Goal: Task Accomplishment & Management: Manage account settings

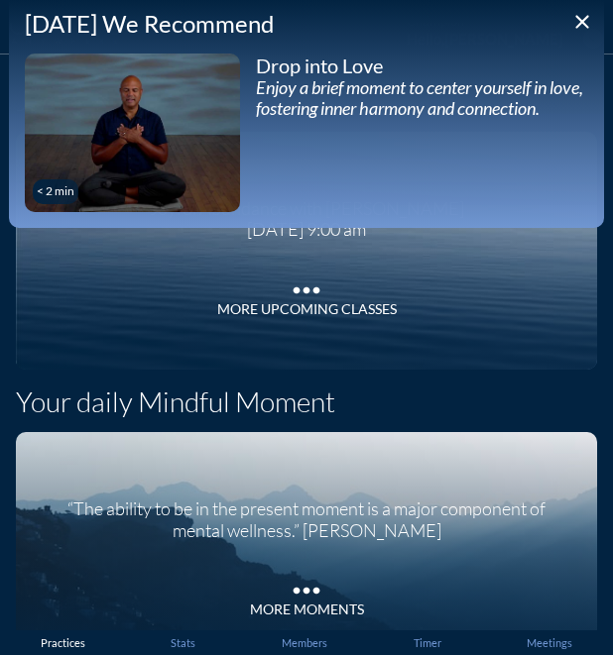
drag, startPoint x: 0, startPoint y: 235, endPoint x: -85, endPoint y: 241, distance: 85.4
click at [0, 241] on html "Default Longer Shorter [PERSON_NAME] [PERSON_NAME] [PERSON_NAME] [PERSON_NAME] …" at bounding box center [306, 327] width 613 height 655
click at [27, 251] on div "Joyful Abundance with [PERSON_NAME] [DATE] 9:00 am more_horiz More Upcoming Cla…" at bounding box center [306, 251] width 581 height 238
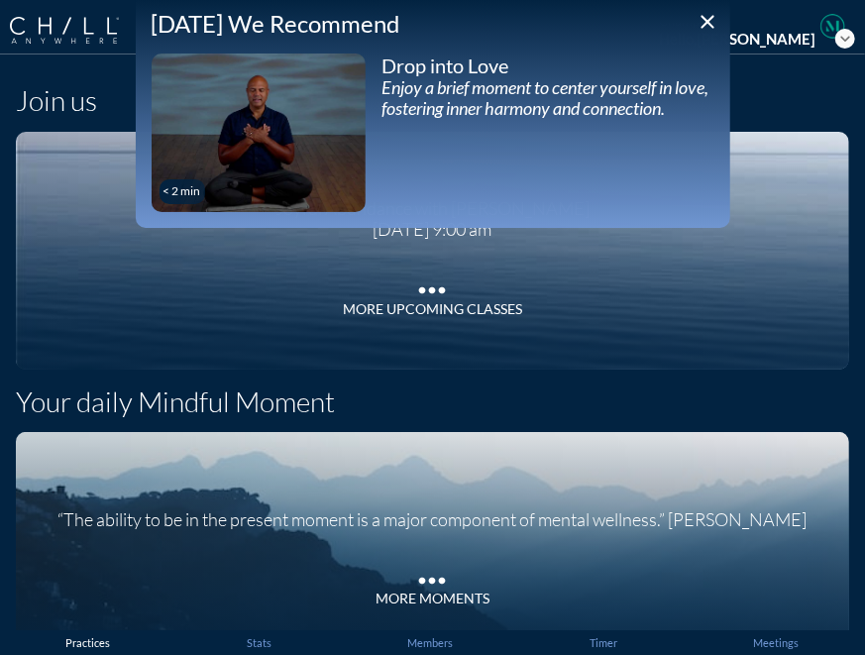
click at [711, 19] on icon "close" at bounding box center [709, 22] width 24 height 24
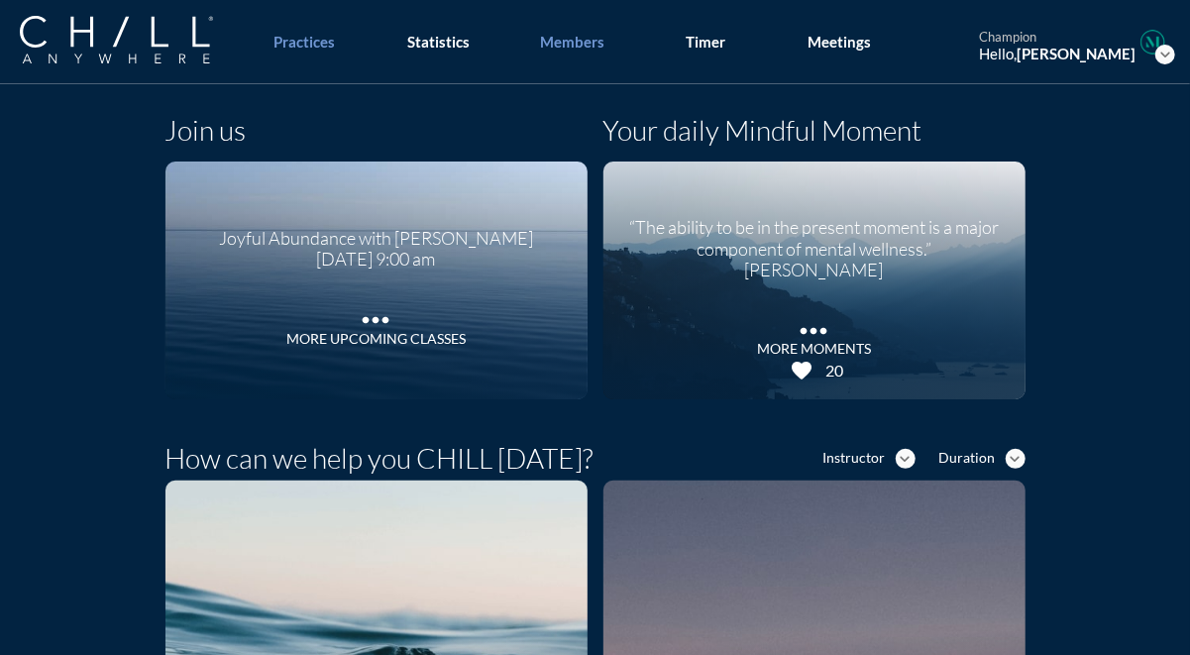
click at [585, 33] on div "Members" at bounding box center [572, 42] width 64 height 18
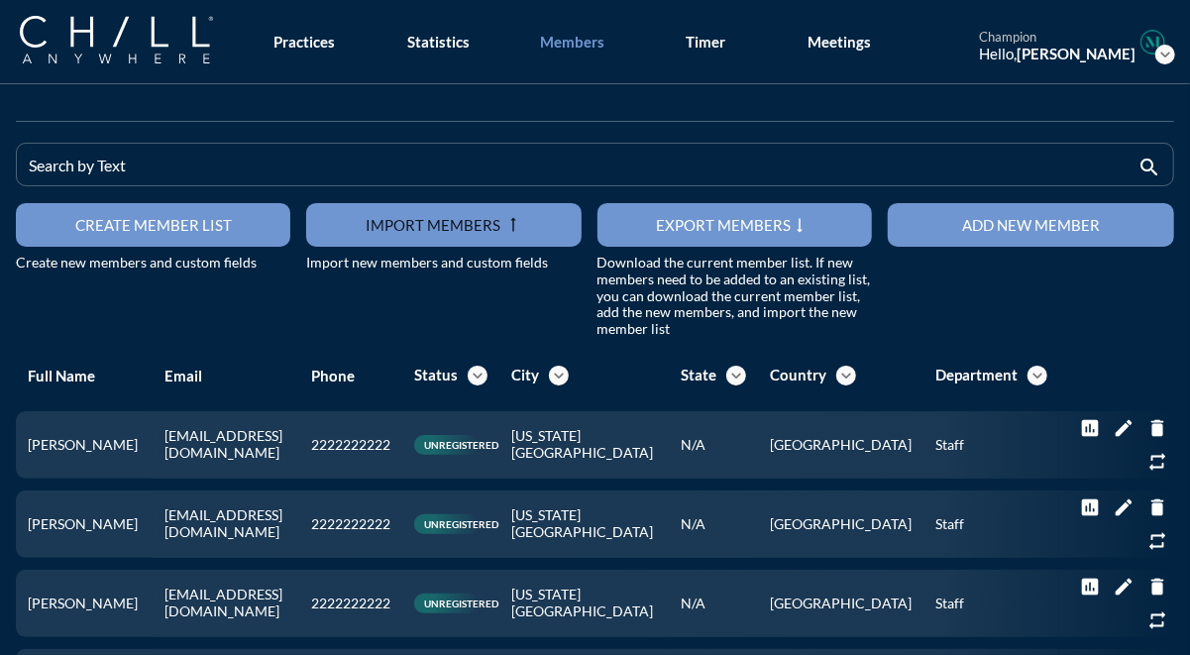
click at [795, 216] on div "Add new member" at bounding box center [1031, 225] width 217 height 18
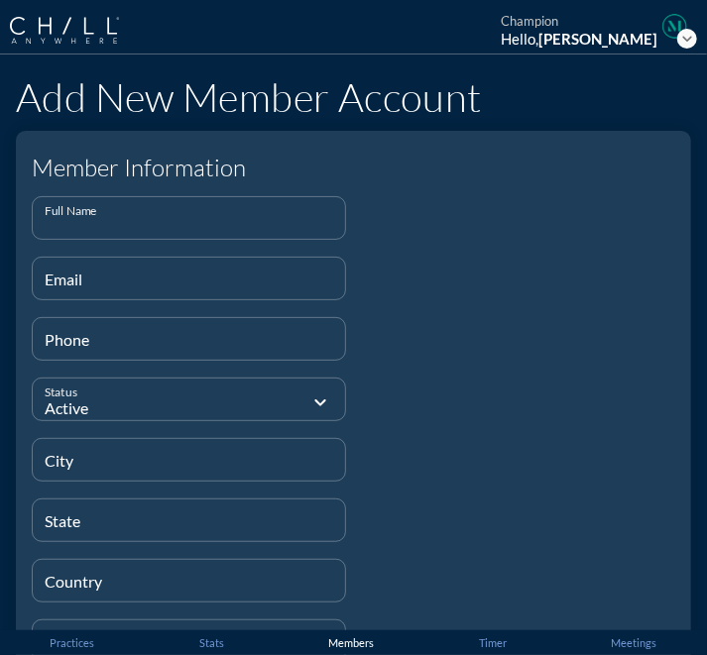
click at [250, 214] on input "Full Name" at bounding box center [189, 226] width 288 height 25
paste input "[PERSON_NAME]"
type input "[PERSON_NAME]"
click at [240, 280] on input "Email" at bounding box center [189, 287] width 288 height 25
paste input "[EMAIL_ADDRESS][DOMAIN_NAME]"
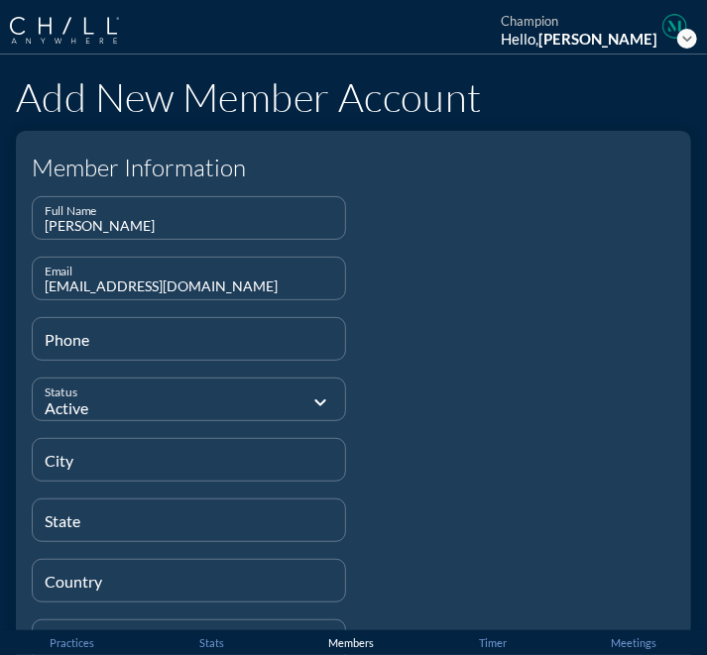
type input "[EMAIL_ADDRESS][DOMAIN_NAME]"
type input "[PHONE_NUMBER]"
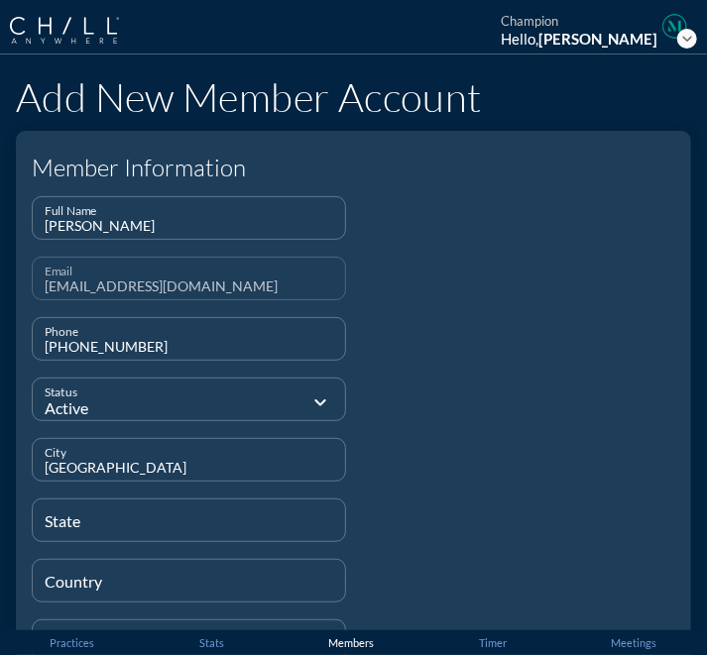
type input "[GEOGRAPHIC_DATA]"
type input "MA"
type input "[GEOGRAPHIC_DATA]"
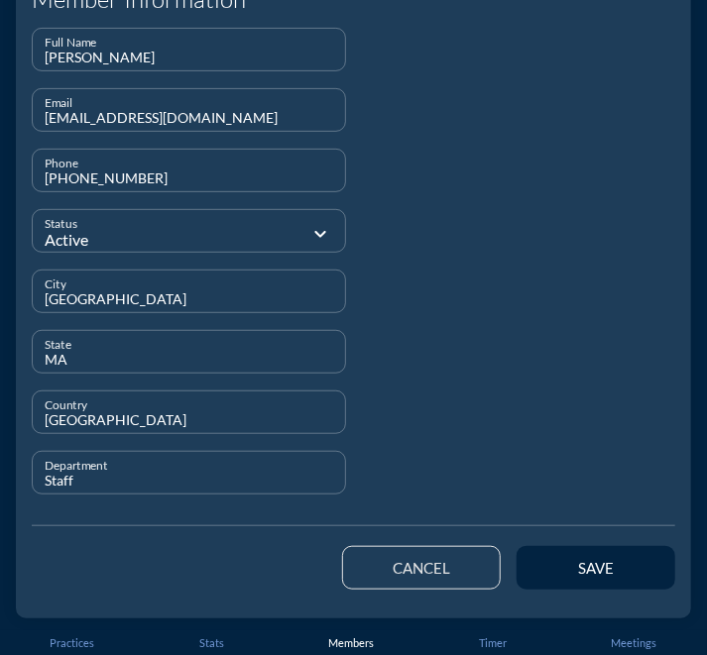
scroll to position [167, 0]
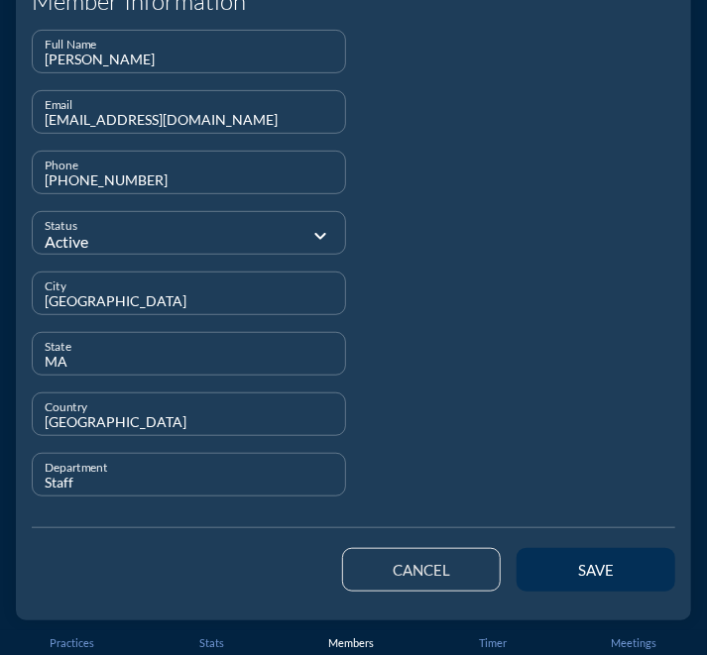
type input "Staff"
click at [557, 568] on div "save" at bounding box center [595, 570] width 89 height 18
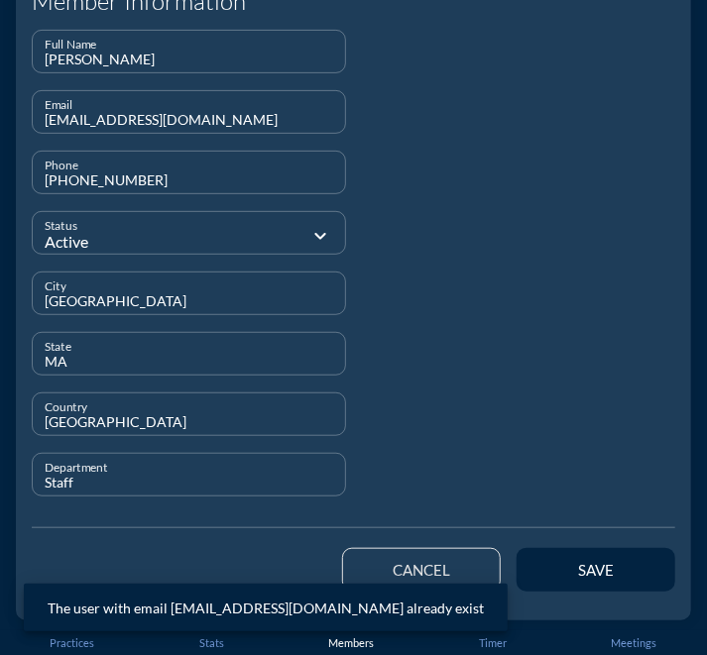
click at [365, 561] on button "cancel" at bounding box center [421, 570] width 159 height 44
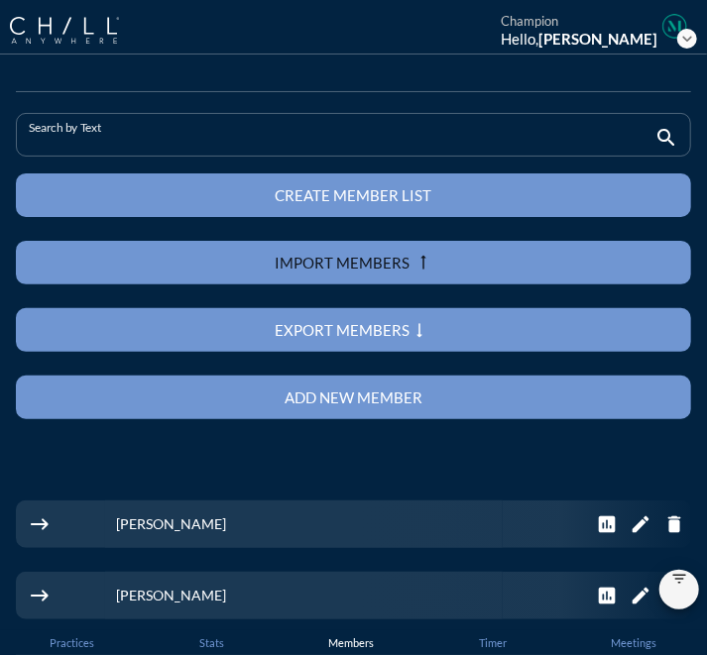
click at [224, 132] on input "Search by Text" at bounding box center [339, 143] width 621 height 25
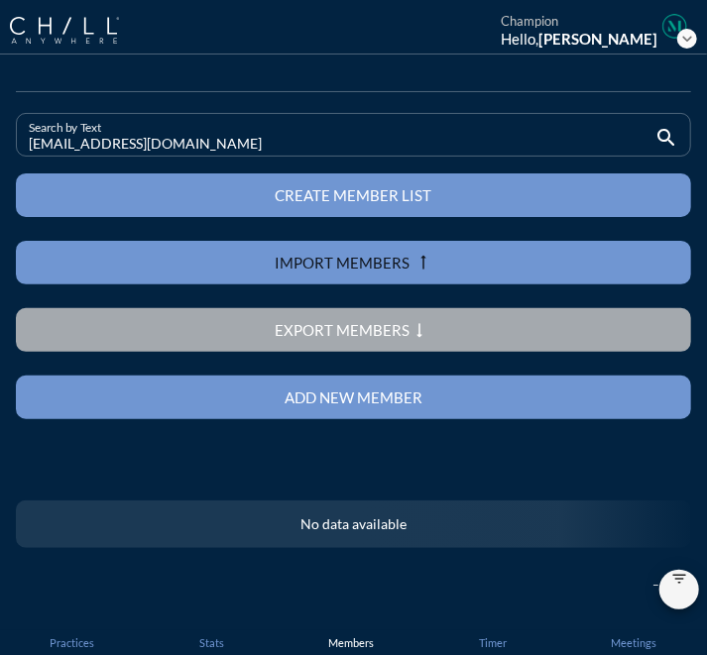
drag, startPoint x: 232, startPoint y: 135, endPoint x: -49, endPoint y: 142, distance: 280.6
click at [0, 142] on html "Staff Health Policy Director Senior Software Engineer Business Development Coor…" at bounding box center [353, 327] width 707 height 655
type input "[EMAIL_ADDRESS][DOMAIN_NAME]"
click at [302, 403] on div "Add new member" at bounding box center [354, 398] width 606 height 18
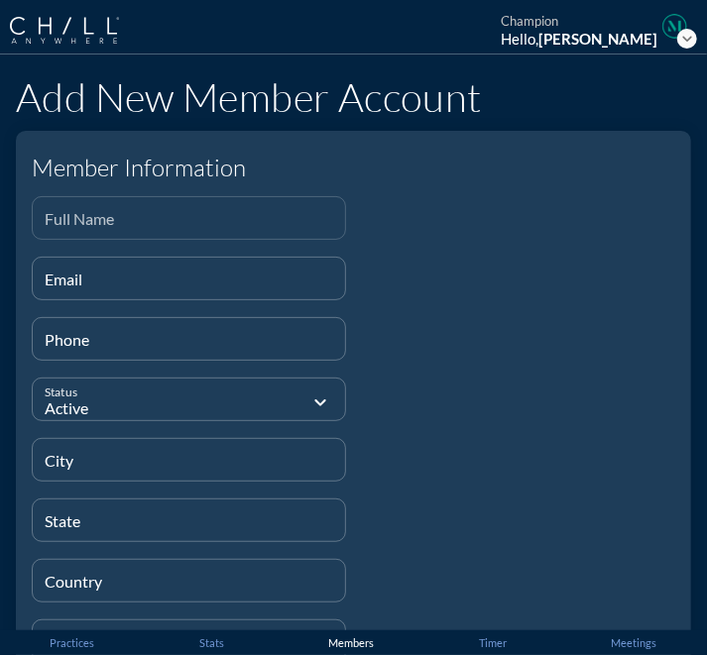
click at [220, 215] on input "Full Name" at bounding box center [189, 226] width 288 height 25
paste input "[PERSON_NAME]"
type input "[PERSON_NAME]"
click at [260, 282] on input "Email" at bounding box center [189, 287] width 288 height 25
paste input "[EMAIL_ADDRESS][DOMAIN_NAME]"
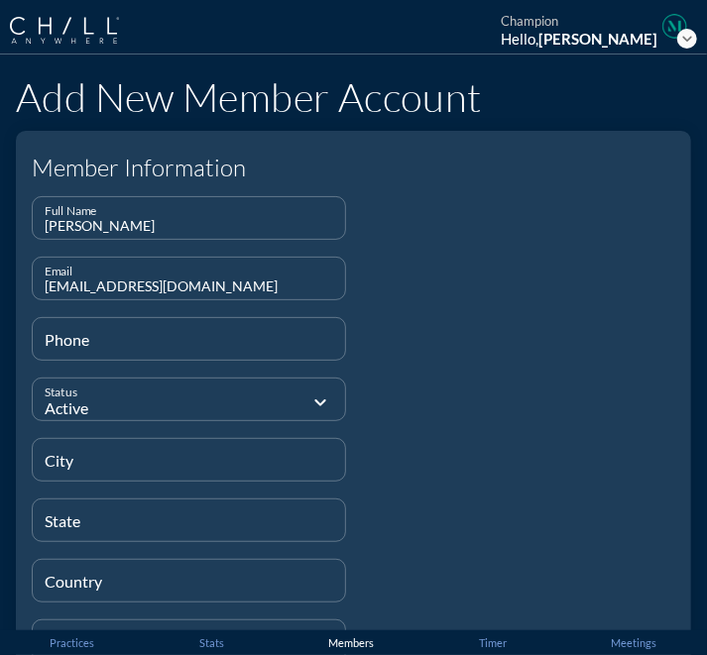
type input "[EMAIL_ADDRESS][DOMAIN_NAME]"
type input "[PHONE_NUMBER]"
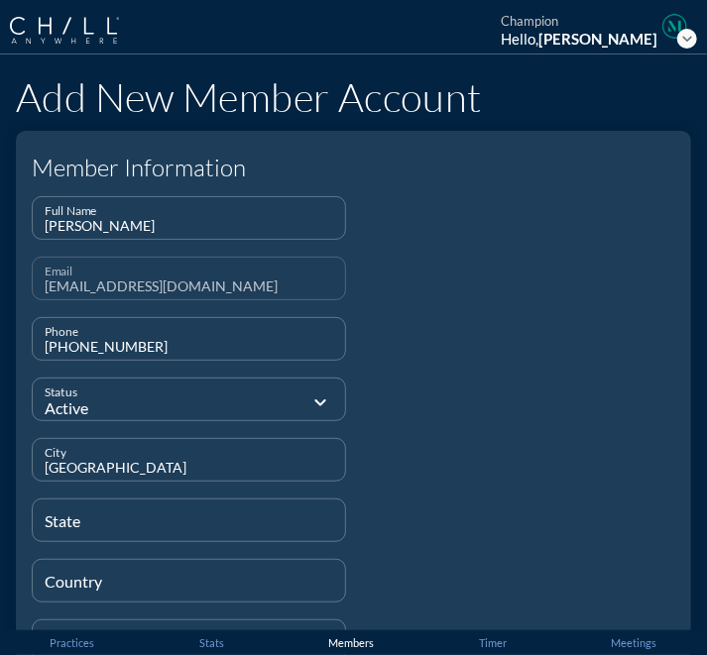
type input "[GEOGRAPHIC_DATA]"
type input "MA"
type input "[GEOGRAPHIC_DATA]"
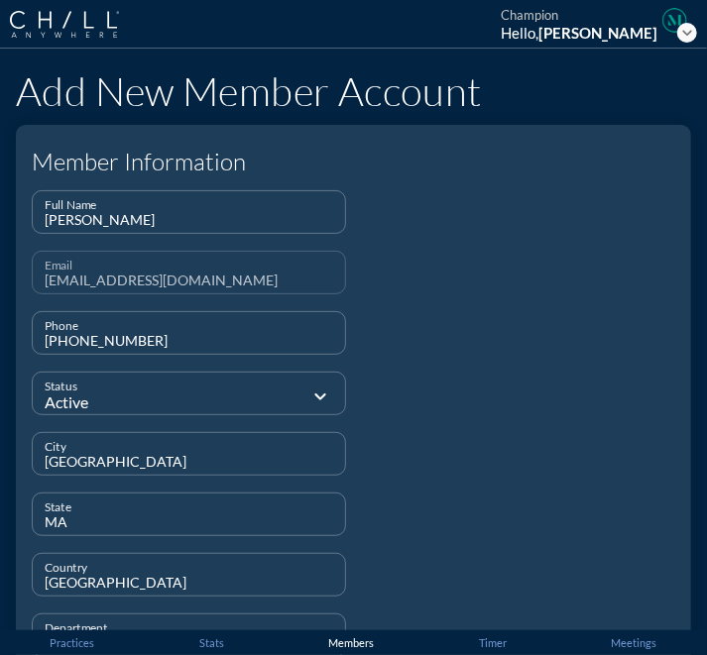
scroll to position [168, 0]
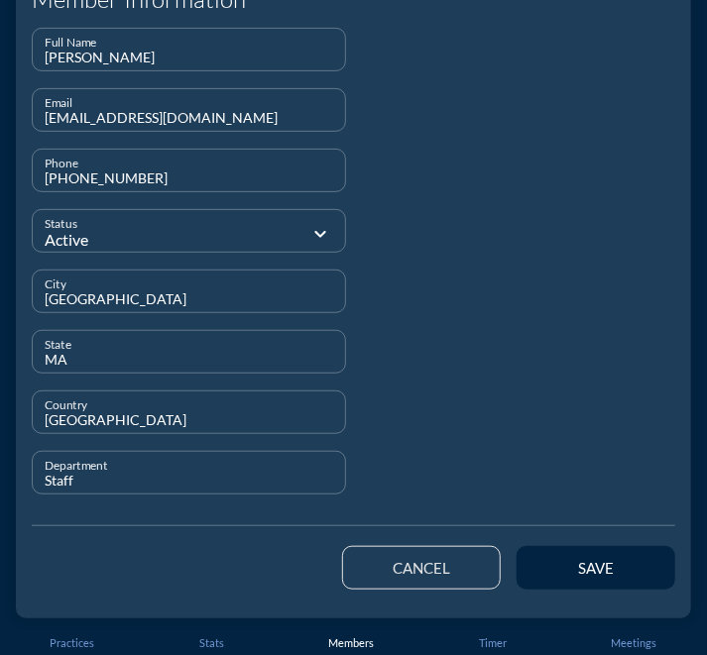
type input "Staff"
click at [606, 544] on div "save" at bounding box center [591, 568] width 167 height 56
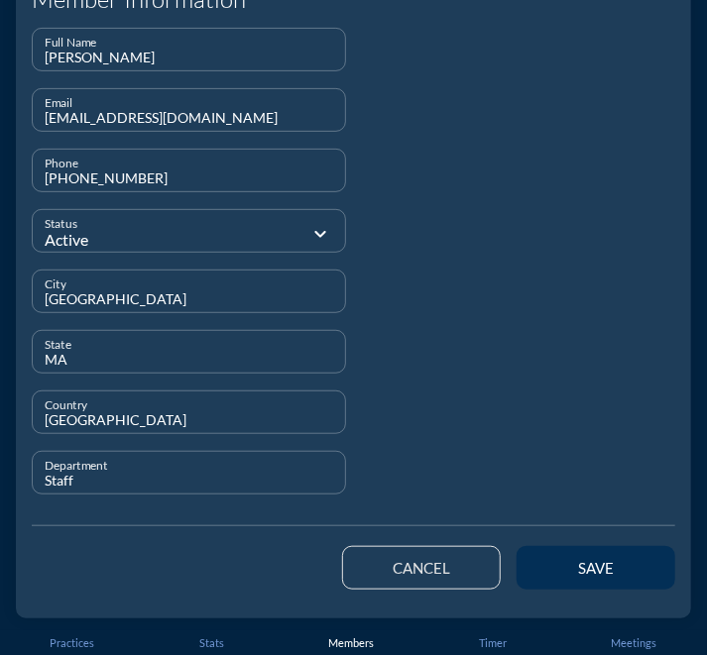
click at [602, 552] on button "save" at bounding box center [595, 568] width 159 height 44
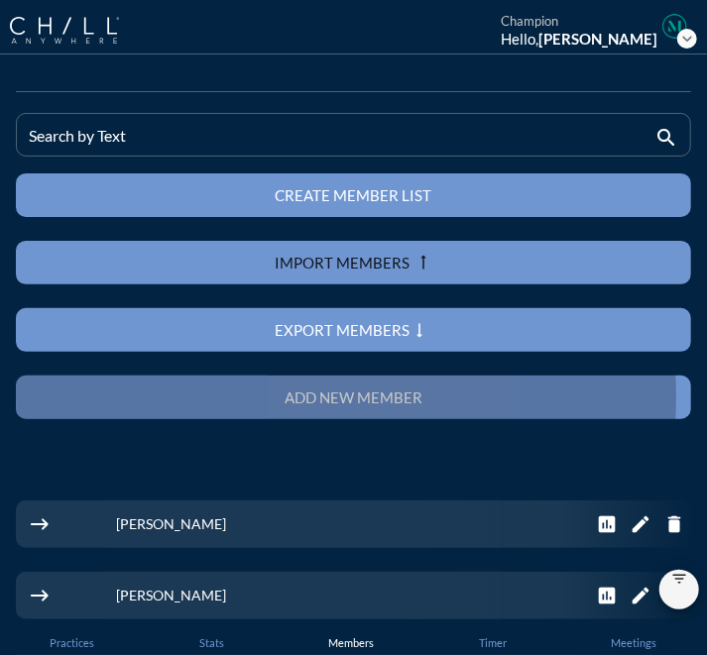
click at [246, 395] on div "Add new member" at bounding box center [354, 398] width 606 height 18
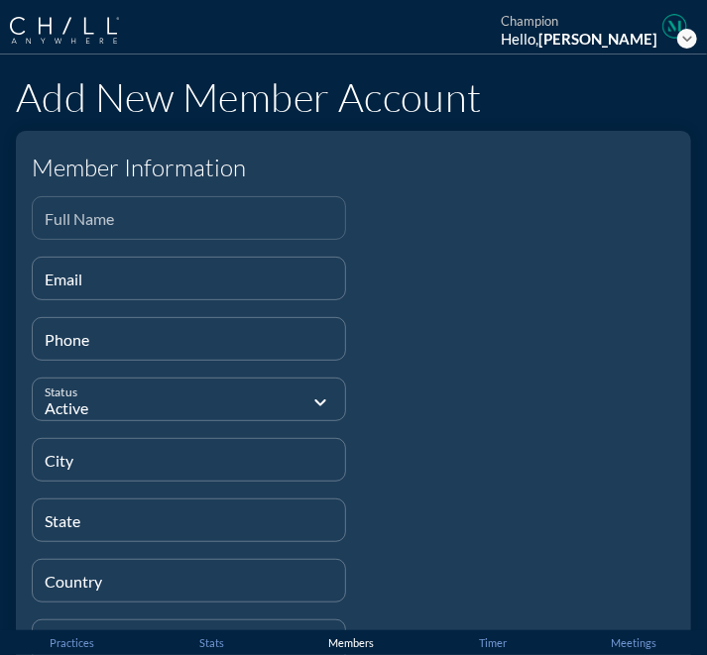
click at [246, 221] on input "Full Name" at bounding box center [189, 226] width 288 height 25
paste input "[PERSON_NAME]"
type input "[PERSON_NAME]"
click at [498, 285] on div at bounding box center [519, 438] width 330 height 484
click at [265, 273] on div "Email" at bounding box center [189, 279] width 288 height 42
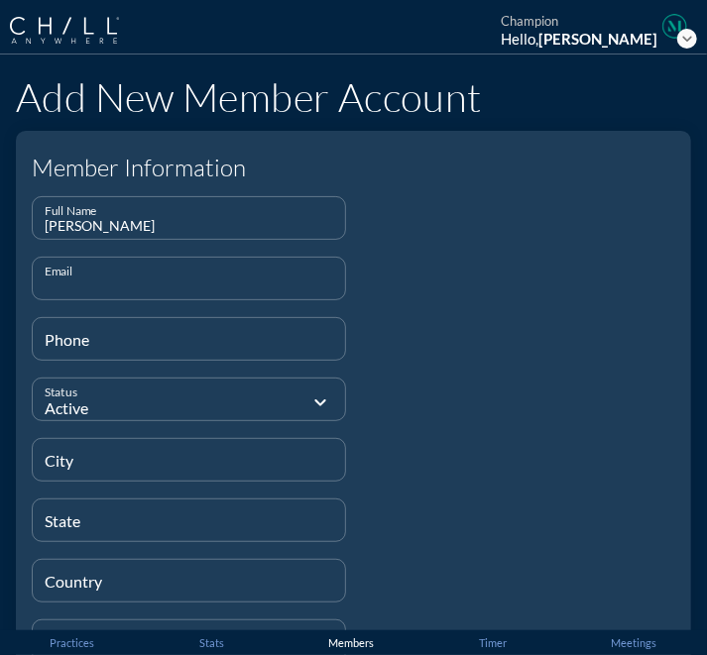
paste input "[EMAIL_ADDRESS][DOMAIN_NAME]"
type input "[EMAIL_ADDRESS][DOMAIN_NAME]"
type input "[PHONE_NUMBER]"
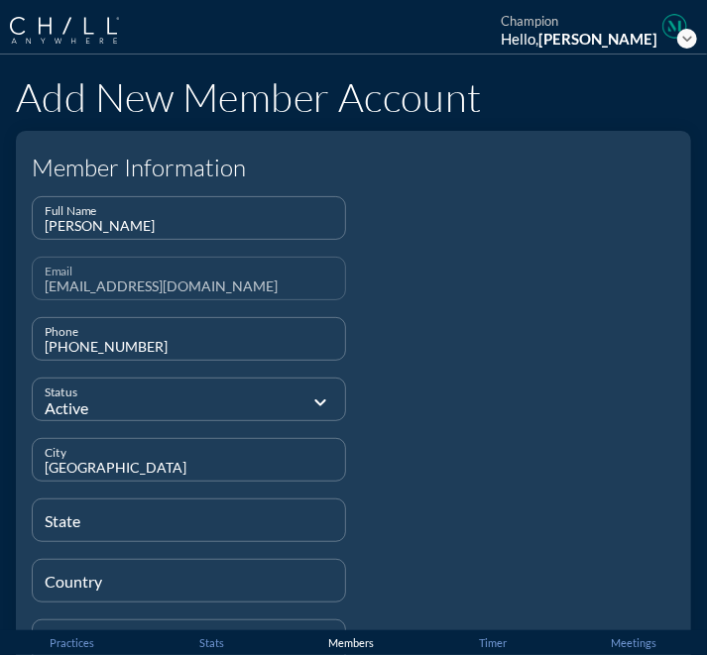
type input "[GEOGRAPHIC_DATA]"
type input "N/A"
type input "[GEOGRAPHIC_DATA]"
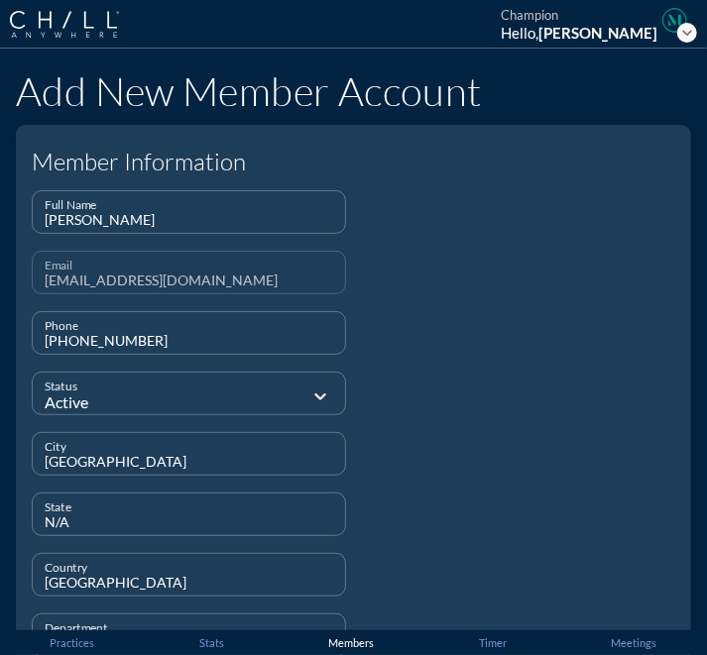
type input "S"
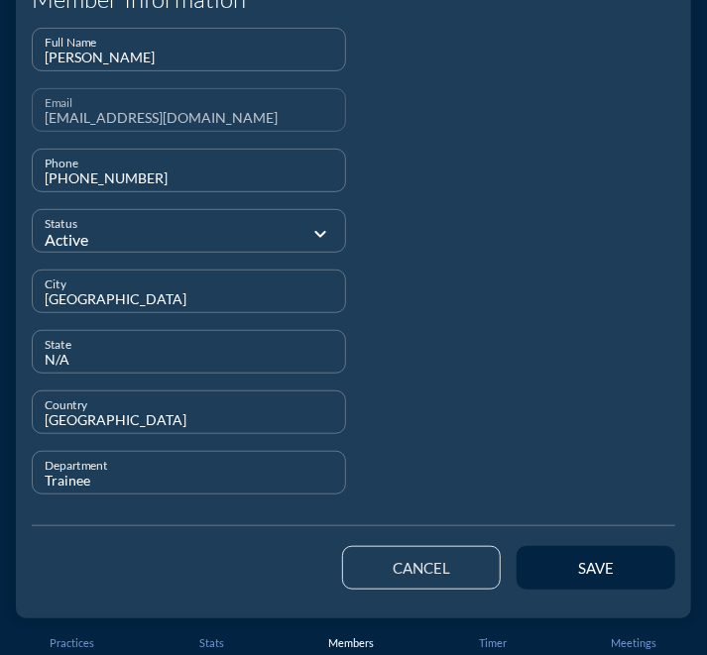
scroll to position [168, 0]
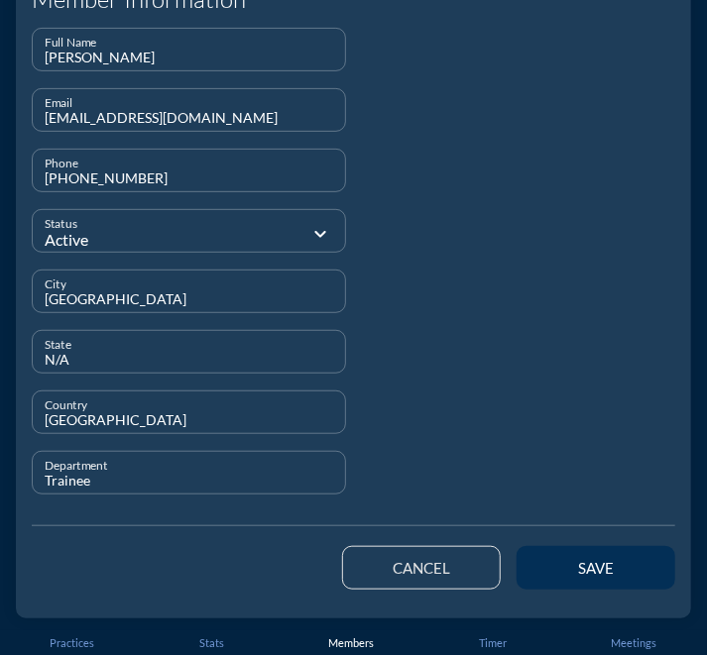
type input "Trainee"
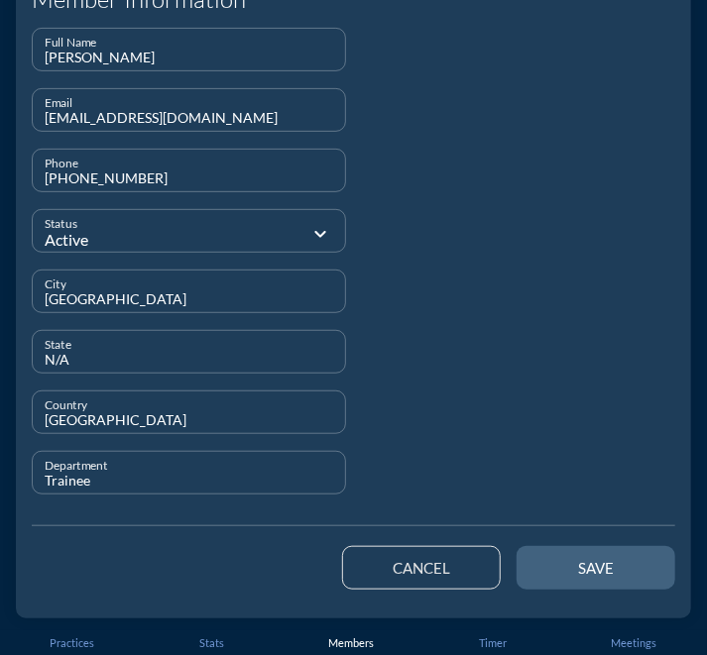
click at [621, 574] on div "save" at bounding box center [595, 568] width 89 height 18
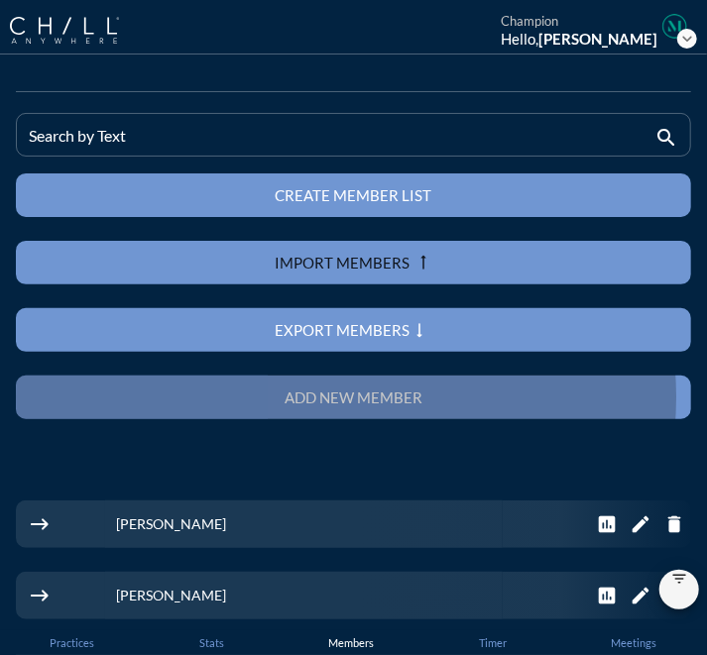
click at [548, 382] on button "Add new member" at bounding box center [353, 398] width 675 height 44
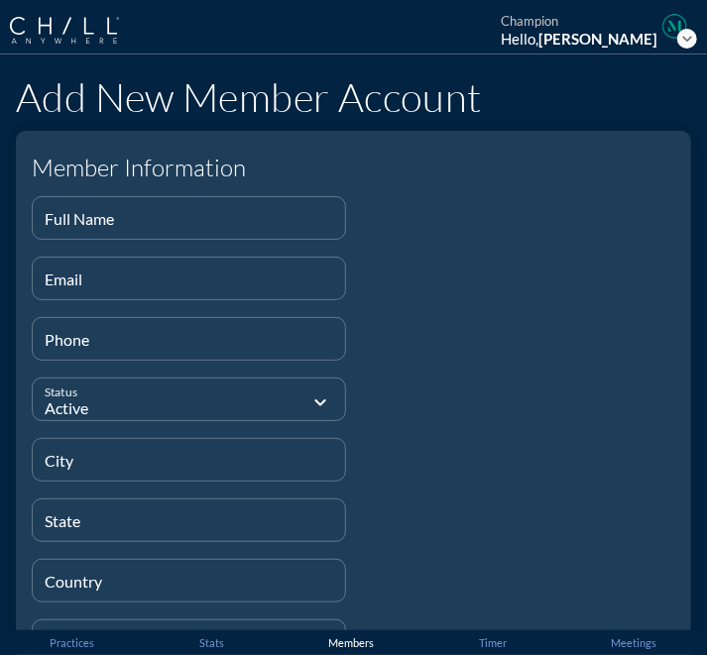
click at [424, 282] on div at bounding box center [519, 438] width 330 height 484
click at [283, 218] on input "Full Name" at bounding box center [189, 226] width 288 height 25
paste input "[PERSON_NAME]"
type input "[PERSON_NAME]"
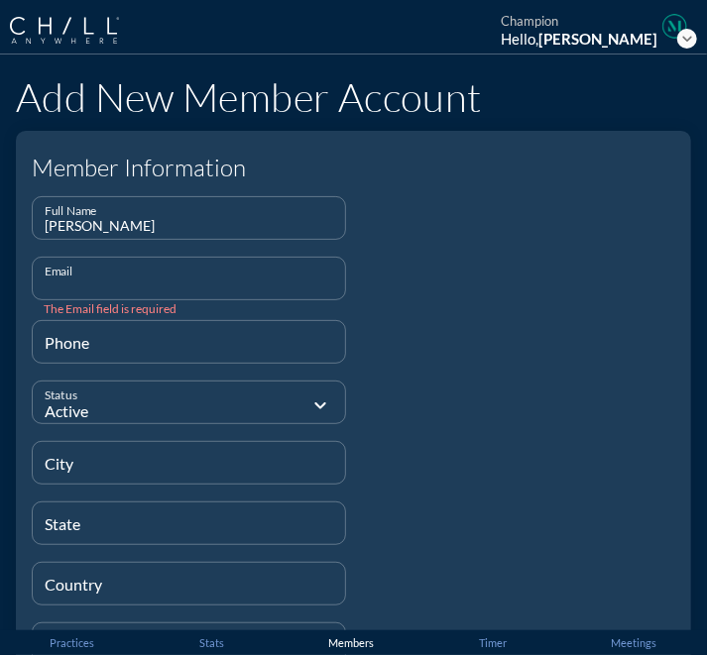
click at [303, 286] on input "Email" at bounding box center [189, 287] width 288 height 25
paste input "[EMAIL_ADDRESS][DOMAIN_NAME]"
type input "[EMAIL_ADDRESS][DOMAIN_NAME]"
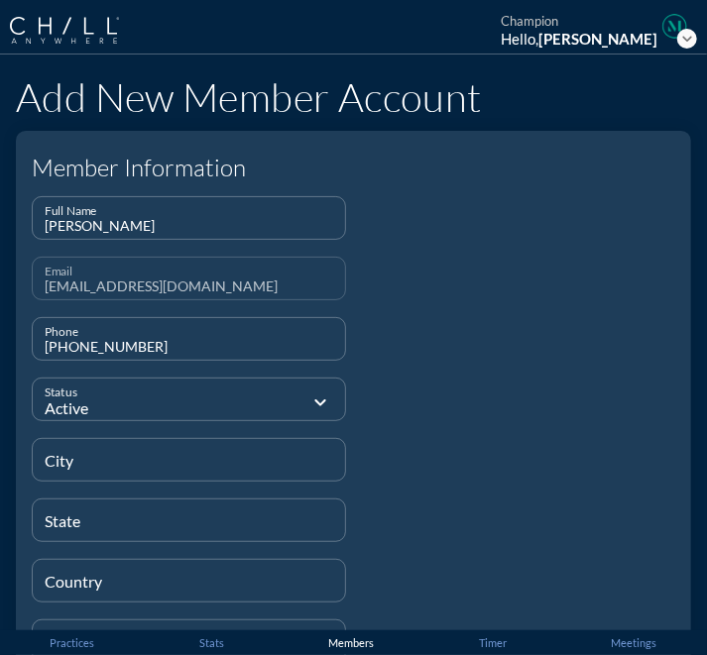
type input "[PHONE_NUMBER]"
type input "[GEOGRAPHIC_DATA]"
type input "IL"
type input "[GEOGRAPHIC_DATA]"
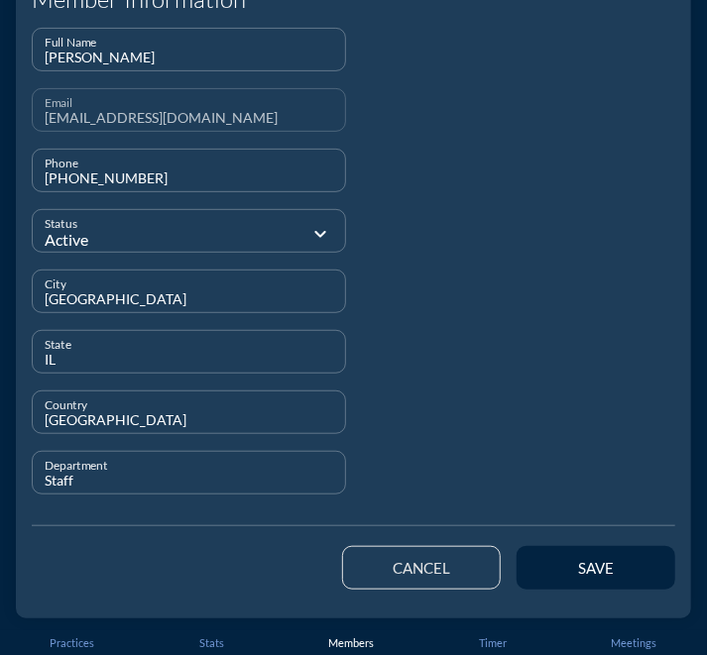
scroll to position [167, 0]
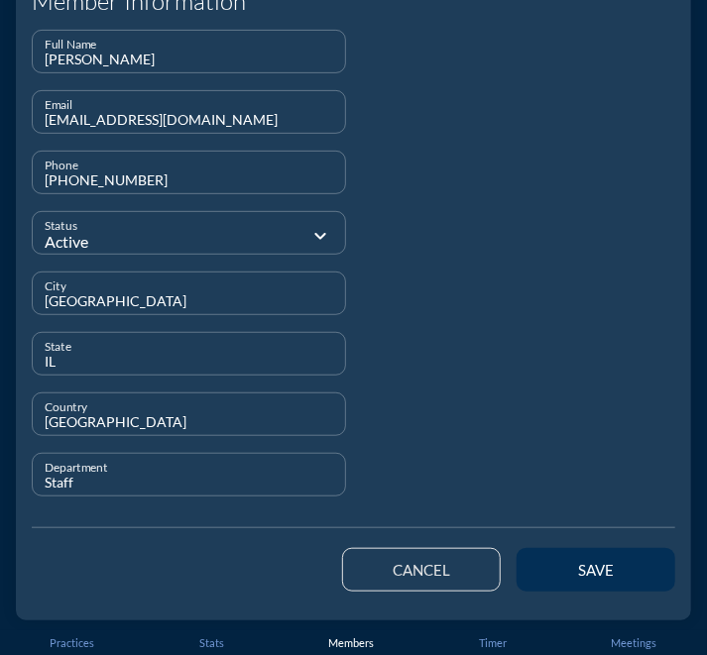
type input "Staff"
click at [593, 575] on div "save" at bounding box center [595, 570] width 89 height 18
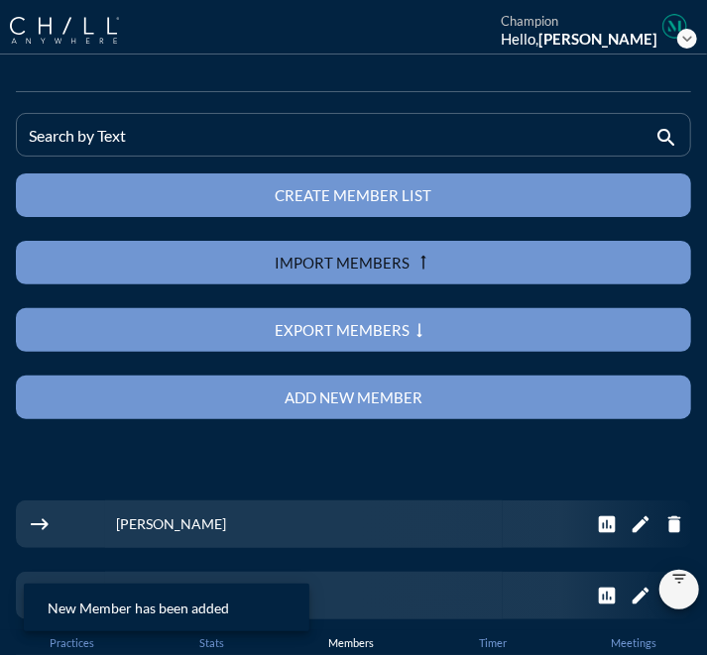
click at [287, 156] on div "Search by Text search" at bounding box center [353, 143] width 675 height 60
click at [345, 391] on div "Add new member" at bounding box center [354, 398] width 606 height 18
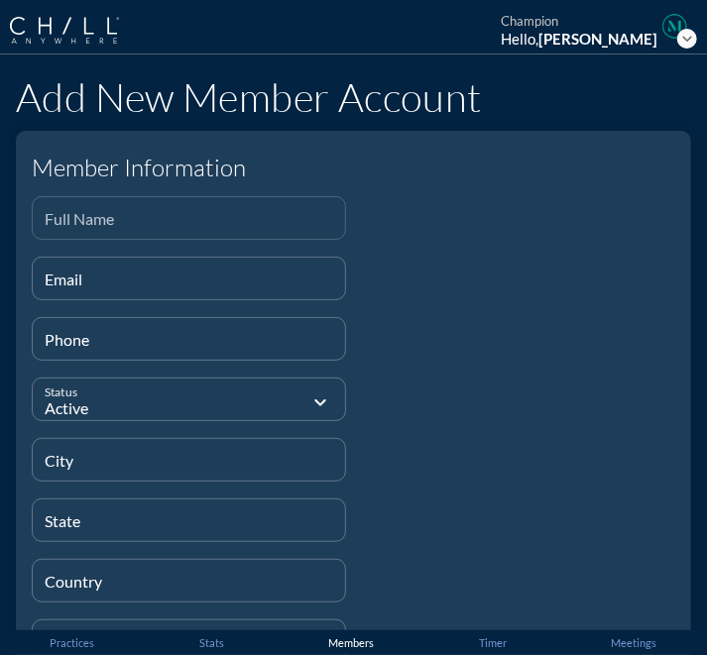
click at [174, 217] on input "Full Name" at bounding box center [189, 226] width 288 height 25
paste input "[PERSON_NAME]"
type input "[PERSON_NAME]"
click at [461, 292] on div at bounding box center [519, 438] width 330 height 484
click at [265, 280] on input "Email" at bounding box center [189, 287] width 288 height 25
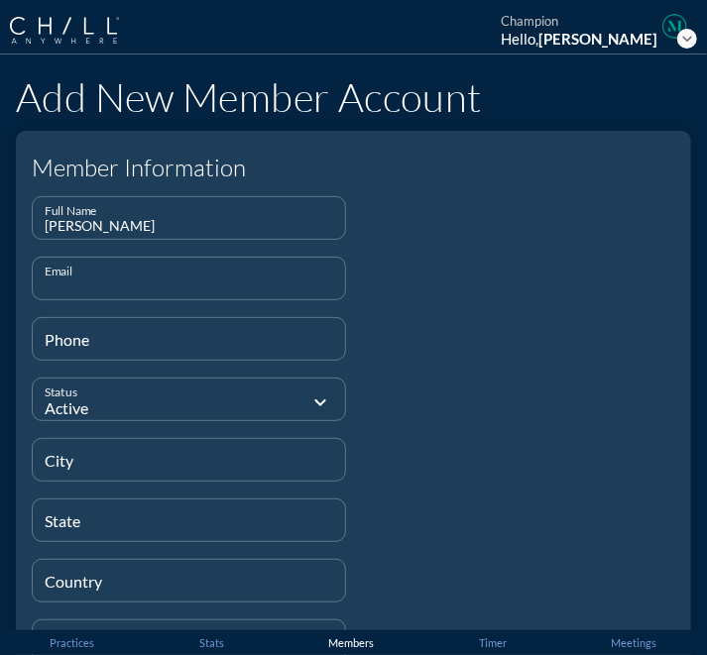
paste input "[EMAIL_ADDRESS][DOMAIN_NAME]"
type input "[EMAIL_ADDRESS][DOMAIN_NAME]"
type input "[PHONE_NUMBER]"
type input "[GEOGRAPHIC_DATA]"
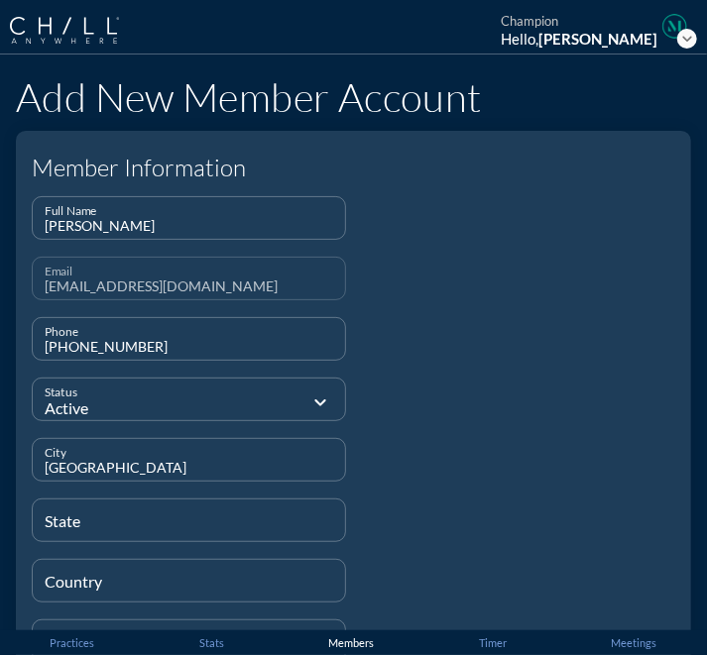
type input "IL"
type input "[GEOGRAPHIC_DATA]"
type input "Staff"
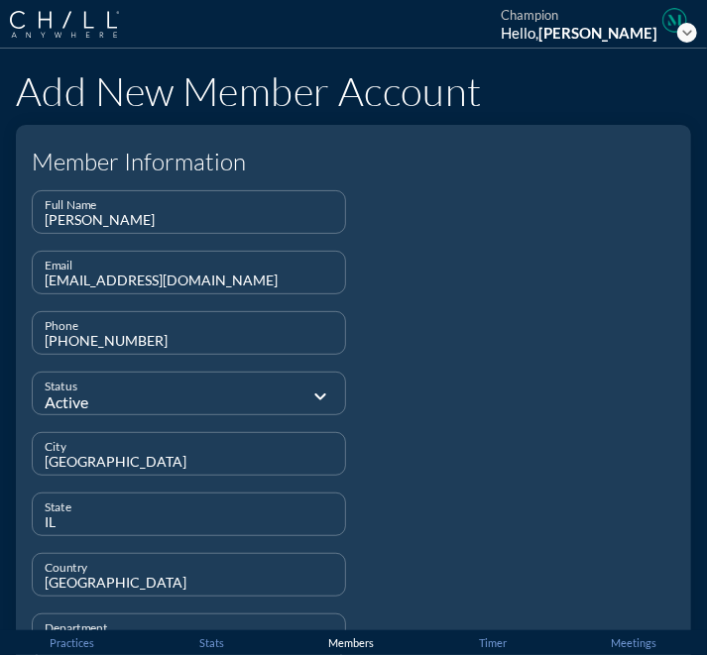
click at [620, 406] on div at bounding box center [519, 432] width 330 height 484
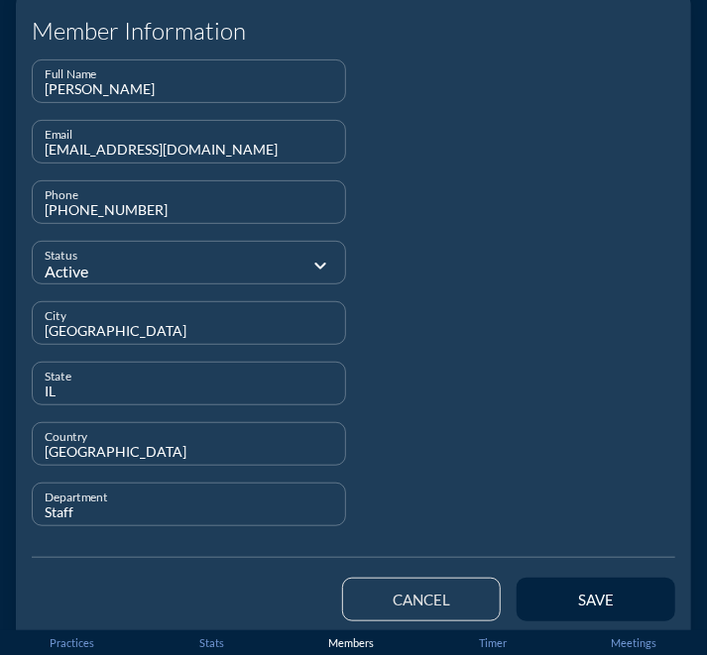
scroll to position [139, 0]
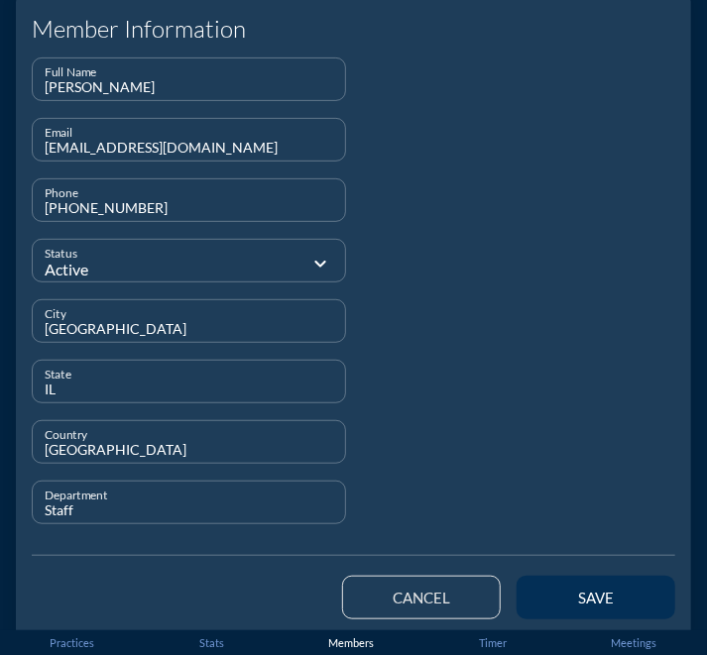
click at [578, 601] on div "save" at bounding box center [595, 598] width 89 height 18
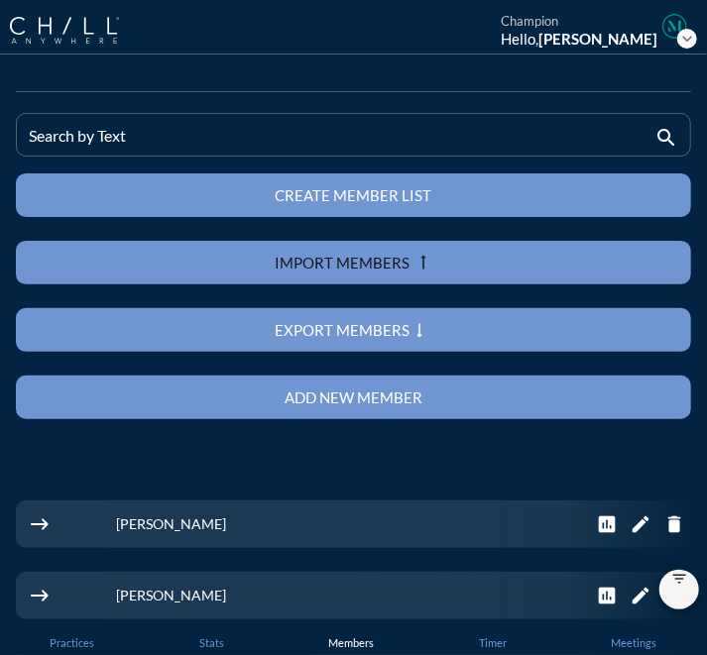
click at [303, 395] on div "Add new member" at bounding box center [354, 398] width 606 height 18
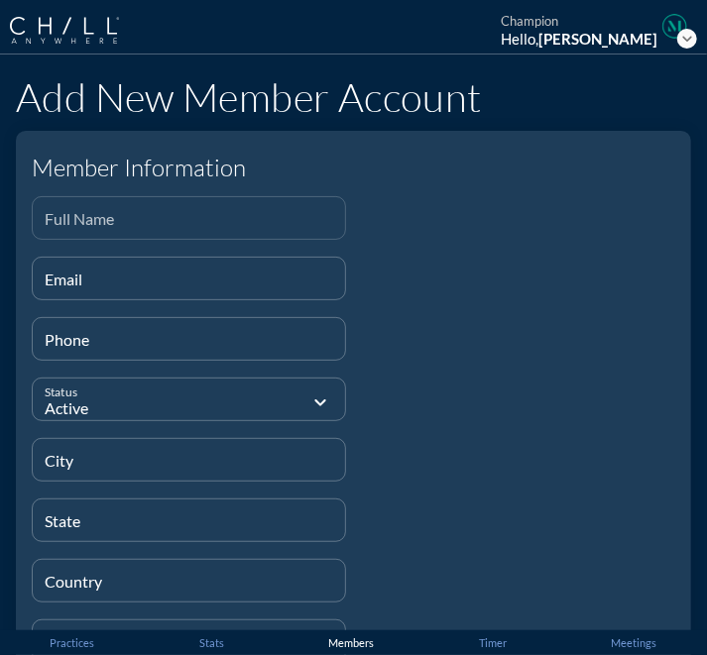
click at [229, 223] on input "Full Name" at bounding box center [189, 226] width 288 height 25
paste input "[PERSON_NAME]"
type input "[PERSON_NAME]"
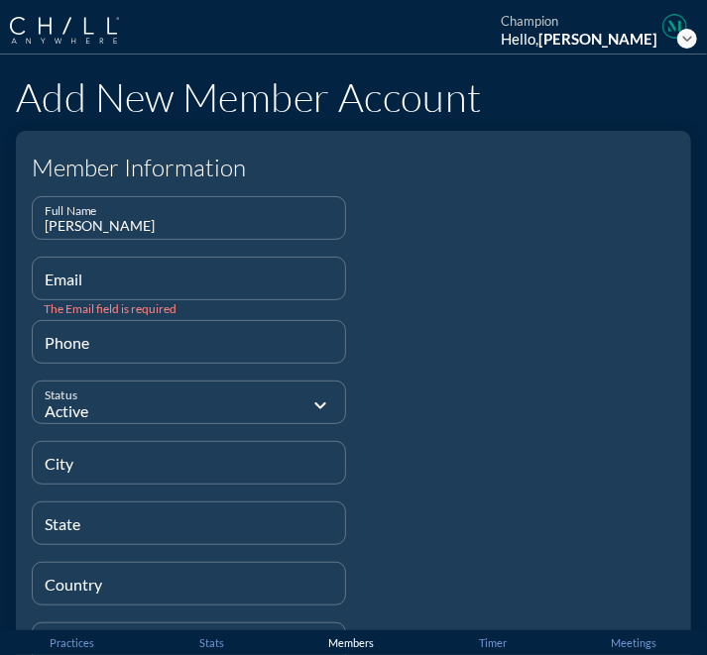
click at [472, 322] on div at bounding box center [519, 439] width 330 height 487
click at [288, 284] on input "Email" at bounding box center [189, 287] width 288 height 25
paste input "[EMAIL_ADDRESS][DOMAIN_NAME]"
type input "[EMAIL_ADDRESS][DOMAIN_NAME]"
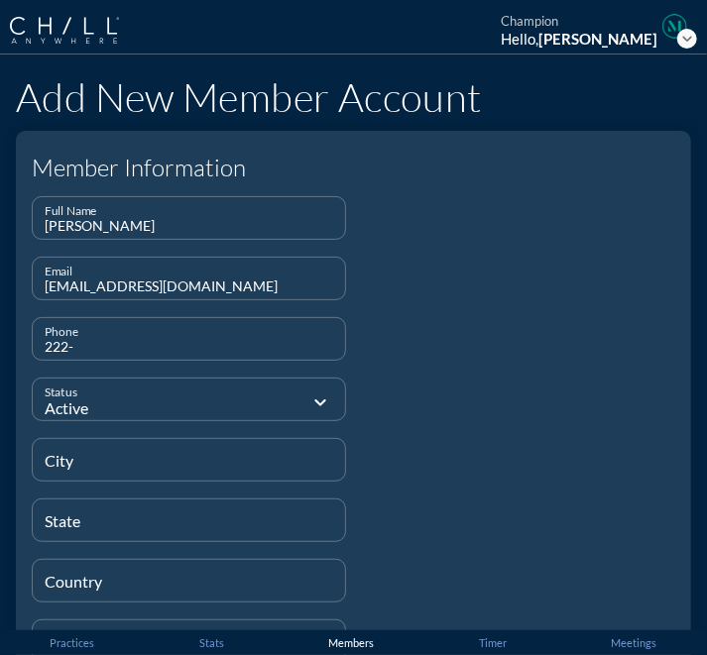
type input "[PHONE_NUMBER]"
type input "[GEOGRAPHIC_DATA]"
type input "IL"
type input "[GEOGRAPHIC_DATA]"
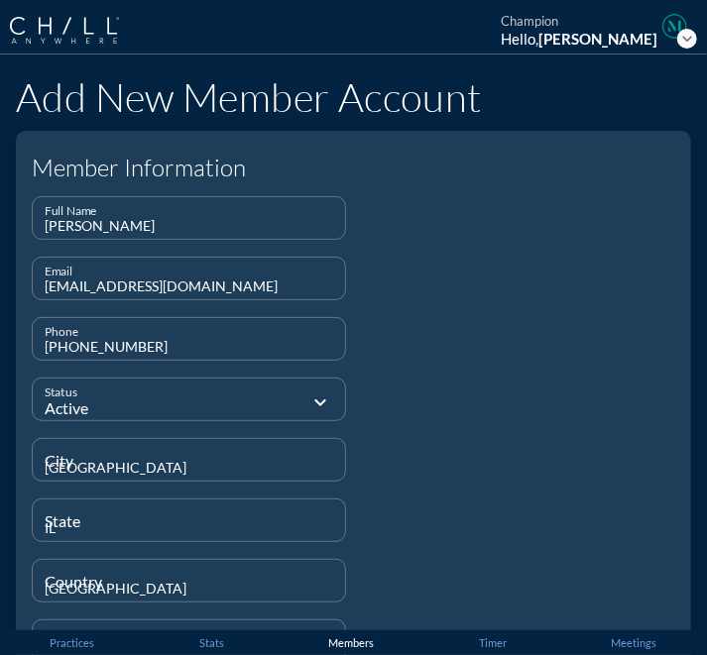
type input "Staff"
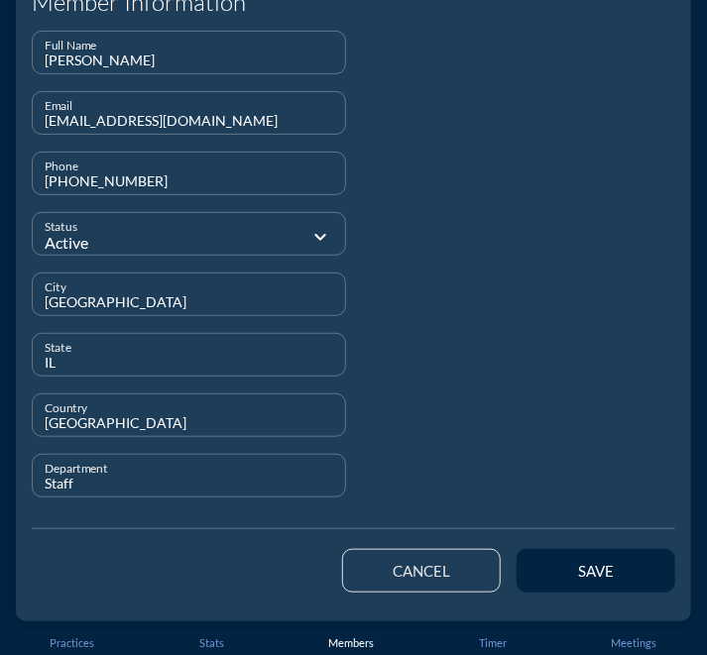
scroll to position [165, 0]
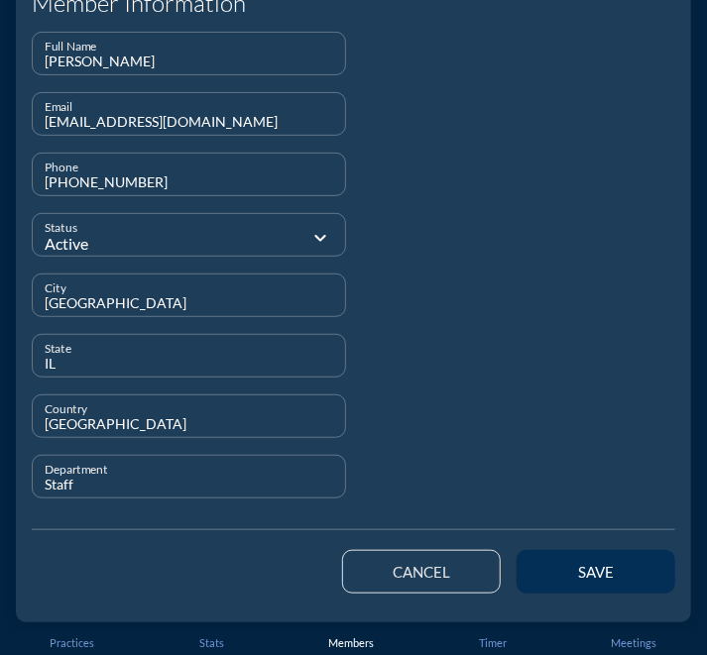
click at [552, 574] on div "save" at bounding box center [595, 572] width 89 height 18
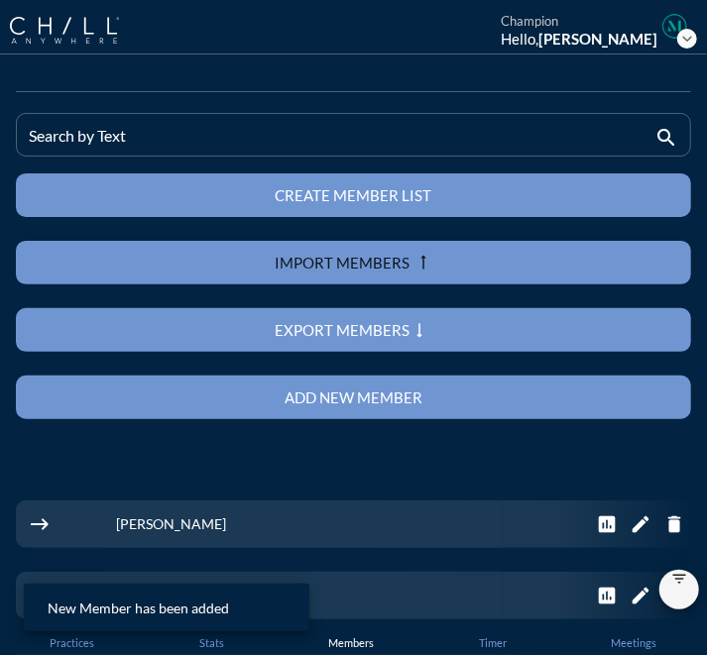
click at [320, 395] on div "Add new member" at bounding box center [354, 398] width 606 height 18
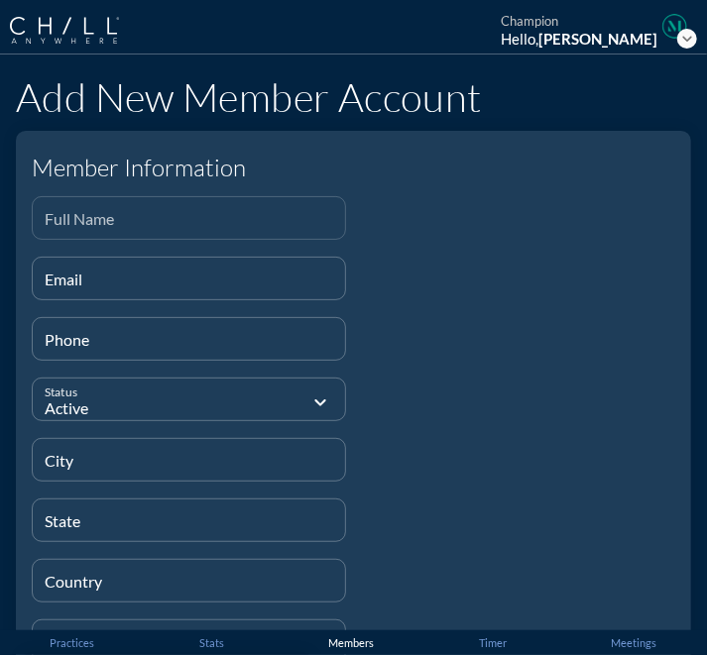
click at [212, 220] on input "Full Name" at bounding box center [189, 226] width 288 height 25
paste input "[PERSON_NAME]"
type input "[PERSON_NAME]"
click at [237, 255] on div "Full Name [PERSON_NAME]" at bounding box center [189, 226] width 314 height 60
click at [231, 271] on div "Email" at bounding box center [189, 279] width 288 height 42
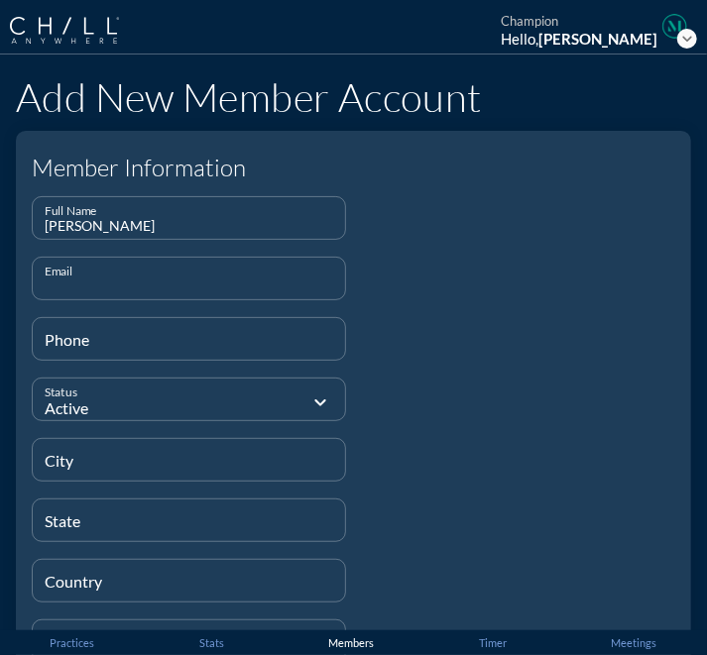
paste input "[EMAIL_ADDRESS][DOMAIN_NAME]"
type input "[EMAIL_ADDRESS][DOMAIN_NAME]"
type input "[PHONE_NUMBER]"
type input "[GEOGRAPHIC_DATA]"
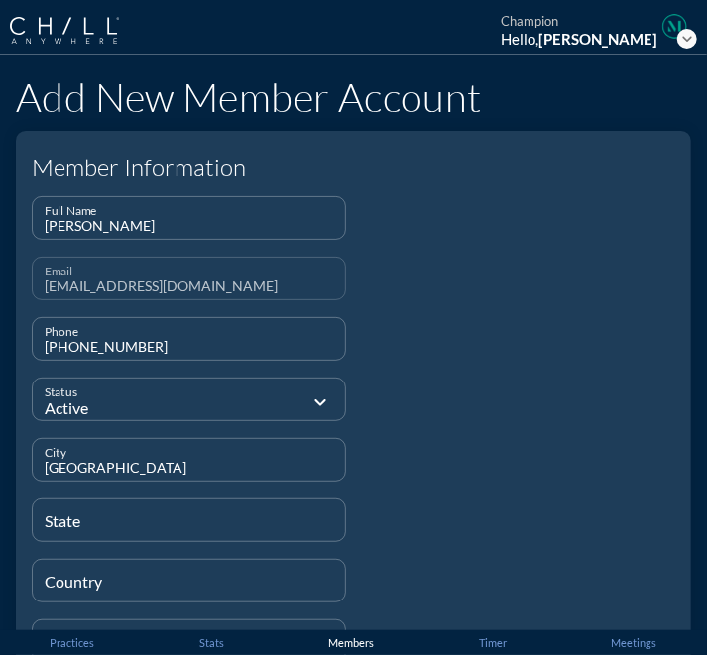
type input "IL"
type input "[GEOGRAPHIC_DATA]"
type input "Staff"
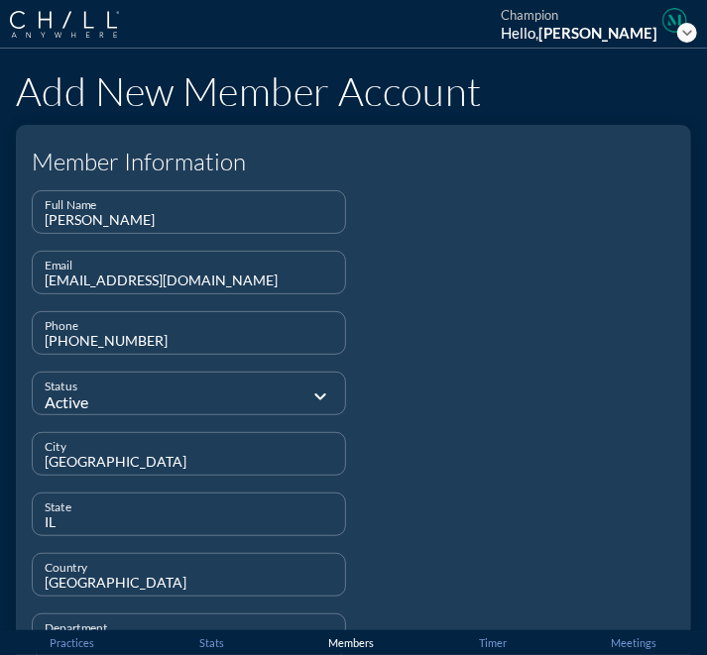
click at [522, 441] on div at bounding box center [519, 432] width 330 height 484
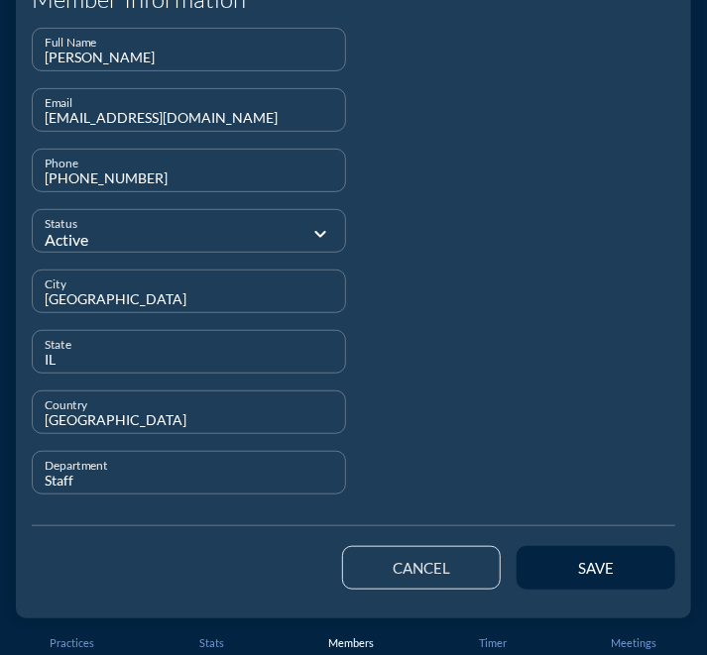
scroll to position [167, 0]
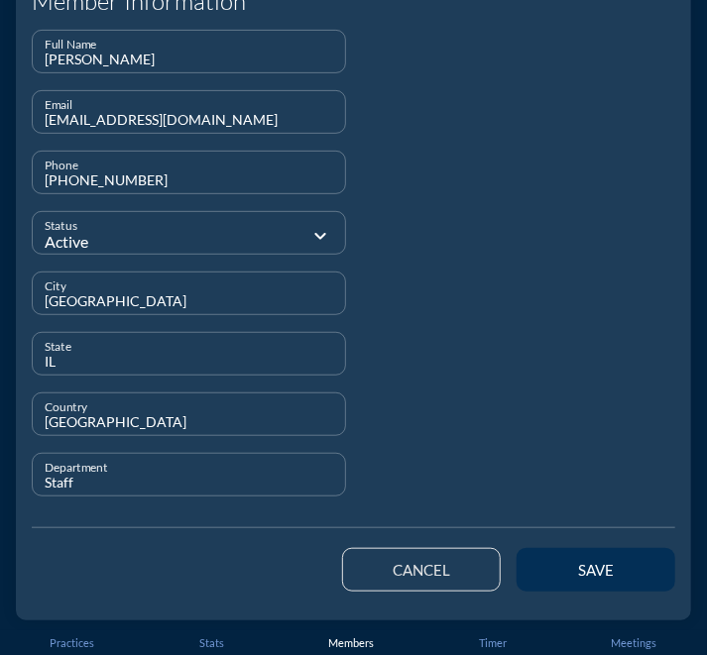
click at [589, 567] on div "save" at bounding box center [595, 570] width 89 height 18
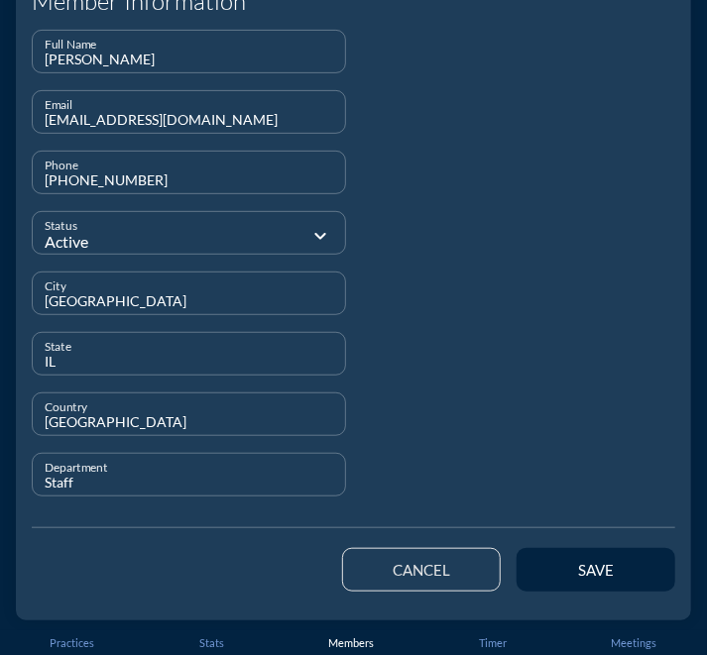
click at [498, 305] on div at bounding box center [519, 272] width 330 height 484
click at [432, 566] on div "cancel" at bounding box center [421, 570] width 87 height 18
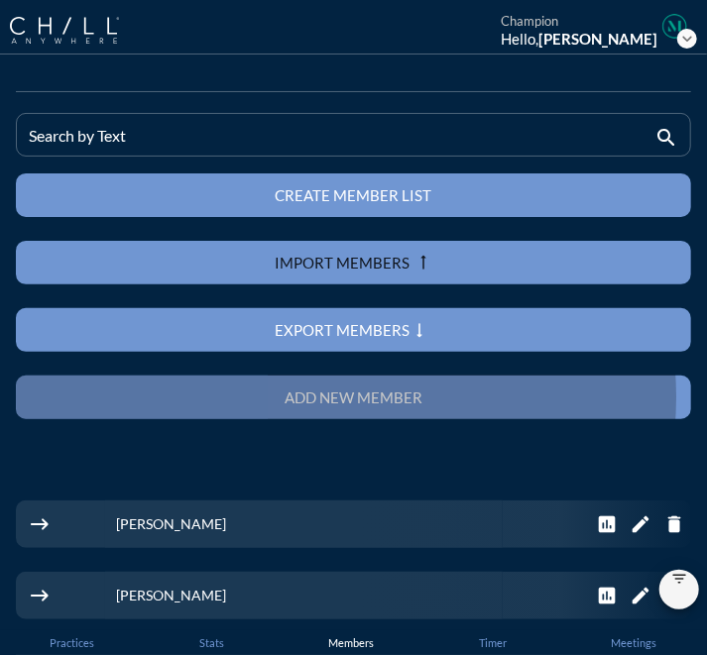
click at [418, 397] on div "Add new member" at bounding box center [354, 398] width 606 height 18
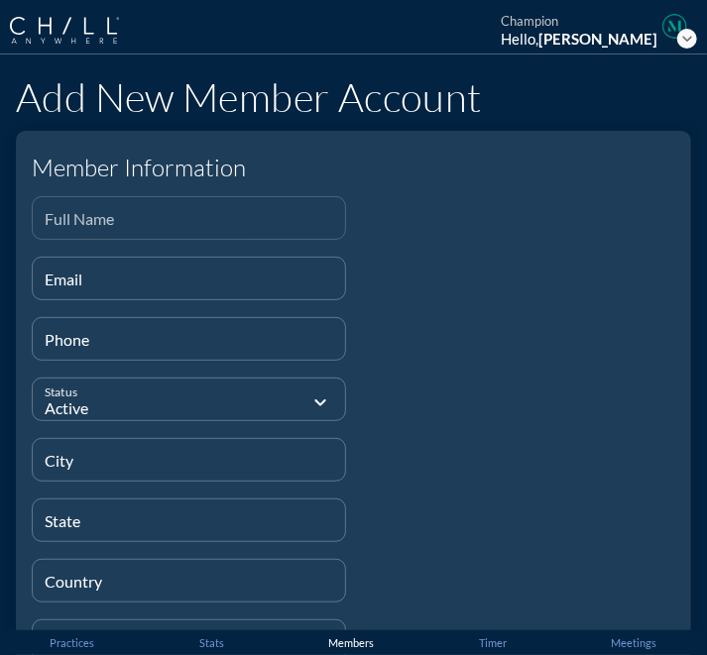
click at [222, 208] on div "Full Name" at bounding box center [189, 218] width 288 height 42
paste input "[PERSON_NAME]"
type input "[PERSON_NAME]"
click at [428, 302] on div at bounding box center [519, 438] width 330 height 484
click at [235, 292] on input "Email" at bounding box center [189, 287] width 288 height 25
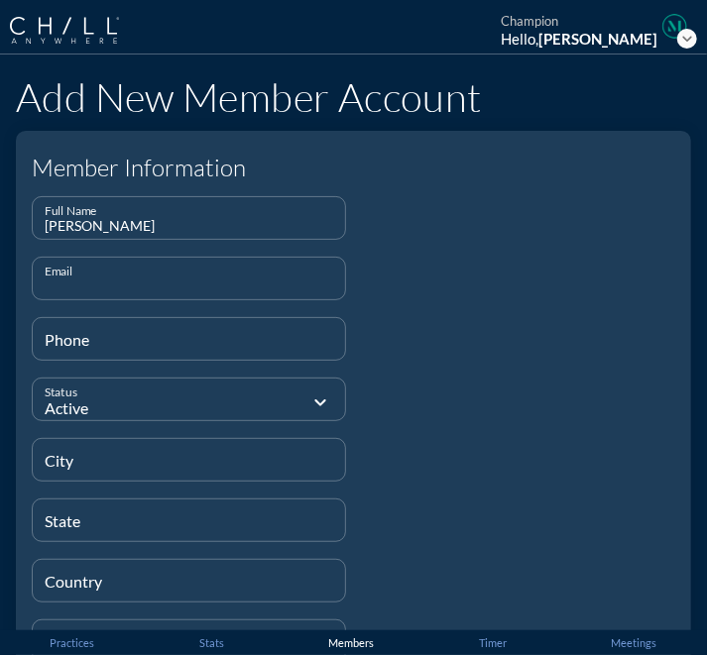
paste input "[EMAIL_ADDRESS][DOMAIN_NAME]"
type input "[EMAIL_ADDRESS][DOMAIN_NAME]"
type input "[PHONE_NUMBER]"
type input "[GEOGRAPHIC_DATA]"
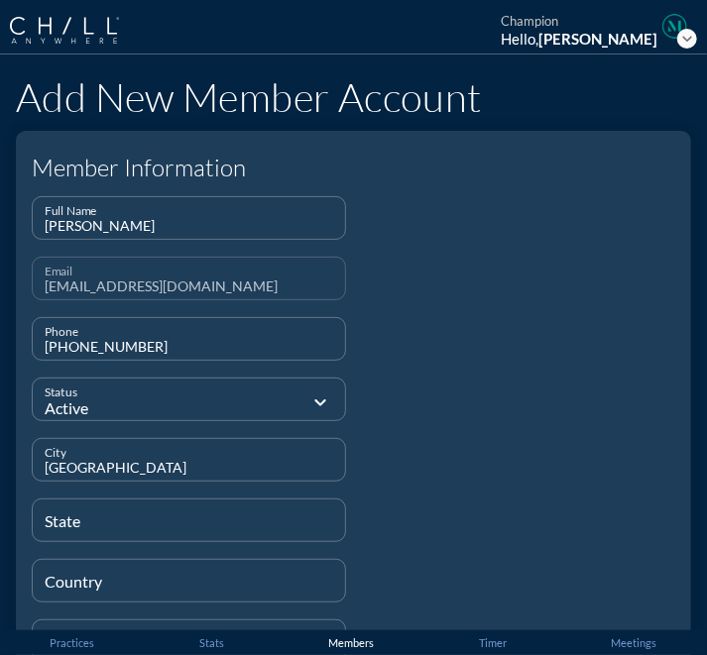
type input "IL"
type input "[GEOGRAPHIC_DATA]"
type input "Staff"
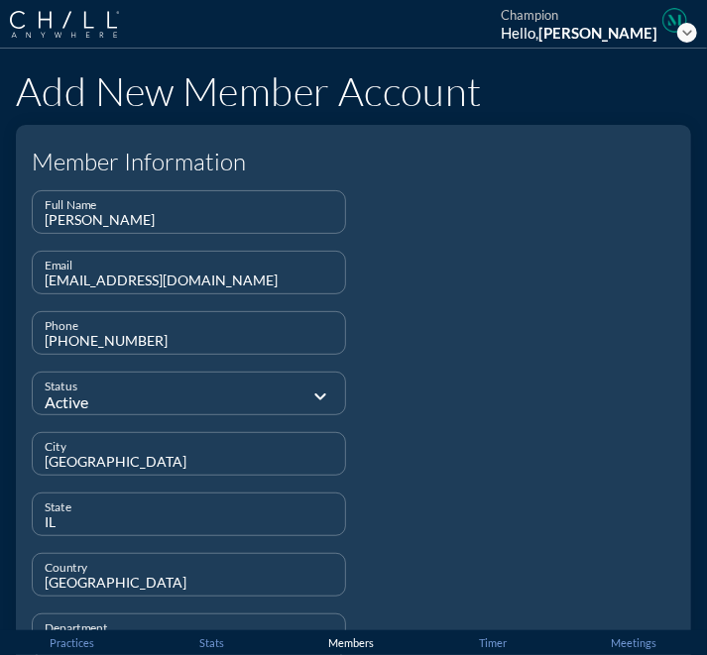
click at [560, 372] on div at bounding box center [519, 432] width 330 height 484
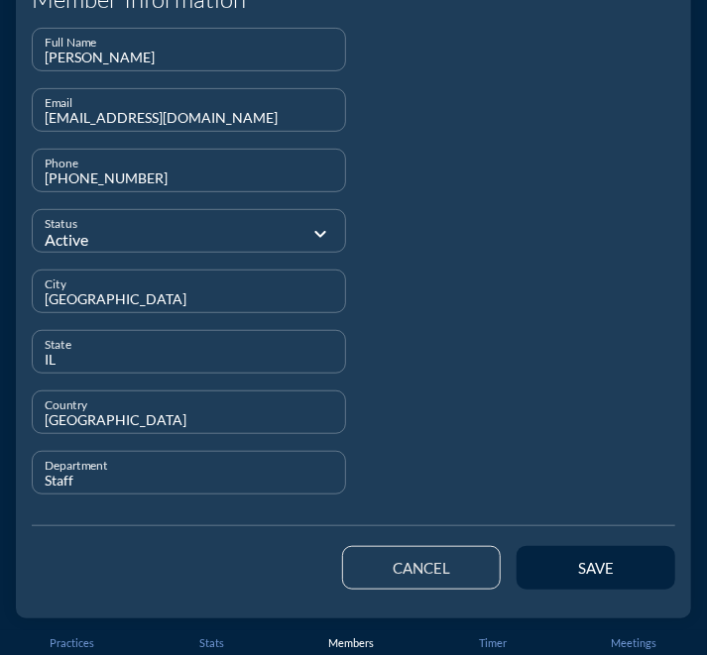
scroll to position [167, 0]
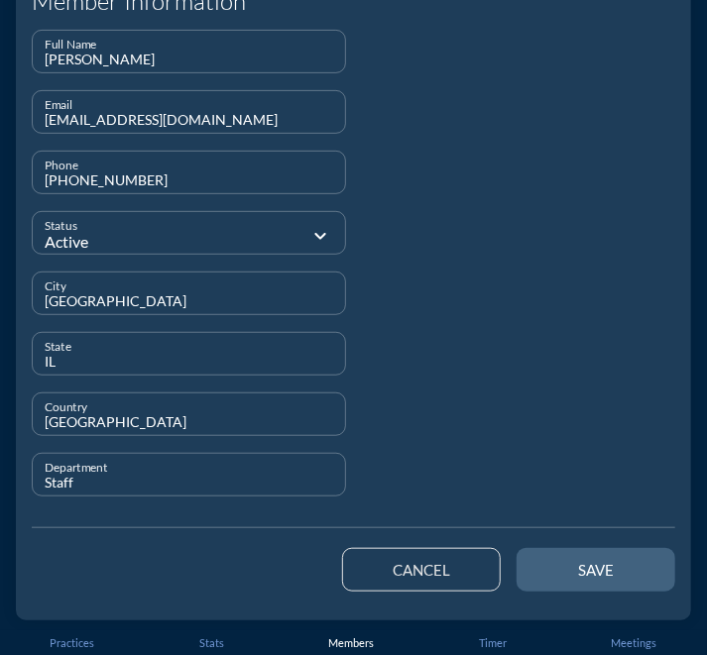
click at [633, 582] on button "save" at bounding box center [595, 570] width 159 height 44
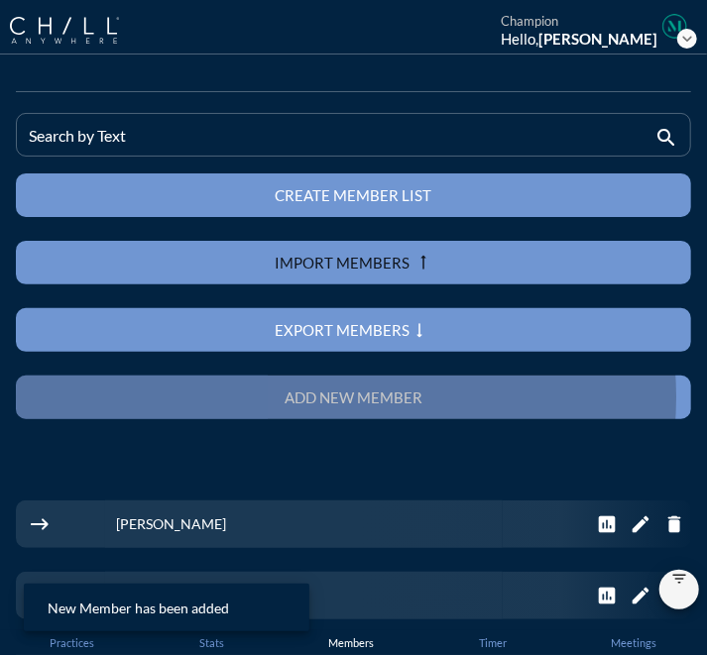
click at [488, 402] on div "Add new member" at bounding box center [354, 398] width 606 height 18
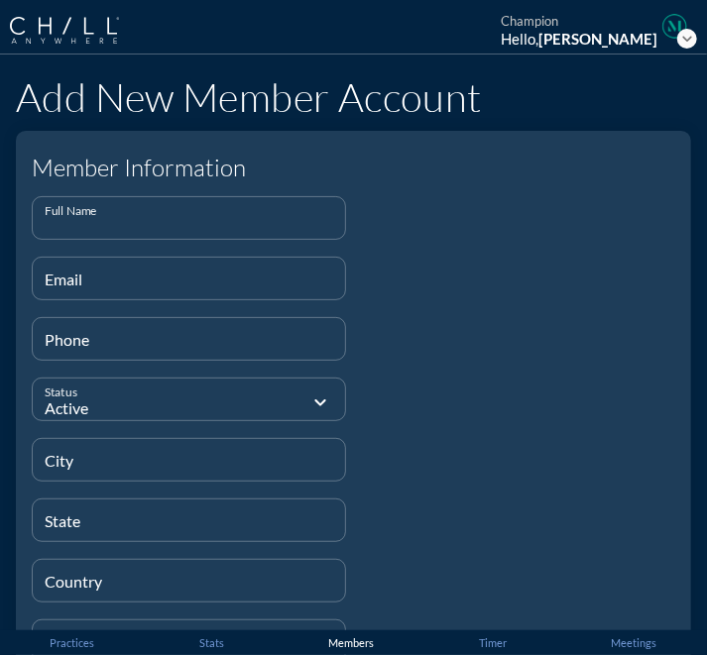
click at [167, 214] on input "Full Name" at bounding box center [189, 226] width 288 height 25
paste input "[PERSON_NAME]"
type input "[PERSON_NAME]"
click at [168, 277] on input "Email" at bounding box center [189, 287] width 288 height 25
paste input "[EMAIL_ADDRESS][DOMAIN_NAME]"
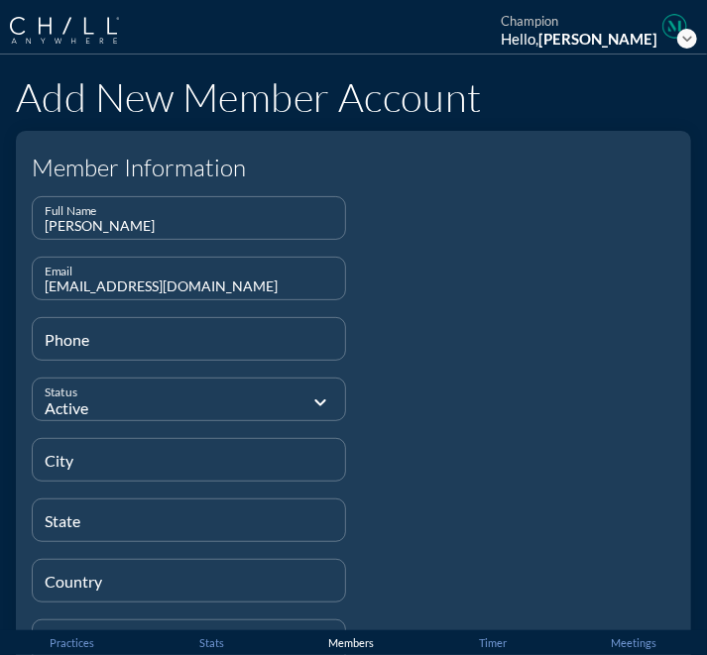
type input "[EMAIL_ADDRESS][DOMAIN_NAME]"
type input "[PHONE_NUMBER]"
click at [299, 459] on input "City" at bounding box center [189, 468] width 288 height 25
paste input "[GEOGRAPHIC_DATA]"
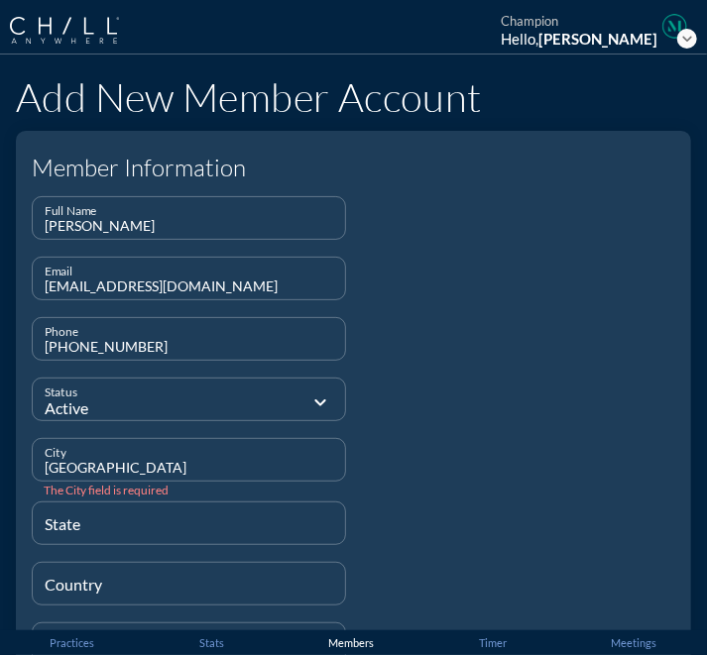
type input "[GEOGRAPHIC_DATA]"
type input "N/A"
type input "[GEOGRAPHIC_DATA]"
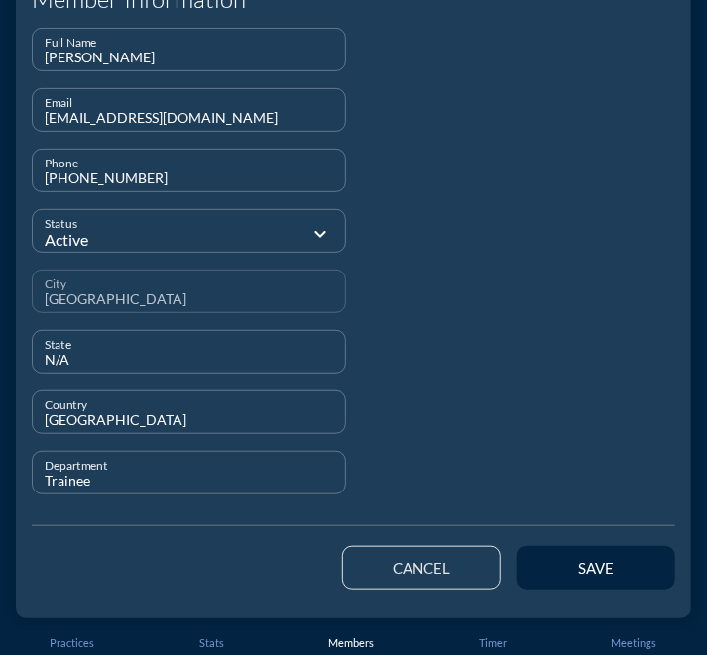
scroll to position [167, 0]
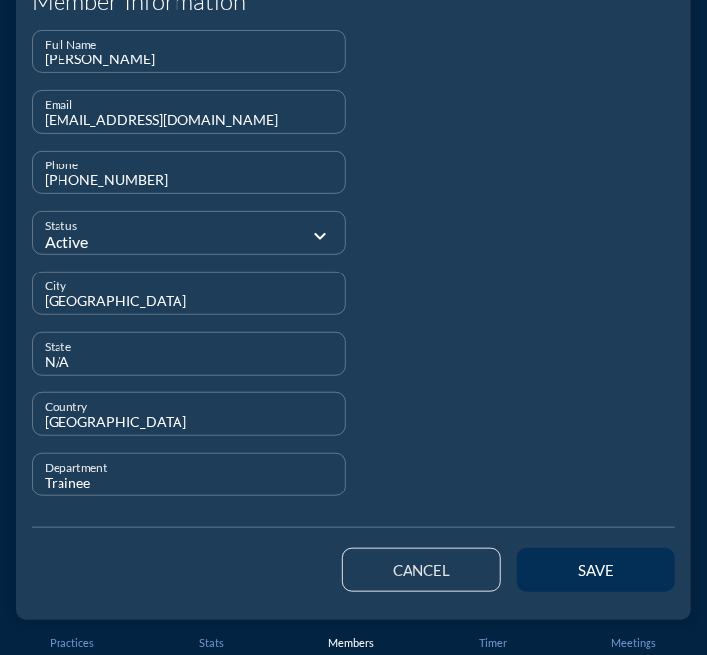
type input "Trainee"
click at [607, 553] on button "save" at bounding box center [595, 570] width 159 height 44
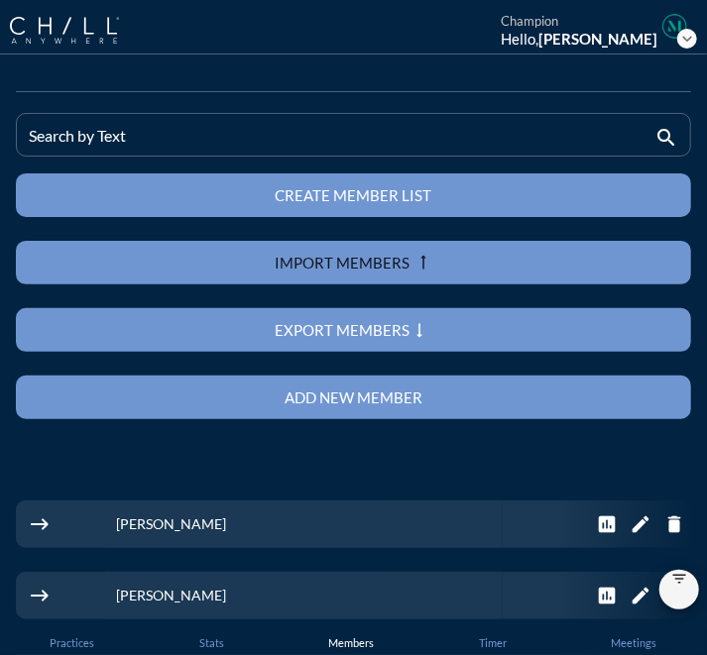
click at [237, 393] on div "Add new member" at bounding box center [354, 398] width 606 height 18
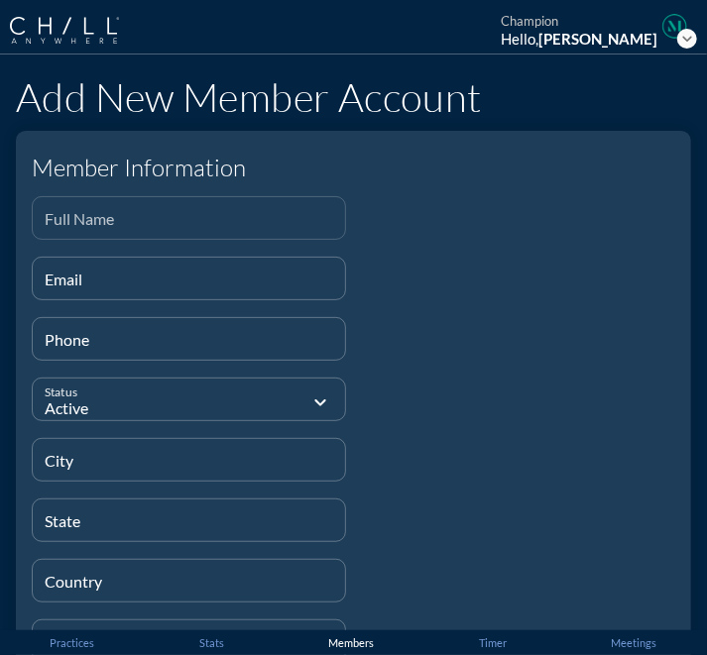
click at [252, 218] on input "Full Name" at bounding box center [189, 226] width 288 height 25
paste input "[PERSON_NAME]"
type input "[PERSON_NAME]"
click at [216, 281] on input "Email" at bounding box center [189, 287] width 288 height 25
paste input "[EMAIL_ADDRESS][DOMAIN_NAME]"
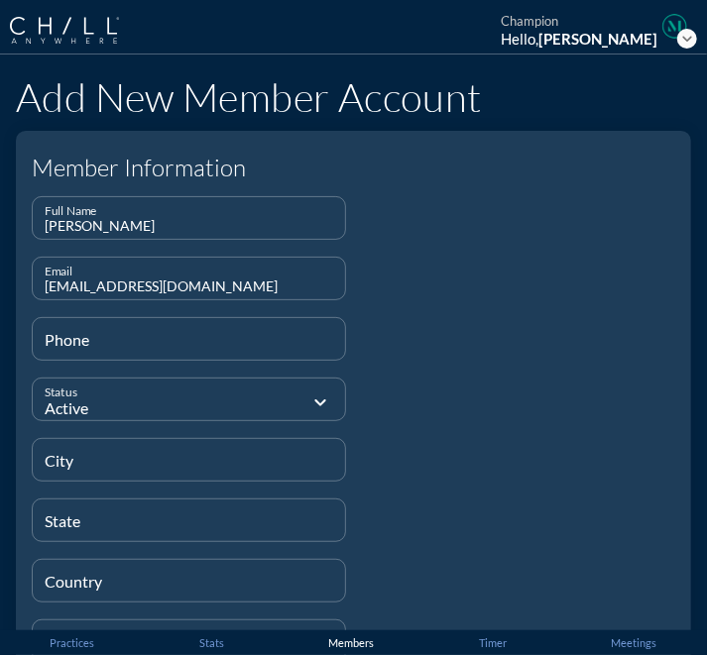
type input "[EMAIL_ADDRESS][DOMAIN_NAME]"
type input "[PHONE_NUMBER]"
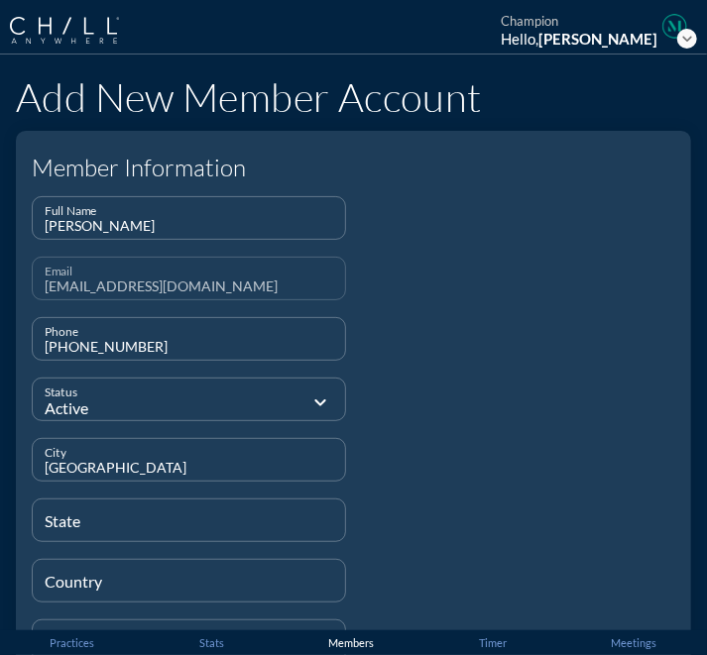
type input "[GEOGRAPHIC_DATA]"
type input "n"
type input "N/A"
type input "[GEOGRAPHIC_DATA]"
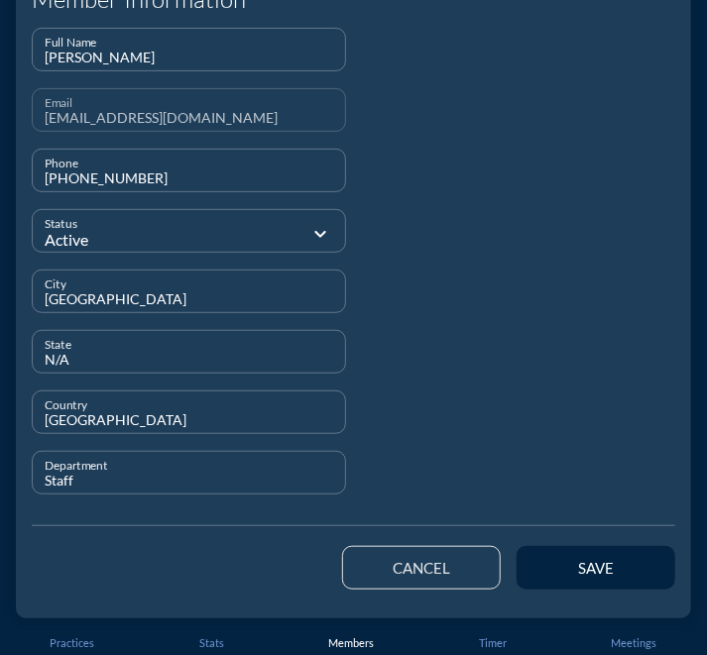
scroll to position [168, 0]
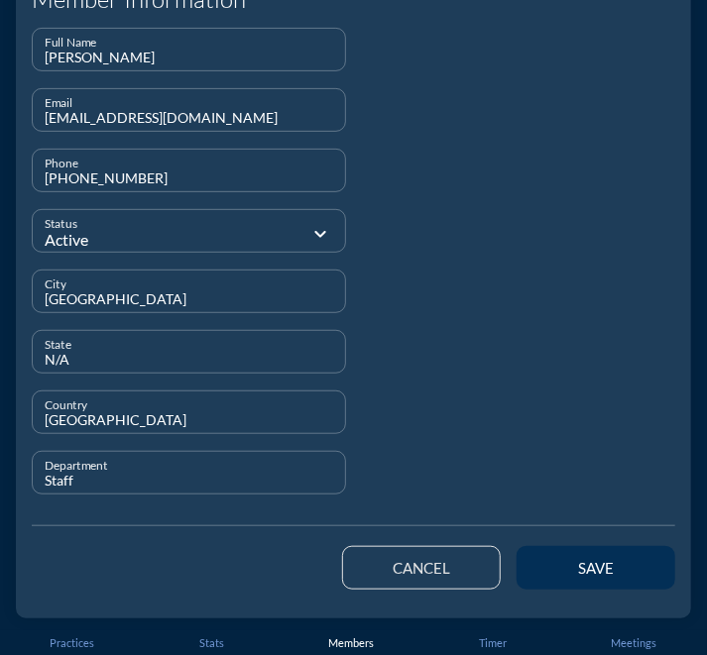
type input "Staff"
click at [551, 559] on div "save" at bounding box center [595, 568] width 89 height 18
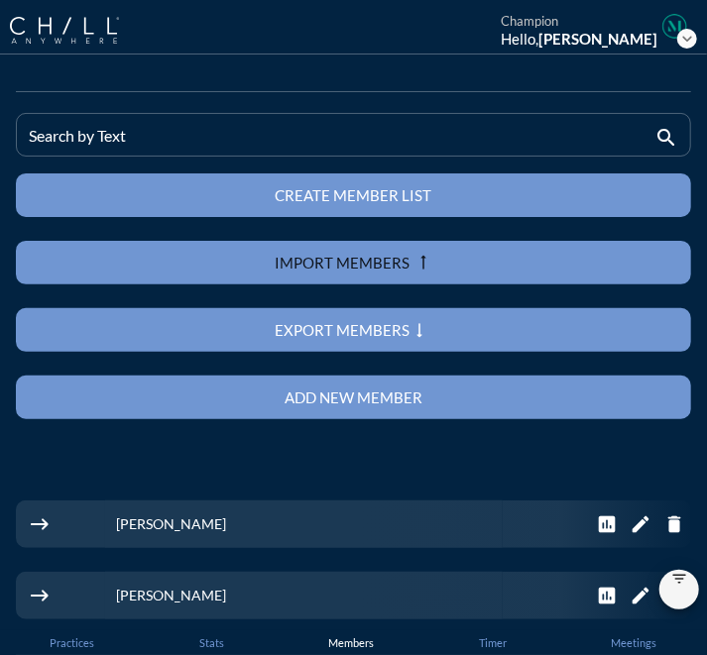
click at [305, 397] on div "Add new member" at bounding box center [354, 398] width 606 height 18
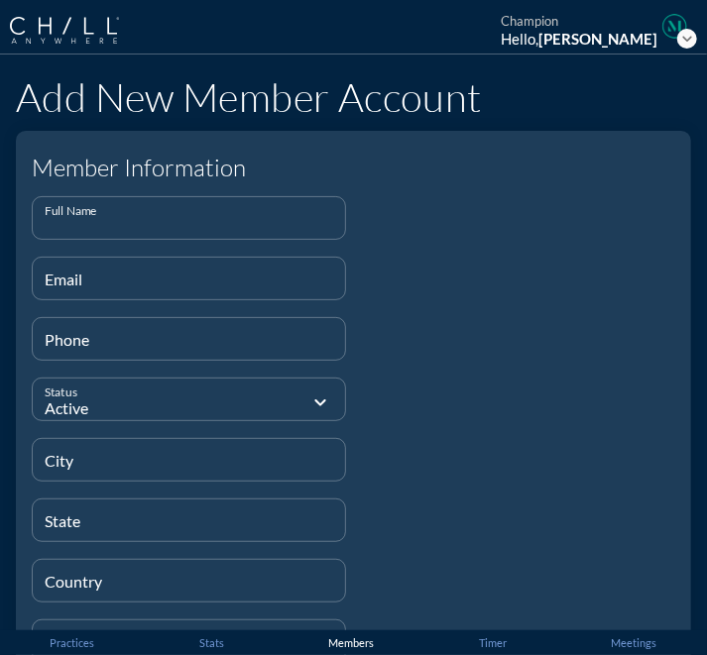
click at [242, 221] on input "Full Name" at bounding box center [189, 226] width 288 height 25
paste input "[PERSON_NAME]"
type input "[PERSON_NAME]"
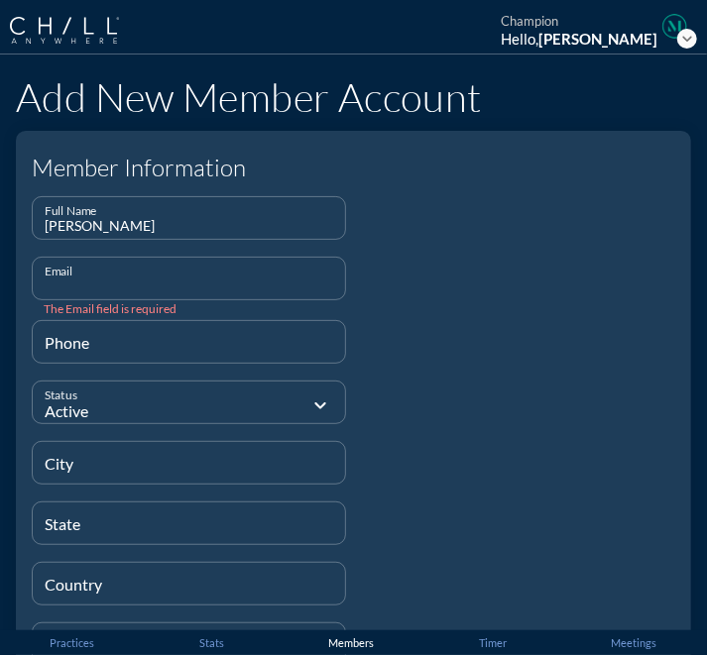
click at [214, 275] on input "Email" at bounding box center [189, 287] width 288 height 25
paste input "[EMAIL_ADDRESS][DOMAIN_NAME]"
type input "[EMAIL_ADDRESS][DOMAIN_NAME]"
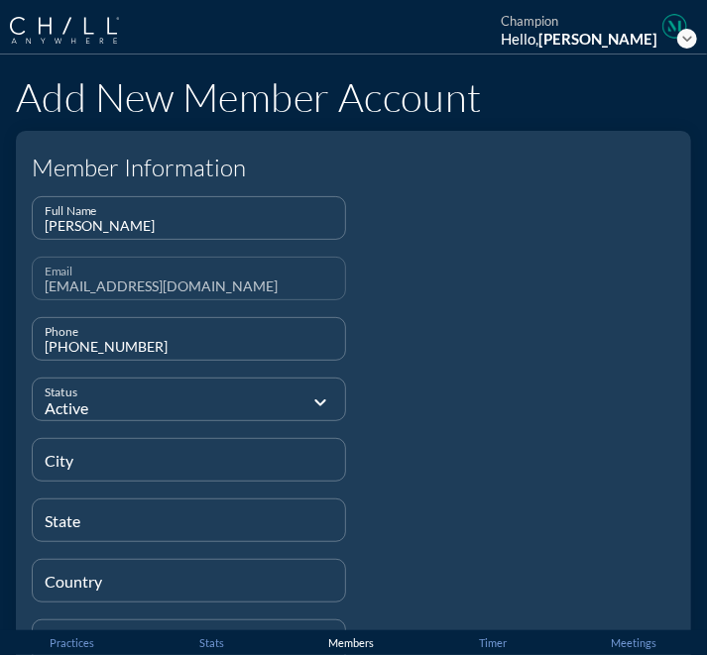
type input "[PHONE_NUMBER]"
type input "[GEOGRAPHIC_DATA]"
type input "N/A"
type input "[GEOGRAPHIC_DATA]"
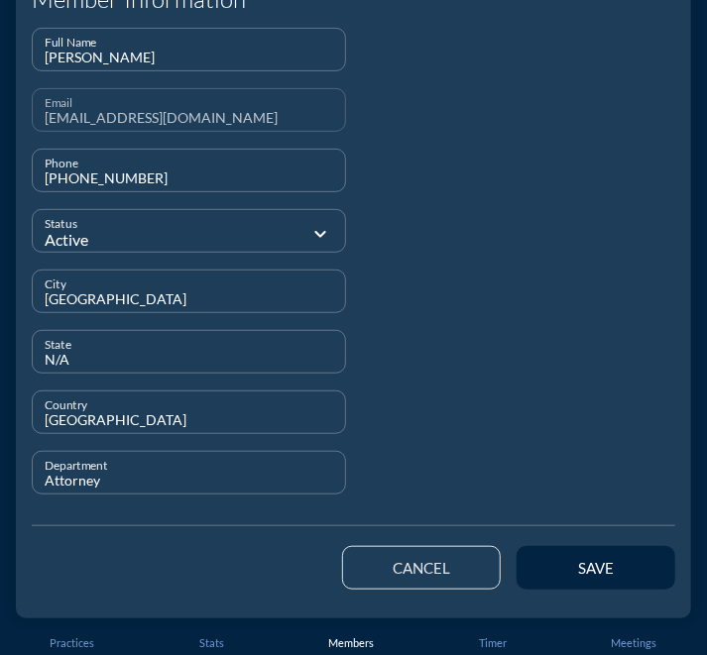
scroll to position [168, 0]
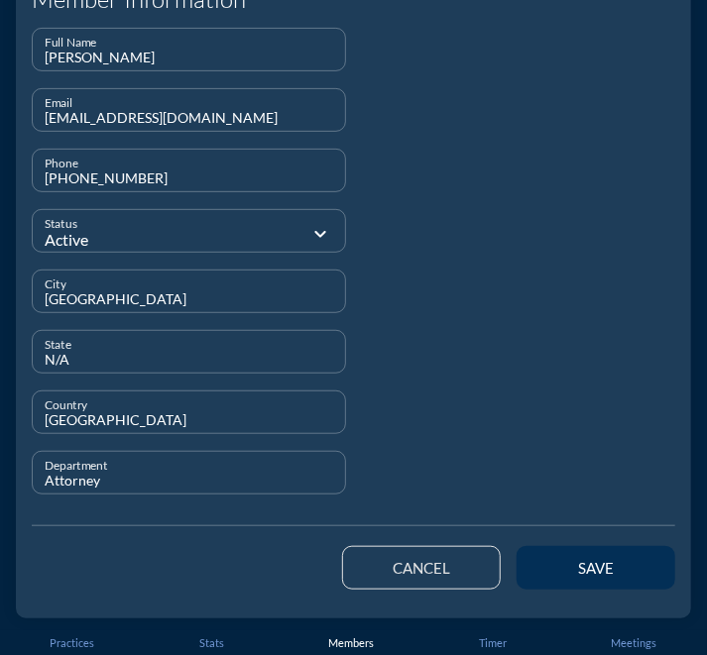
type input "Attorney"
click at [580, 563] on div "save" at bounding box center [595, 568] width 89 height 18
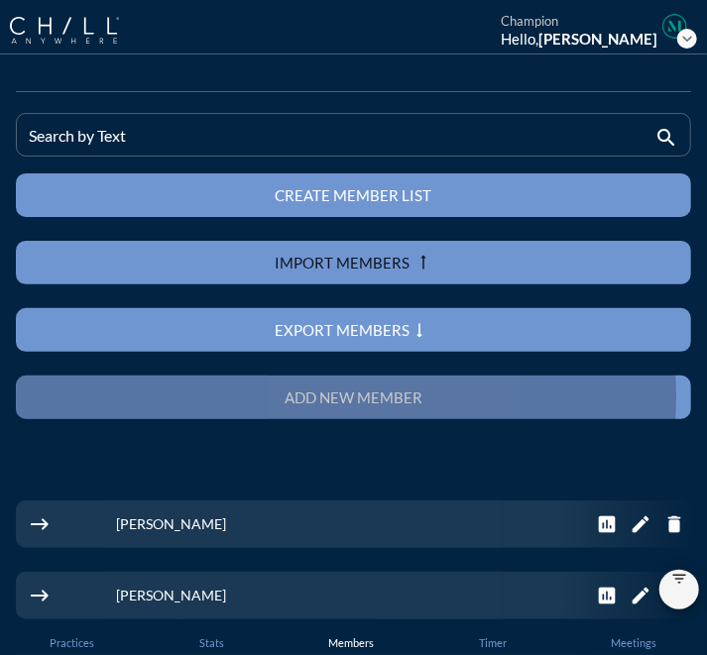
click at [389, 408] on button "Add new member" at bounding box center [353, 398] width 675 height 44
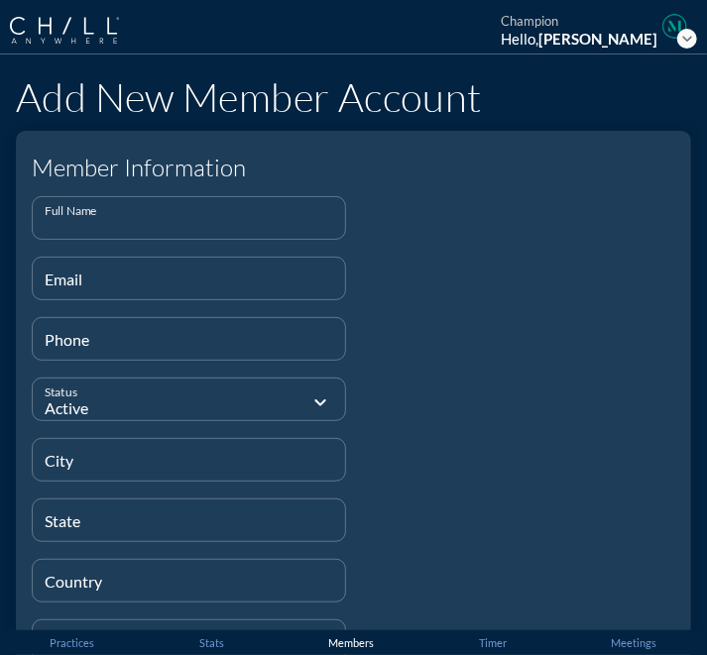
click at [263, 223] on input "Full Name" at bounding box center [189, 226] width 288 height 25
paste input "[PERSON_NAME]"
type input "[PERSON_NAME]"
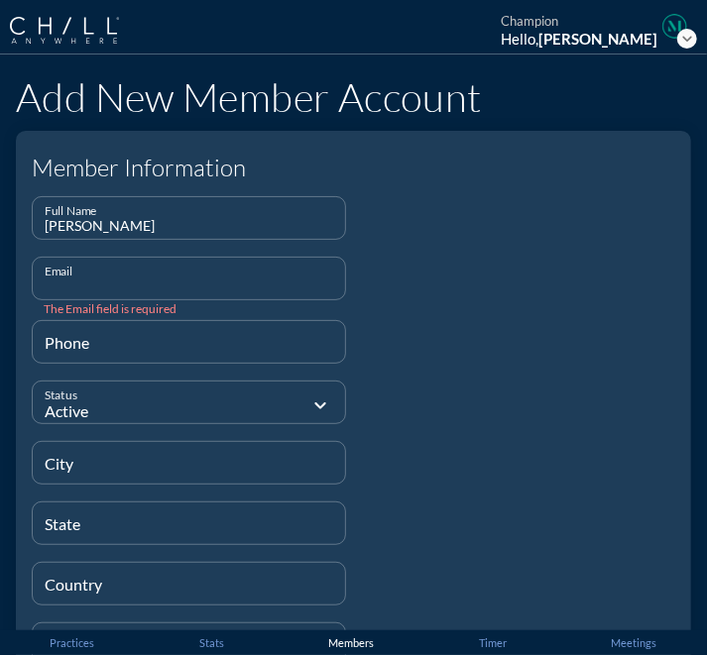
click at [154, 277] on input "Email" at bounding box center [189, 287] width 288 height 25
paste input "[EMAIL_ADDRESS][DOMAIN_NAME]"
type input "[EMAIL_ADDRESS][DOMAIN_NAME]"
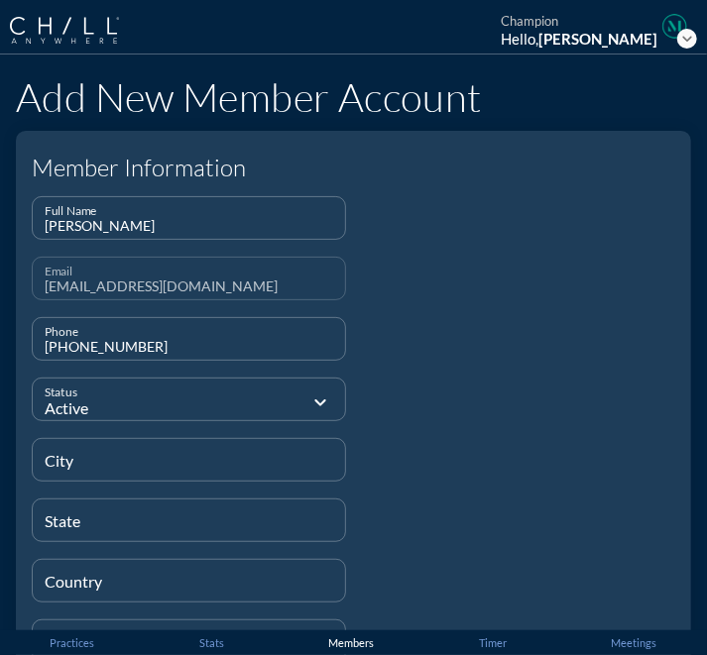
type input "[PHONE_NUMBER]"
type input "[GEOGRAPHIC_DATA]"
type input "N/A"
type input "[GEOGRAPHIC_DATA]"
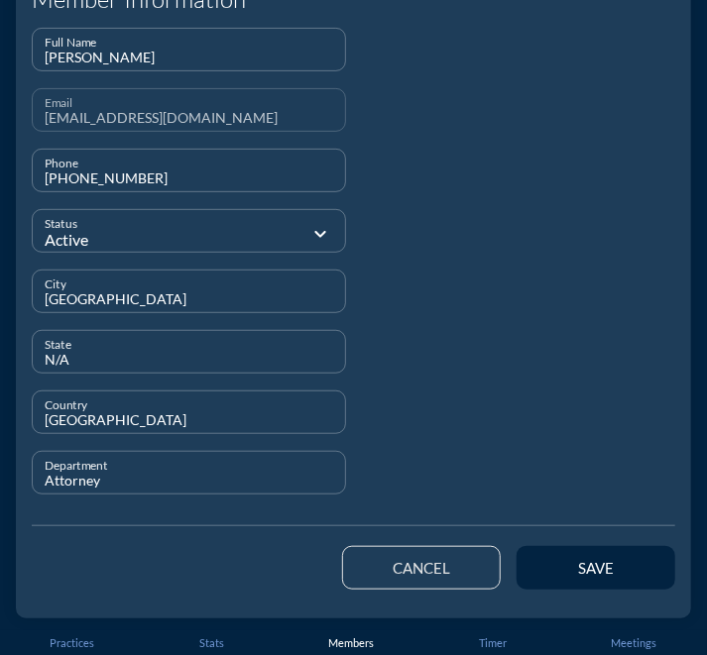
scroll to position [168, 0]
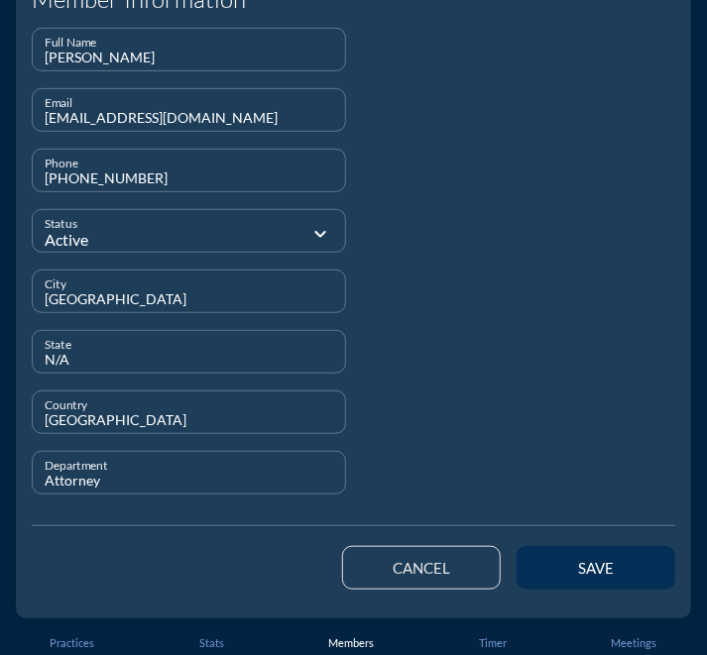
type input "Attorney"
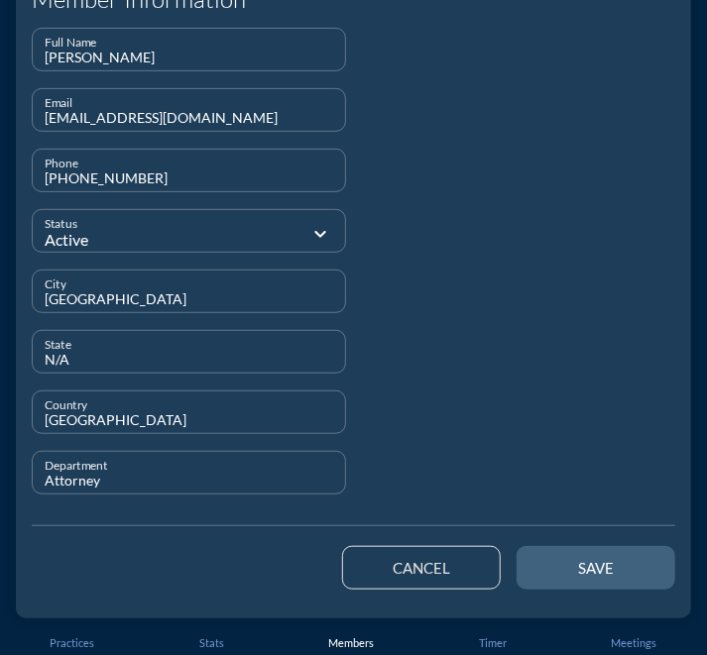
click at [567, 562] on div "save" at bounding box center [595, 568] width 89 height 18
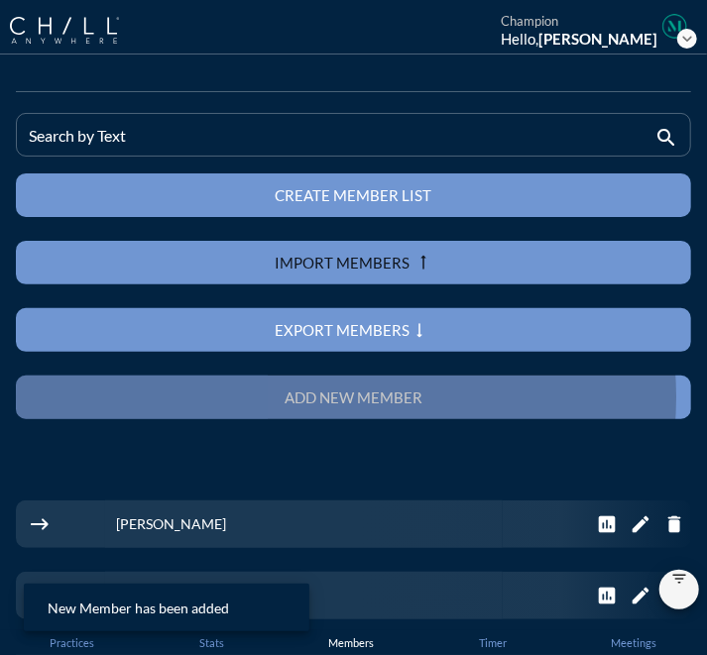
click at [351, 400] on div "Add new member" at bounding box center [354, 398] width 606 height 18
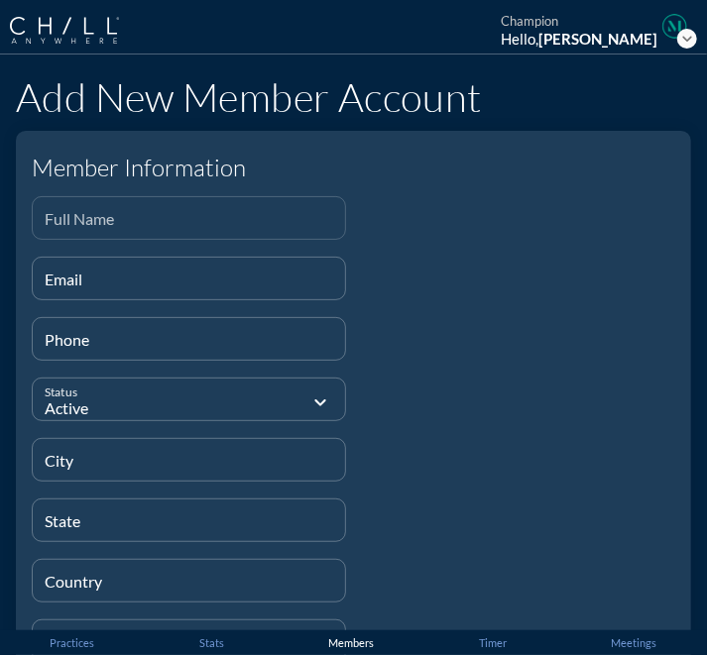
click at [255, 223] on input "Full Name" at bounding box center [189, 226] width 288 height 25
paste input "[PERSON_NAME]"
type input "[PERSON_NAME]"
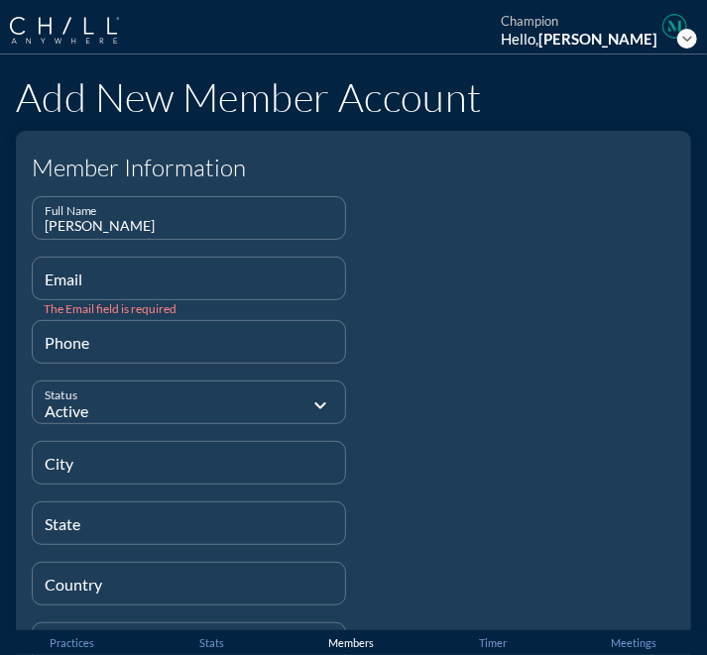
click at [207, 285] on input "Email" at bounding box center [189, 287] width 288 height 25
paste input "[EMAIL_ADDRESS][DOMAIN_NAME]"
type input "[EMAIL_ADDRESS][DOMAIN_NAME]"
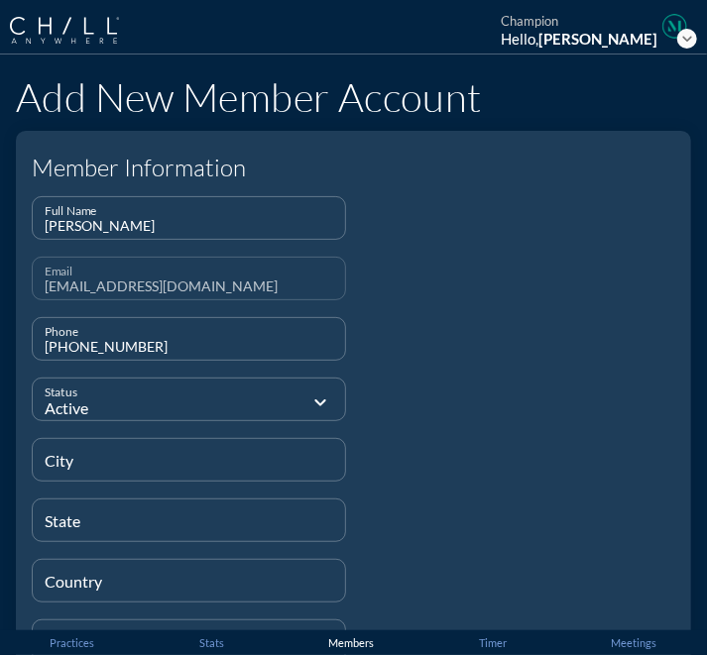
type input "[PHONE_NUMBER]"
type input "[GEOGRAPHIC_DATA]"
type input "N/A"
type input "[GEOGRAPHIC_DATA]"
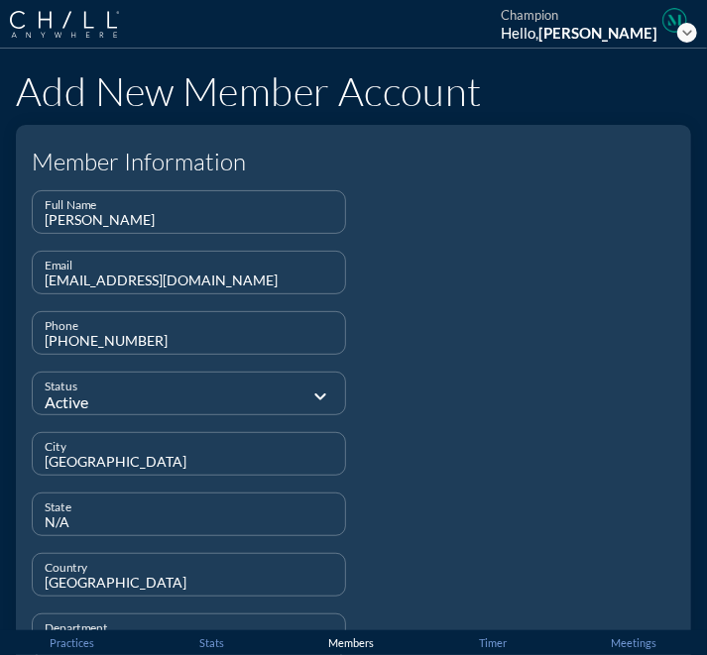
scroll to position [167, 0]
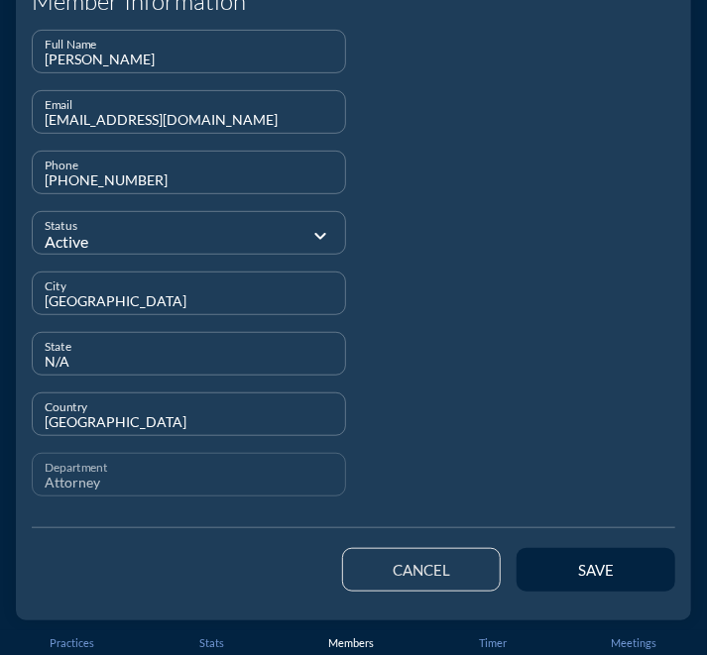
click at [81, 474] on input "Attorney" at bounding box center [189, 483] width 288 height 25
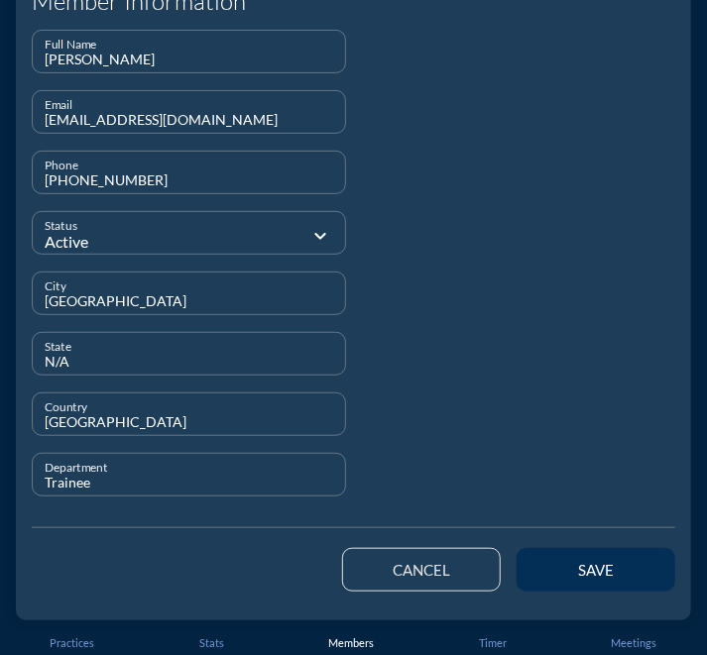
type input "Trainee"
click at [562, 554] on button "save" at bounding box center [595, 570] width 159 height 44
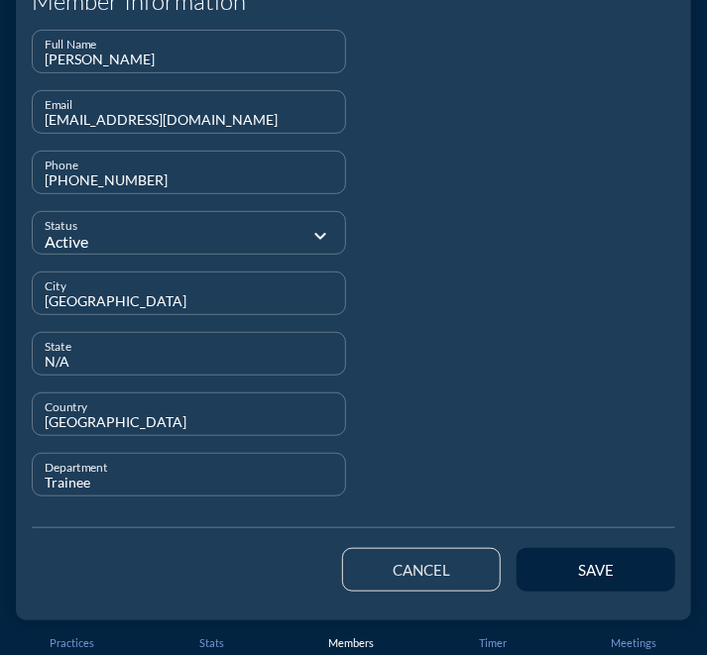
click at [405, 579] on button "cancel" at bounding box center [421, 570] width 159 height 44
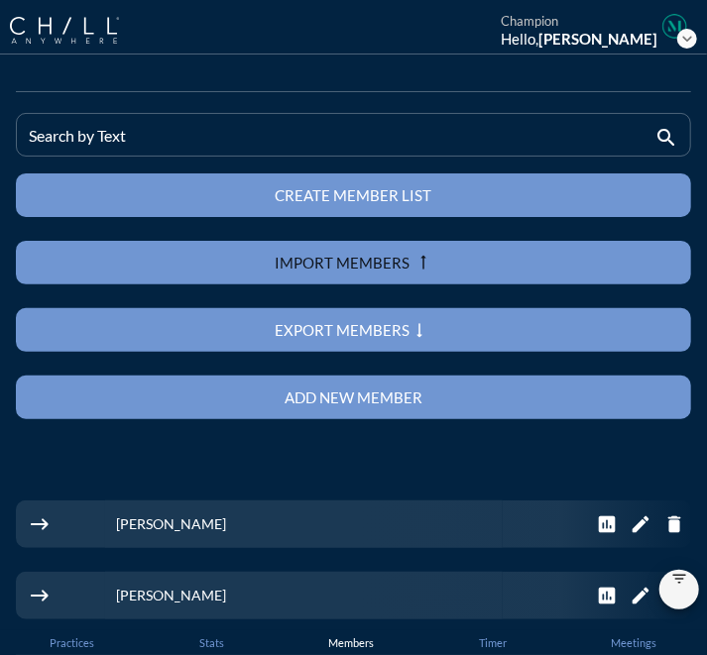
click at [385, 397] on div "Add new member" at bounding box center [354, 398] width 606 height 18
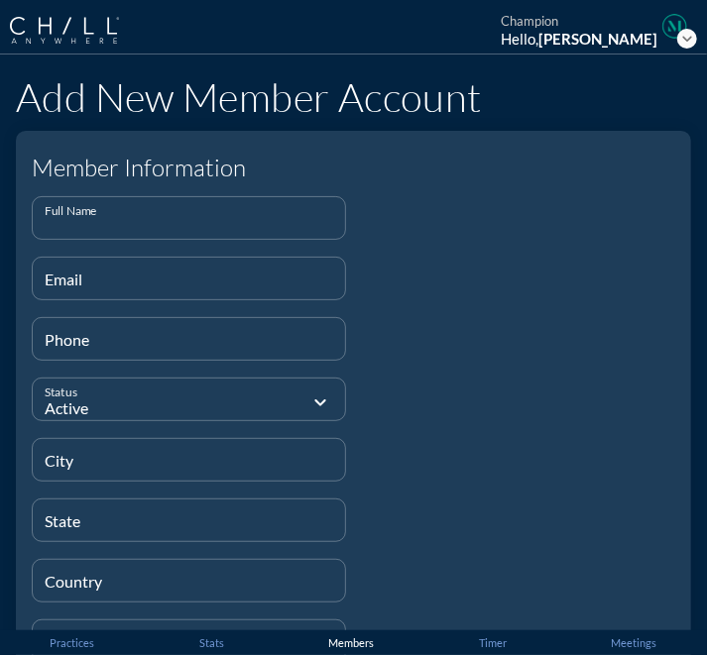
click at [176, 217] on input "Full Name" at bounding box center [189, 226] width 288 height 25
paste input "[PERSON_NAME]"
type input "[PERSON_NAME]"
click at [225, 263] on div "Email" at bounding box center [189, 279] width 288 height 42
paste input "[EMAIL_ADDRESS][DOMAIN_NAME]"
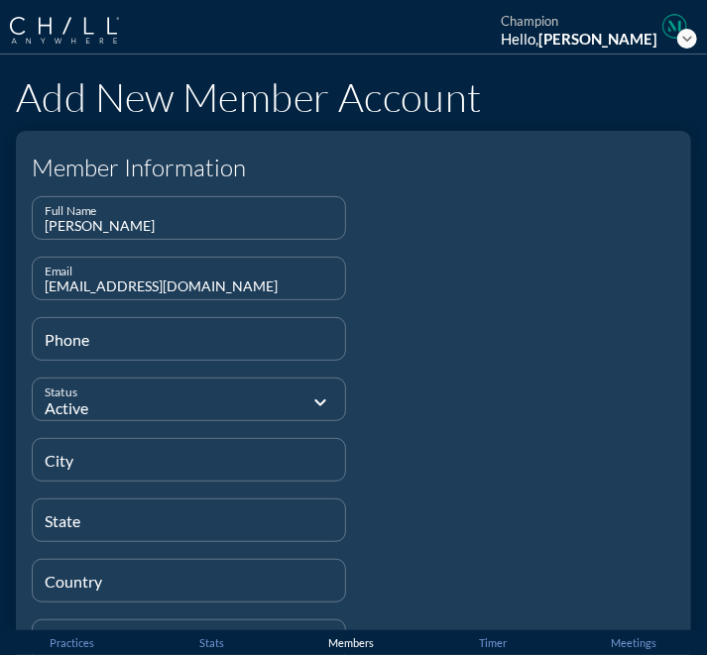
type input "[EMAIL_ADDRESS][DOMAIN_NAME]"
type input "[PHONE_NUMBER]"
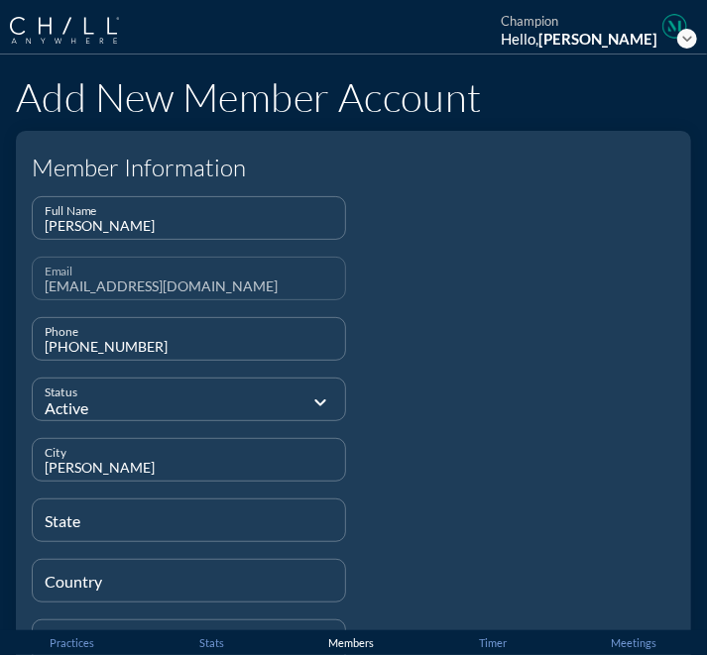
type input "[GEOGRAPHIC_DATA]"
type input "N/A"
type input "[GEOGRAPHIC_DATA]"
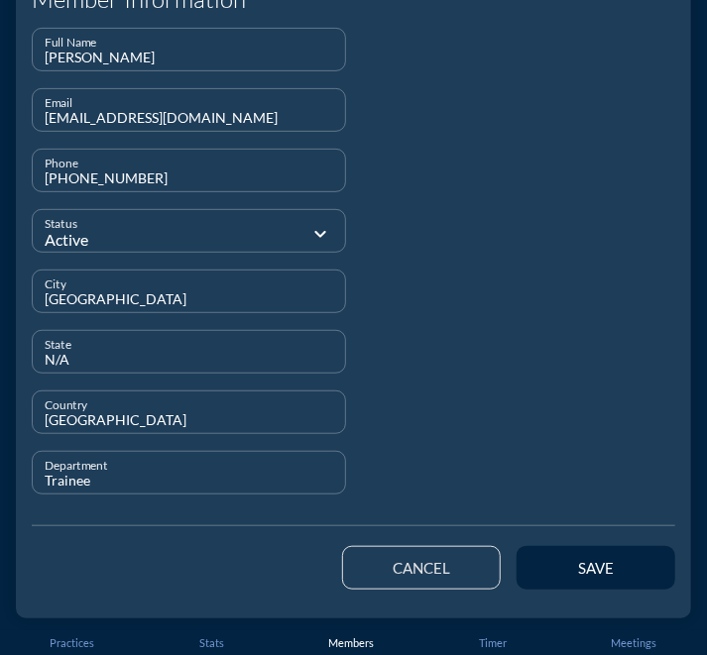
scroll to position [168, 0]
click at [56, 481] on input "Trainee" at bounding box center [189, 481] width 288 height 25
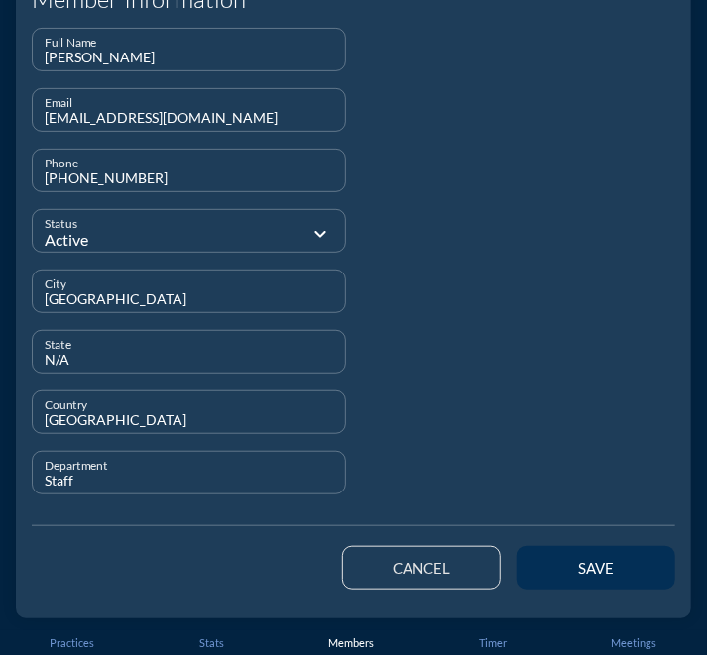
type input "Staff"
click at [583, 556] on button "save" at bounding box center [595, 568] width 159 height 44
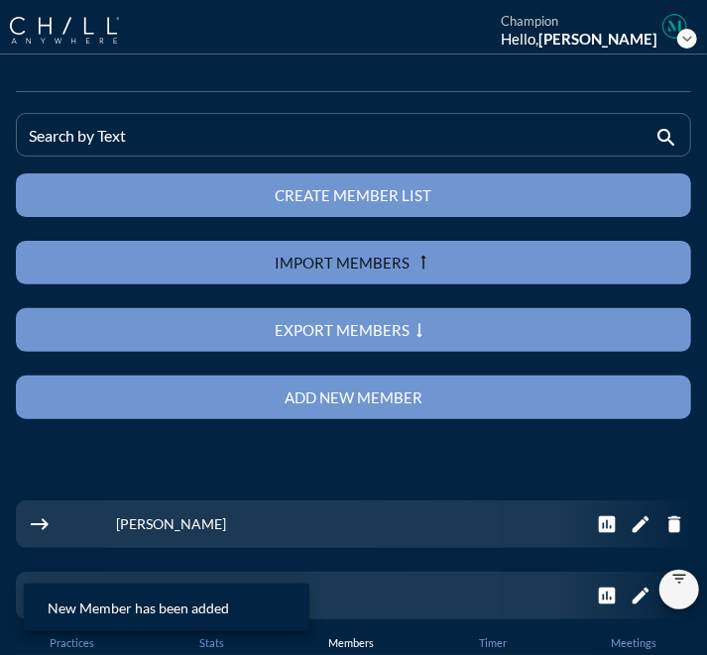
click at [369, 393] on div "Add new member" at bounding box center [354, 398] width 606 height 18
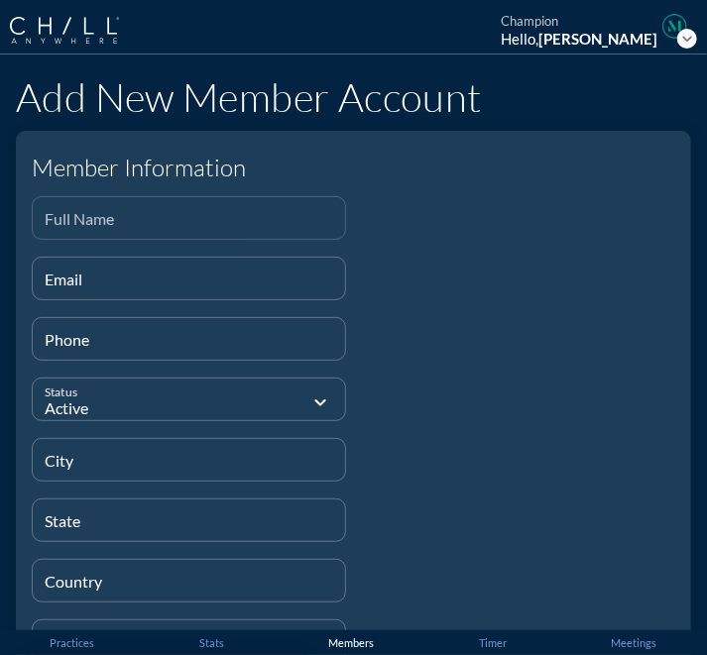
click at [210, 198] on div "Full Name" at bounding box center [189, 218] width 288 height 42
paste input "[PERSON_NAME]"
type input "[PERSON_NAME]"
click at [216, 290] on input "Email" at bounding box center [189, 287] width 288 height 25
paste input "[EMAIL_ADDRESS][PERSON_NAME][DOMAIN_NAME]"
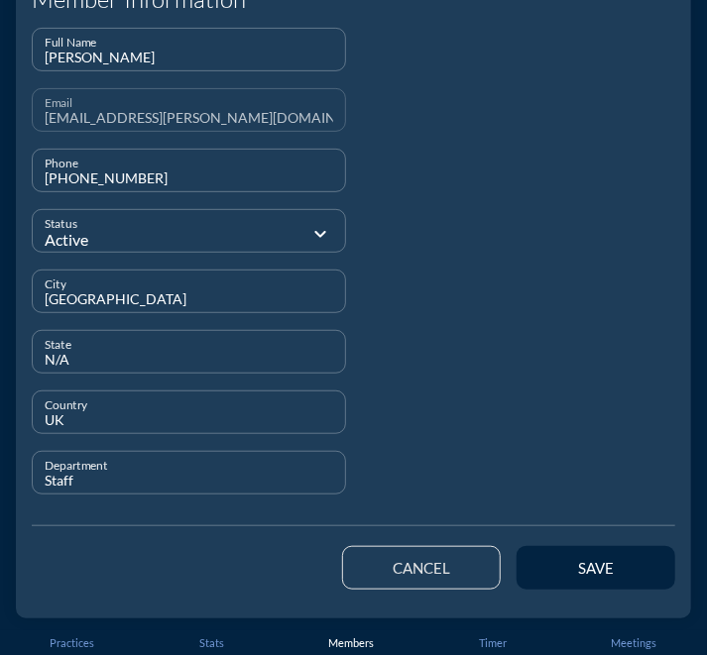
scroll to position [168, 0]
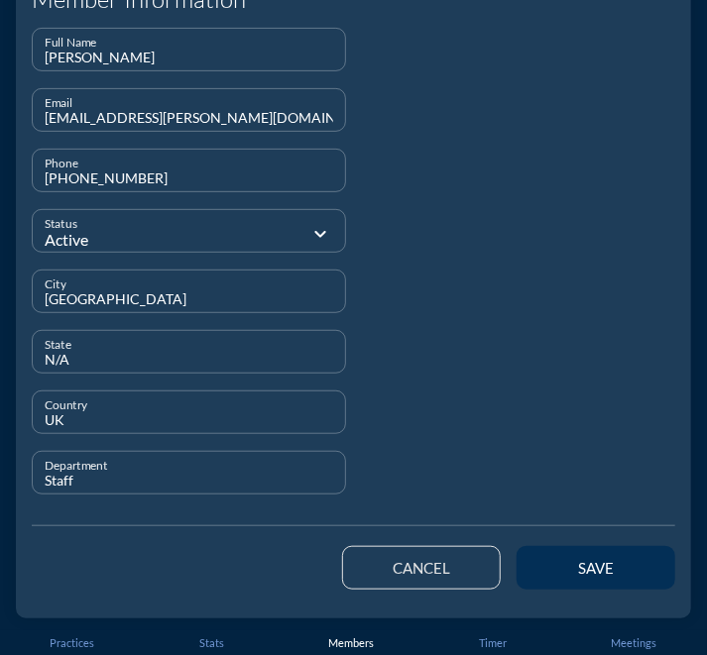
click at [547, 578] on button "save" at bounding box center [595, 568] width 159 height 44
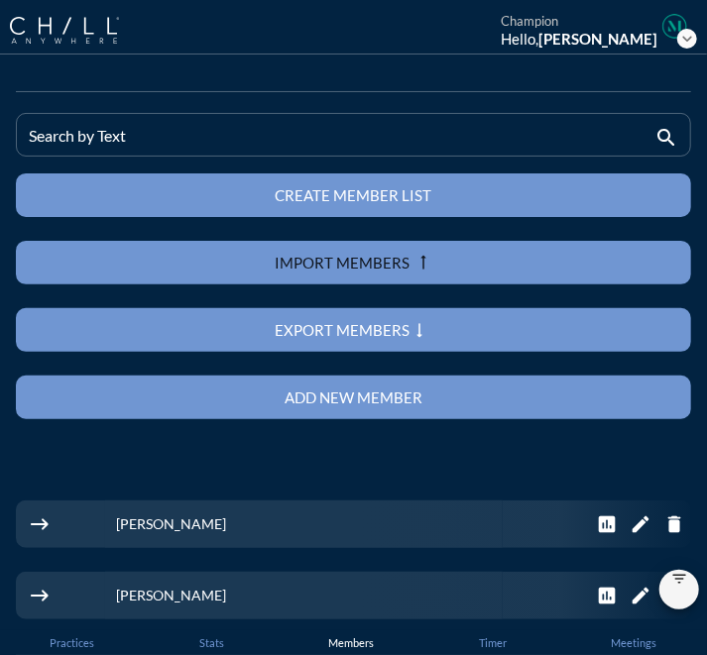
click at [535, 391] on div "Add new member" at bounding box center [354, 398] width 606 height 18
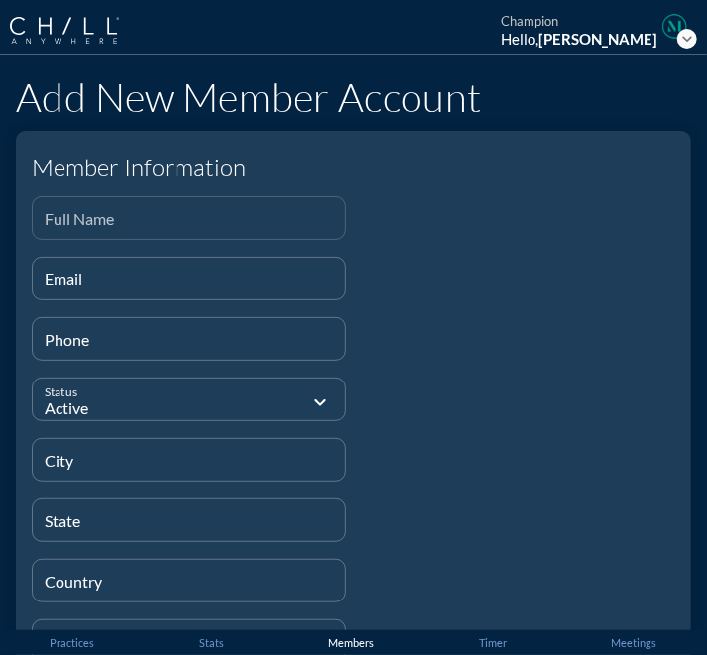
click at [306, 211] on div "Full Name" at bounding box center [189, 218] width 288 height 42
paste input "[PERSON_NAME]"
click at [228, 266] on div "Email" at bounding box center [189, 279] width 288 height 42
paste input "[DOMAIN_NAME][EMAIL_ADDRESS][DOMAIN_NAME]"
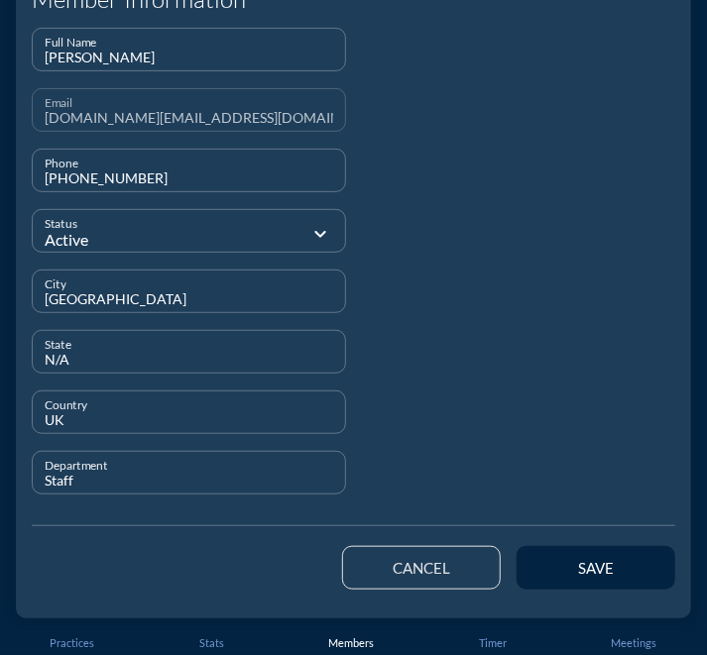
scroll to position [168, 0]
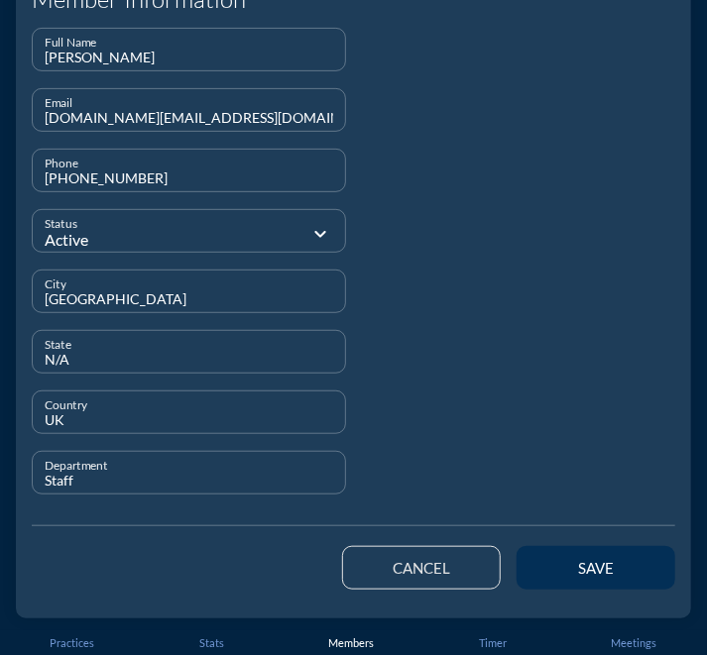
click at [591, 557] on button "save" at bounding box center [595, 568] width 159 height 44
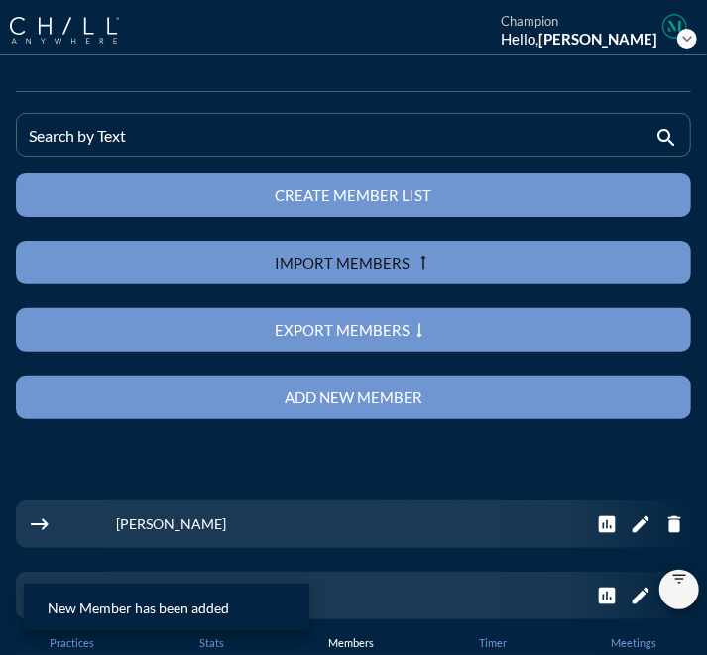
click at [283, 386] on button "Add new member" at bounding box center [353, 398] width 675 height 44
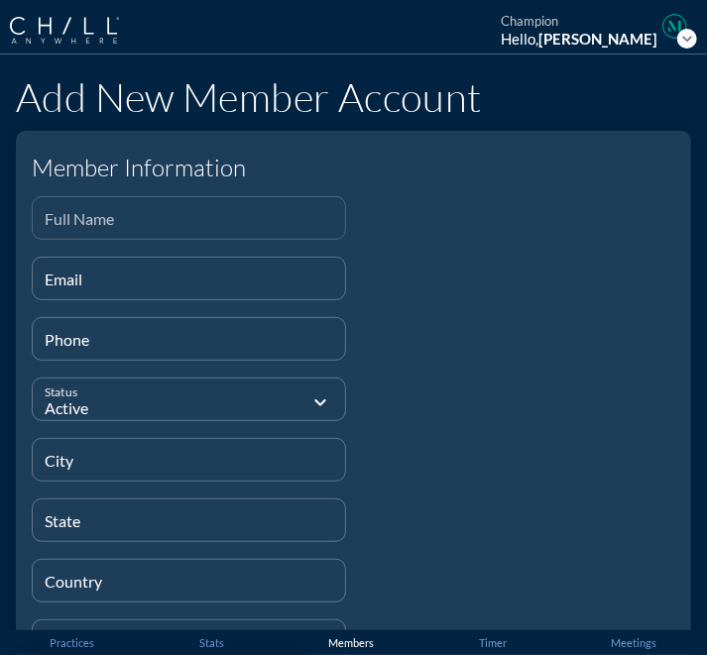
click at [226, 207] on div "Full Name" at bounding box center [189, 218] width 288 height 42
paste input "[PERSON_NAME]"
click at [153, 277] on input "Email" at bounding box center [189, 287] width 288 height 25
paste input "[EMAIL_ADDRESS][DOMAIN_NAME]"
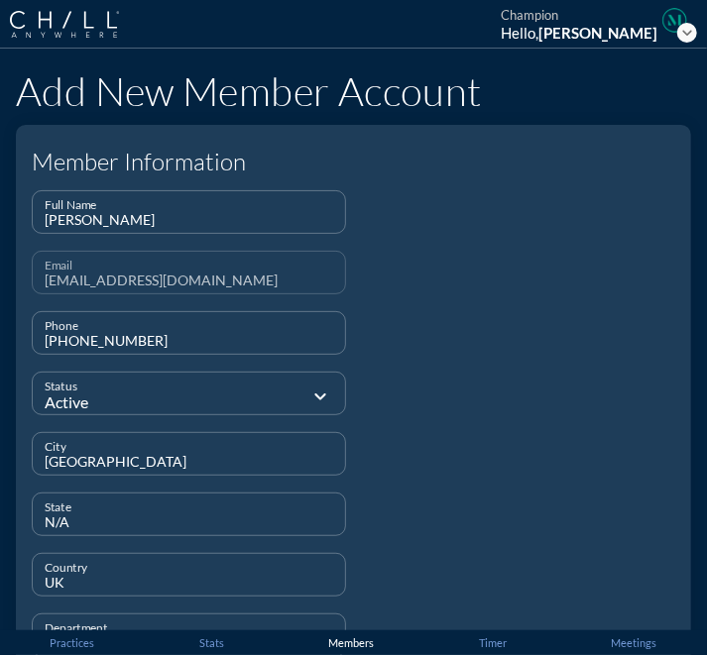
scroll to position [152, 0]
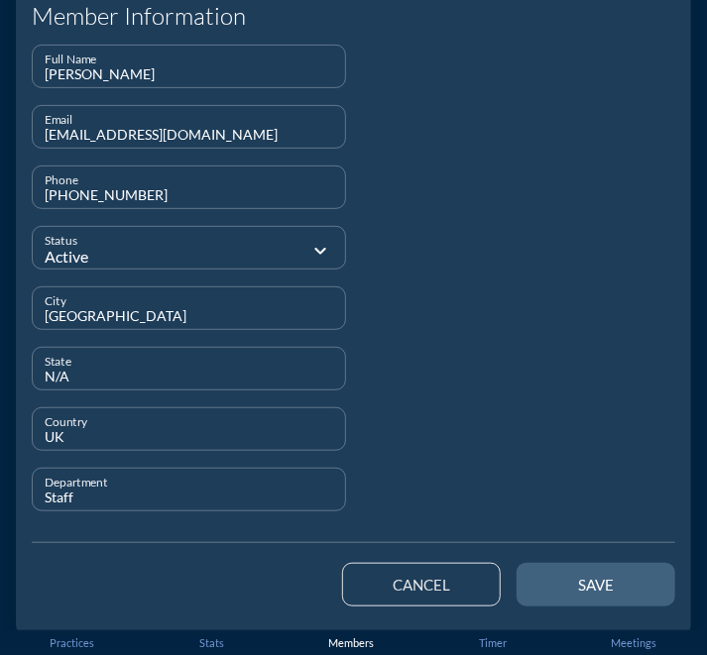
click at [648, 585] on button "save" at bounding box center [595, 585] width 159 height 44
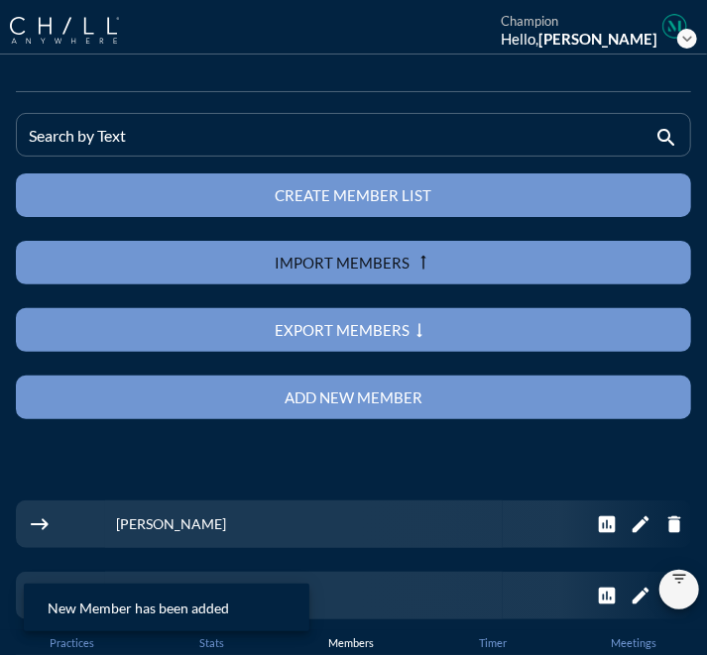
click at [421, 405] on div "Add new member" at bounding box center [354, 398] width 606 height 18
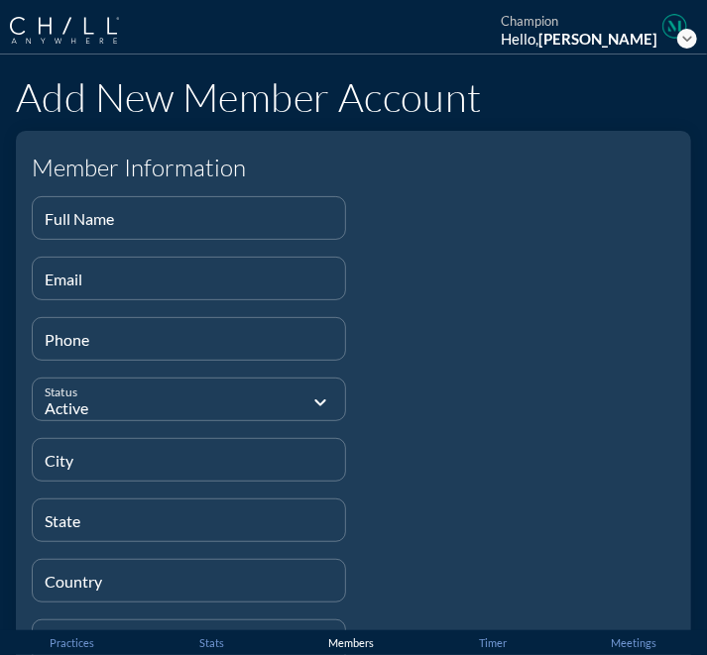
click at [466, 282] on div at bounding box center [519, 438] width 330 height 484
click at [276, 228] on input "Full Name" at bounding box center [189, 226] width 288 height 25
paste input "[PERSON_NAME]"
click at [190, 280] on input "Email" at bounding box center [189, 287] width 288 height 25
paste input "[EMAIL_ADDRESS][DOMAIN_NAME]"
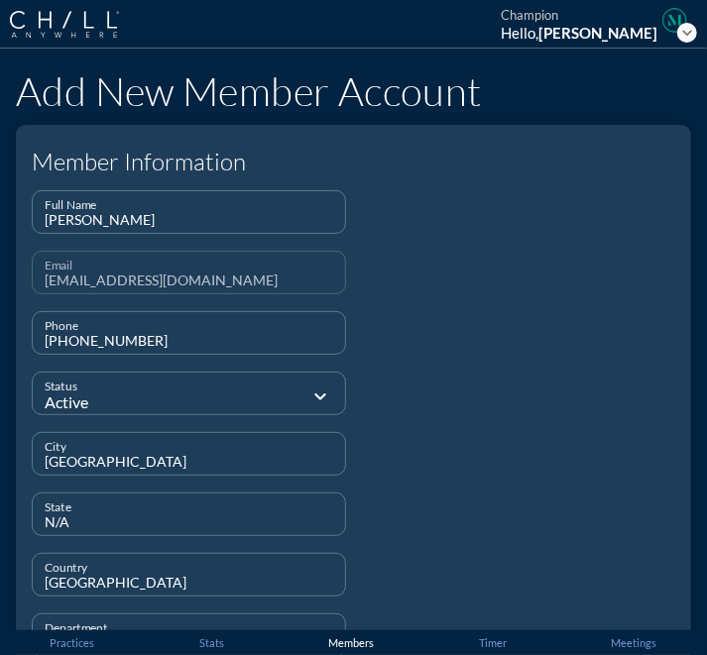
scroll to position [125, 0]
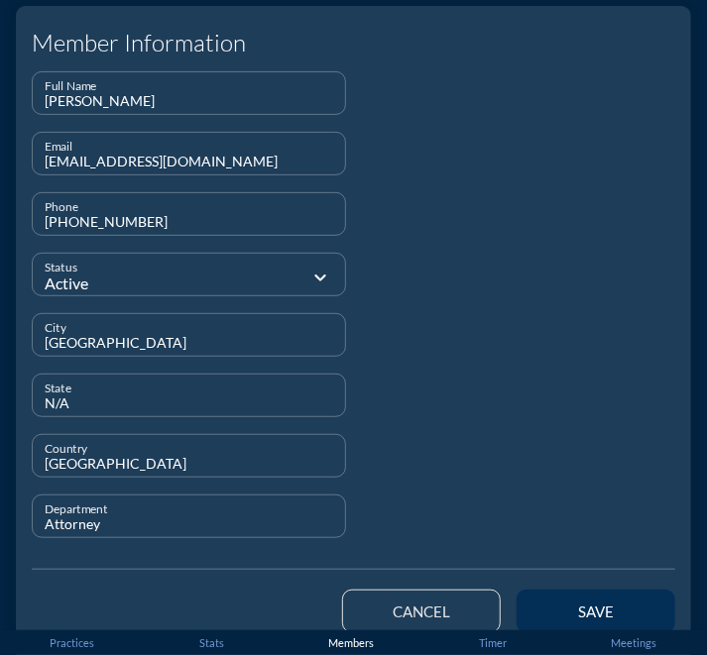
click at [568, 610] on div "save" at bounding box center [595, 612] width 89 height 18
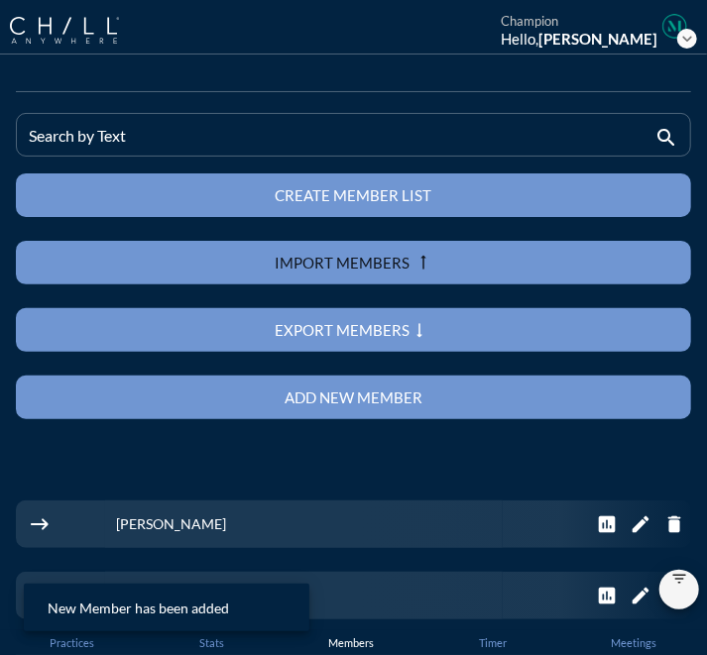
click at [326, 396] on div "Add new member" at bounding box center [354, 398] width 606 height 18
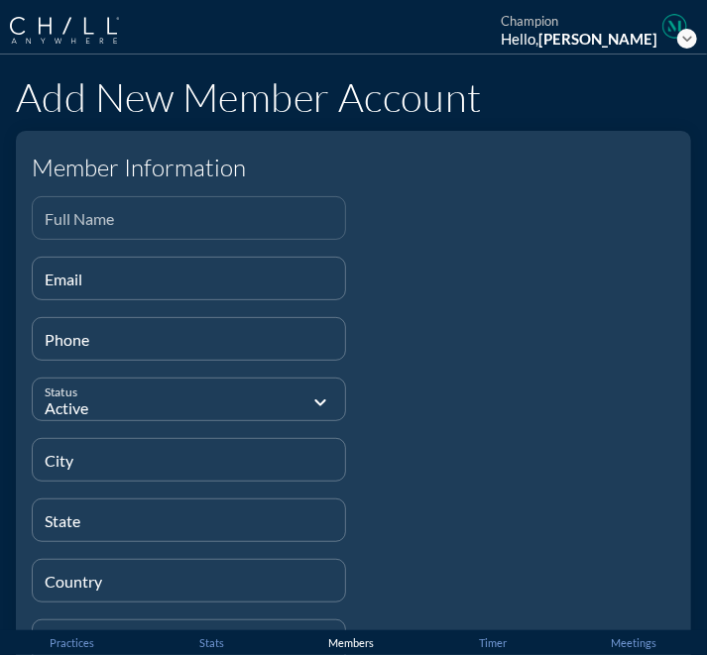
click at [233, 239] on div "Full Name" at bounding box center [189, 218] width 314 height 44
paste input "[PERSON_NAME]"
click at [196, 283] on input "Email" at bounding box center [189, 287] width 288 height 25
paste input "[EMAIL_ADDRESS][DOMAIN_NAME]"
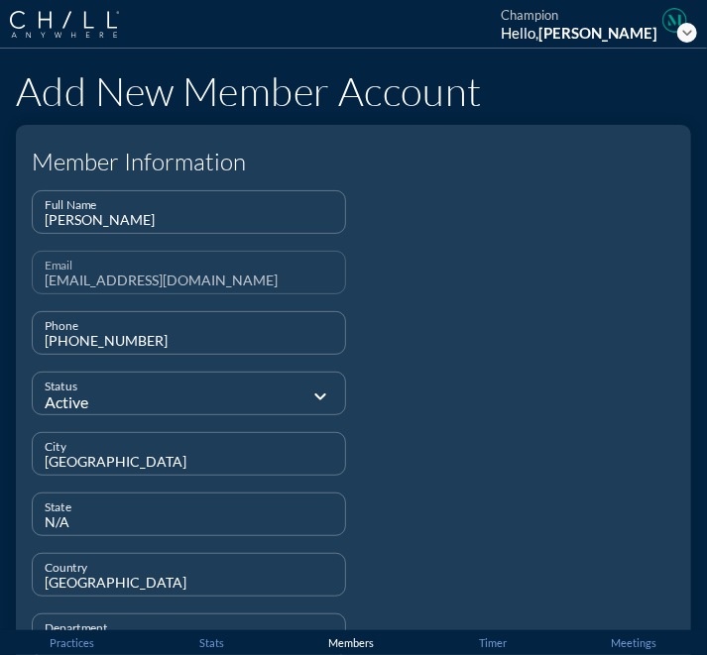
scroll to position [168, 0]
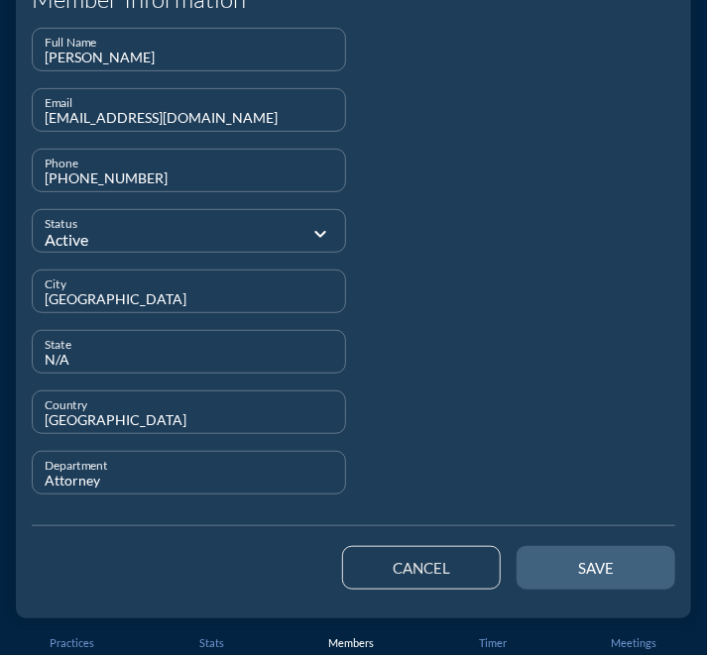
click at [608, 571] on div "save" at bounding box center [595, 568] width 89 height 18
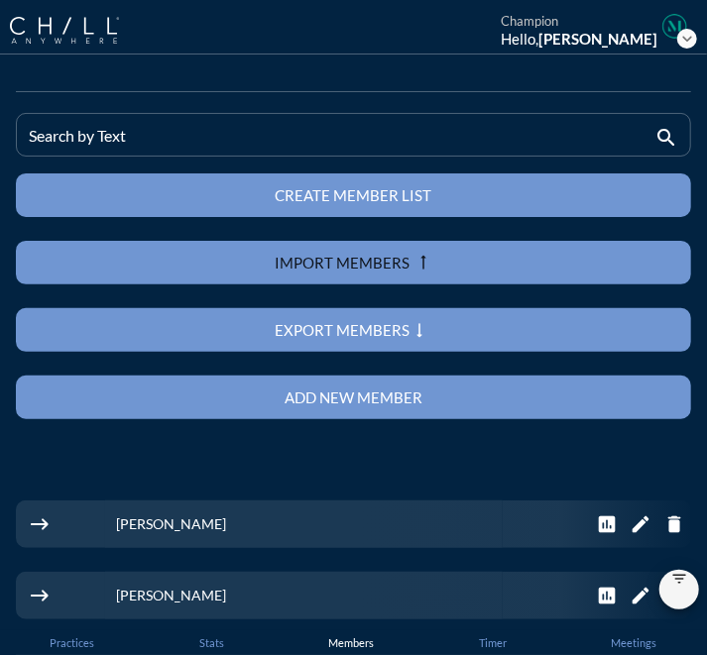
click at [262, 396] on div "Add new member" at bounding box center [354, 398] width 606 height 18
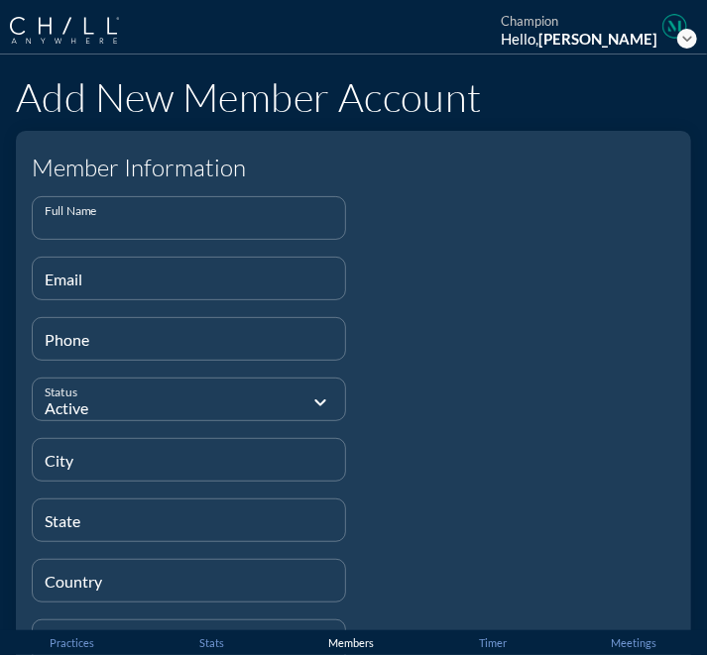
click at [211, 228] on input "Full Name" at bounding box center [189, 226] width 288 height 25
paste input "[PERSON_NAME]"
click at [183, 273] on div "Email" at bounding box center [189, 279] width 288 height 42
paste input "[EMAIL_ADDRESS][DOMAIN_NAME]"
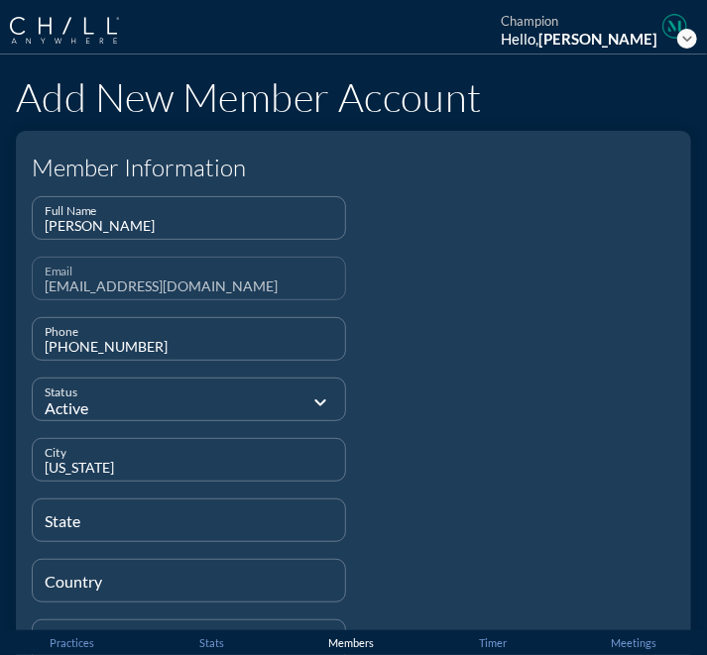
scroll to position [108, 0]
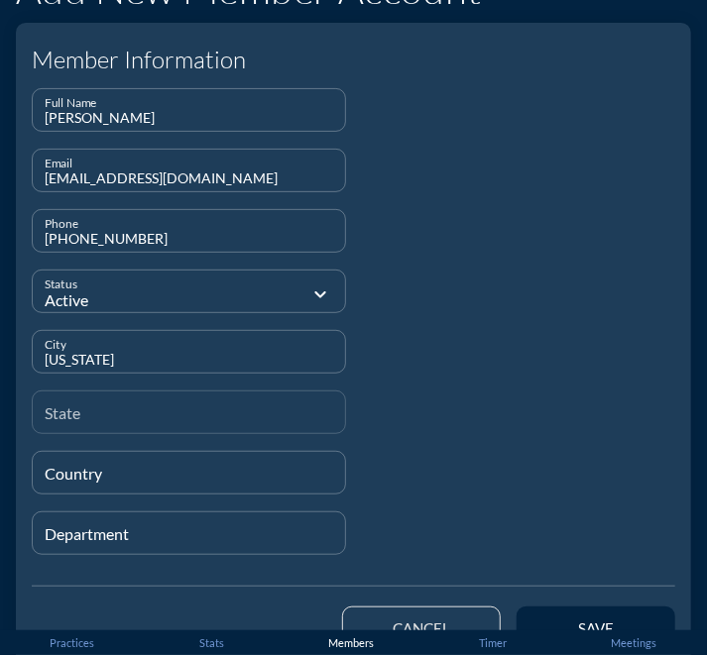
click at [89, 409] on input "State" at bounding box center [189, 420] width 288 height 25
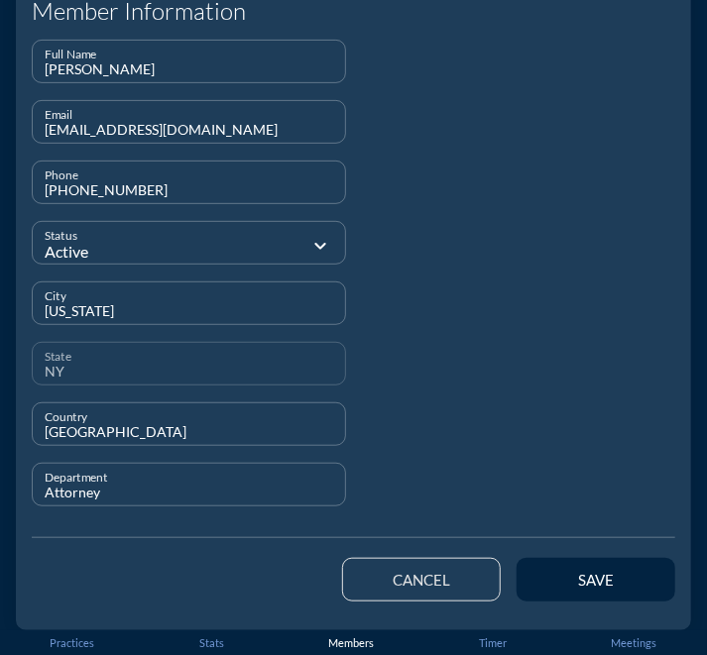
scroll to position [158, 0]
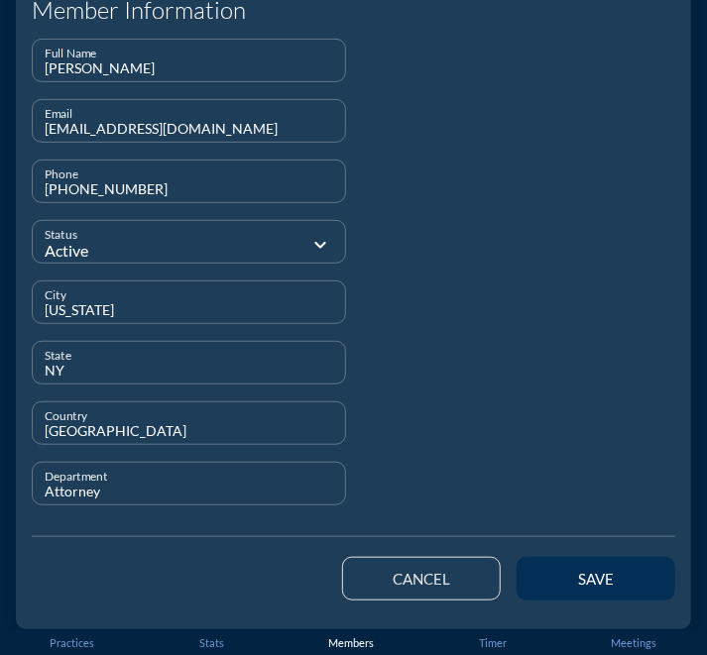
click at [528, 576] on button "save" at bounding box center [595, 579] width 159 height 44
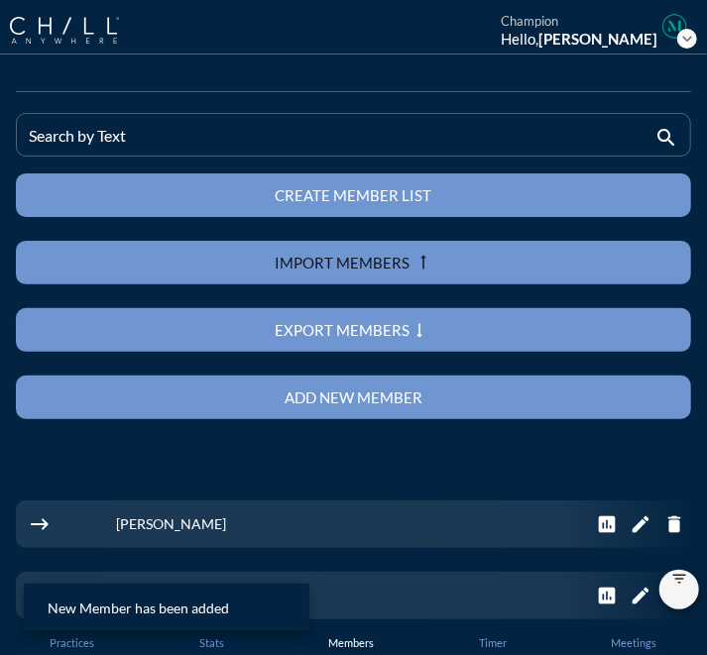
click at [361, 404] on div "Add new member" at bounding box center [354, 398] width 606 height 18
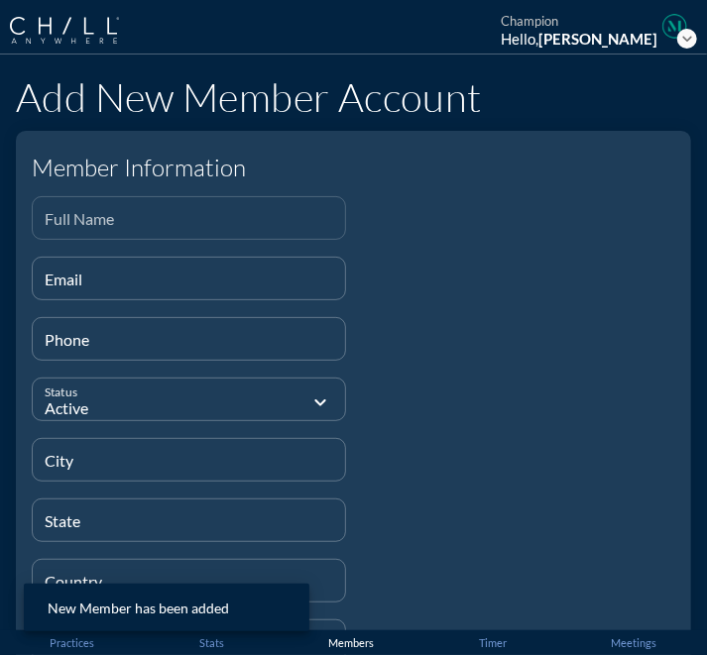
click at [210, 221] on input "Full Name" at bounding box center [189, 226] width 288 height 25
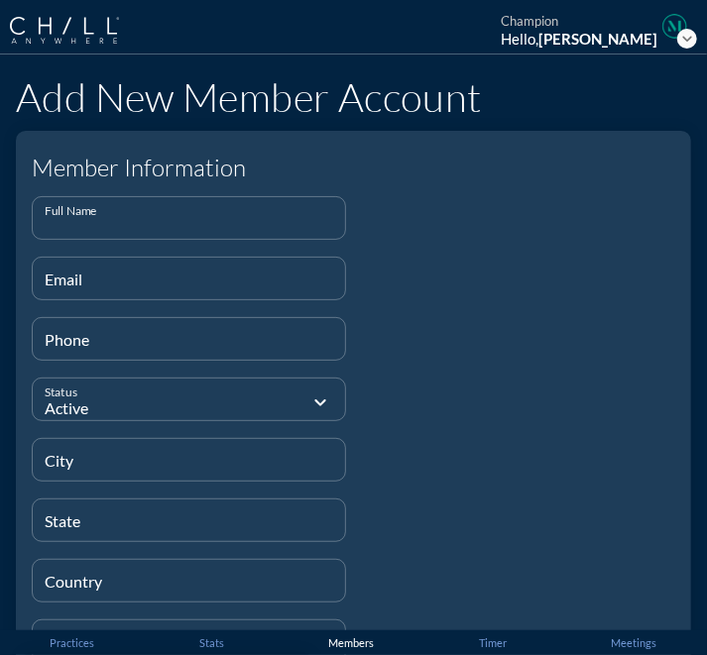
paste input "[PERSON_NAME]"
click at [222, 269] on div "Email" at bounding box center [189, 279] width 288 height 42
paste input "[EMAIL_ADDRESS][DOMAIN_NAME]"
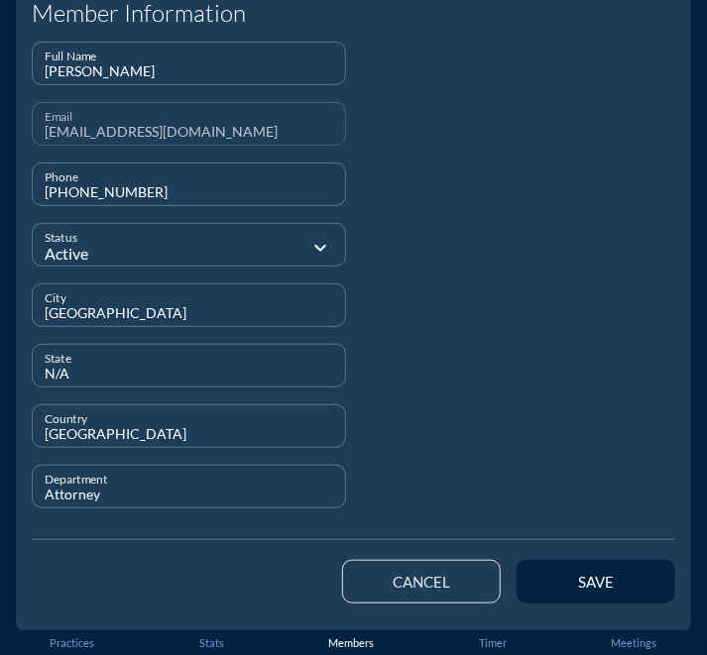
scroll to position [155, 0]
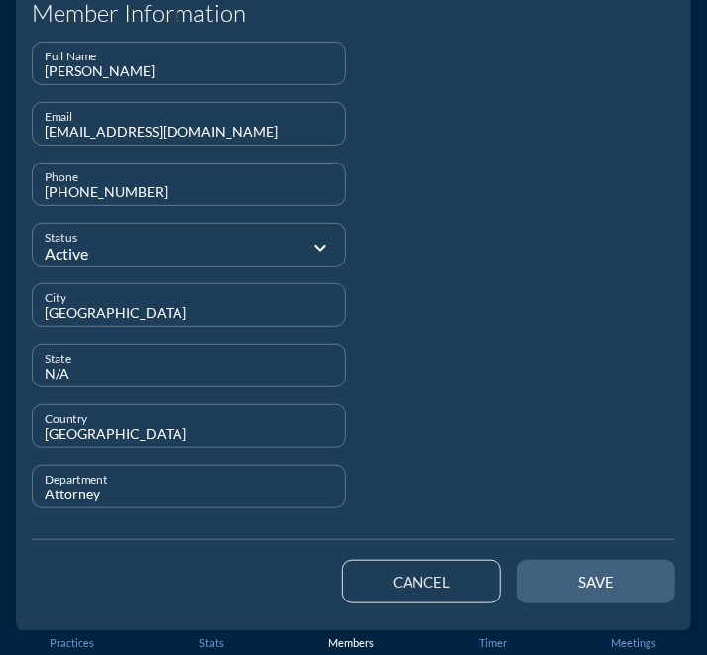
click at [563, 586] on div "save" at bounding box center [595, 582] width 89 height 18
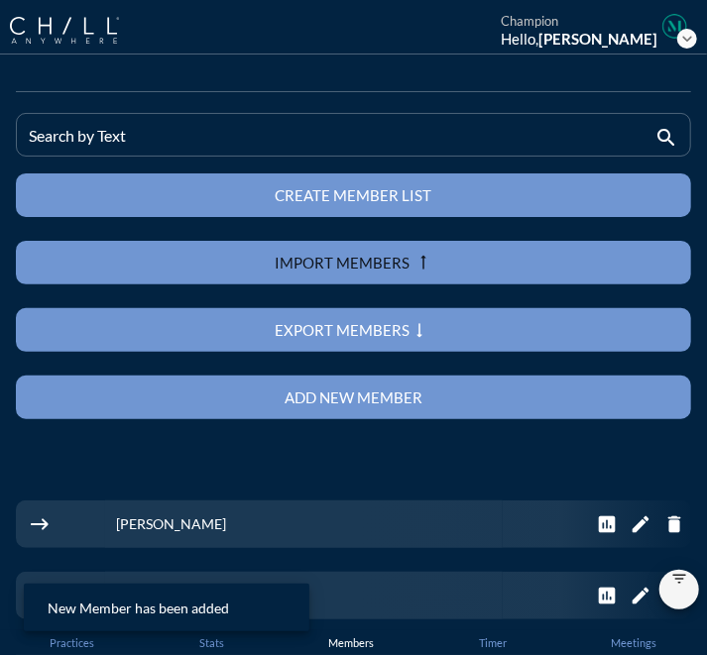
click at [483, 391] on div "Add new member" at bounding box center [354, 398] width 606 height 18
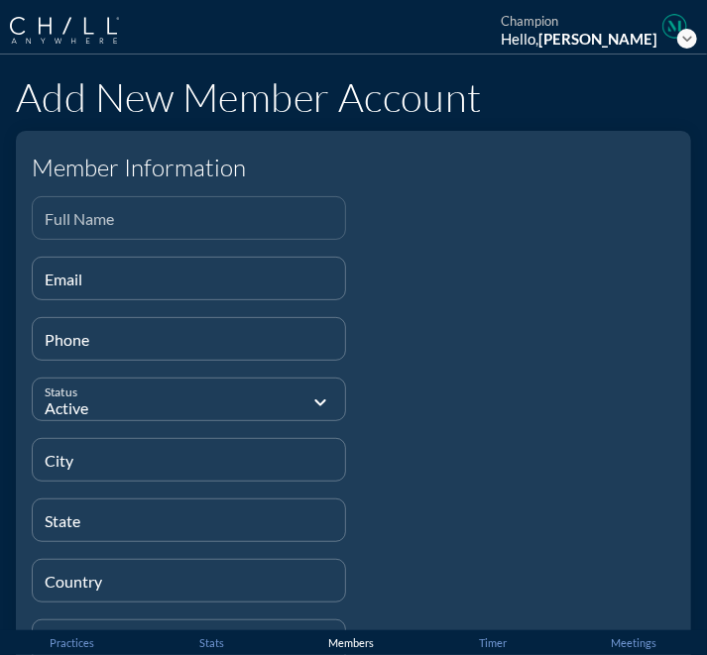
click at [216, 223] on input "Full Name" at bounding box center [189, 226] width 288 height 25
paste input "[PERSON_NAME]"
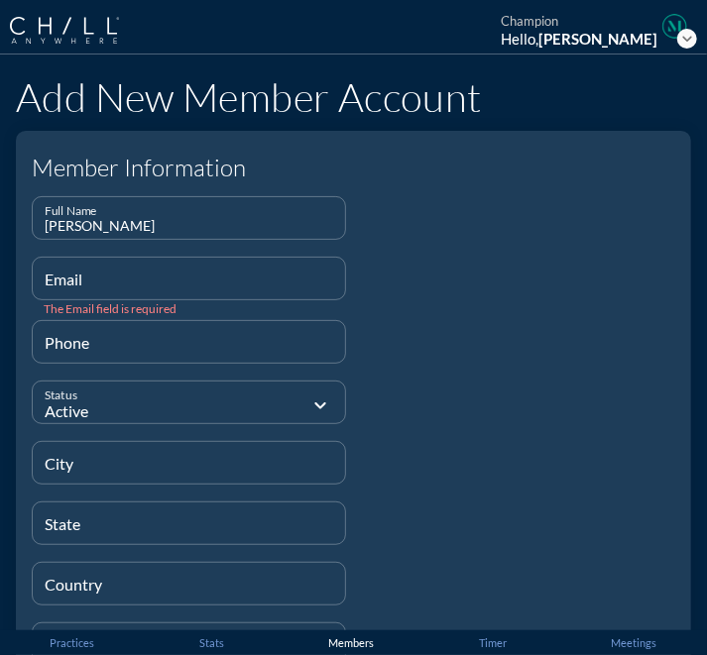
click at [222, 267] on div "Email" at bounding box center [189, 279] width 288 height 42
paste input "[EMAIL_ADDRESS][DOMAIN_NAME]"
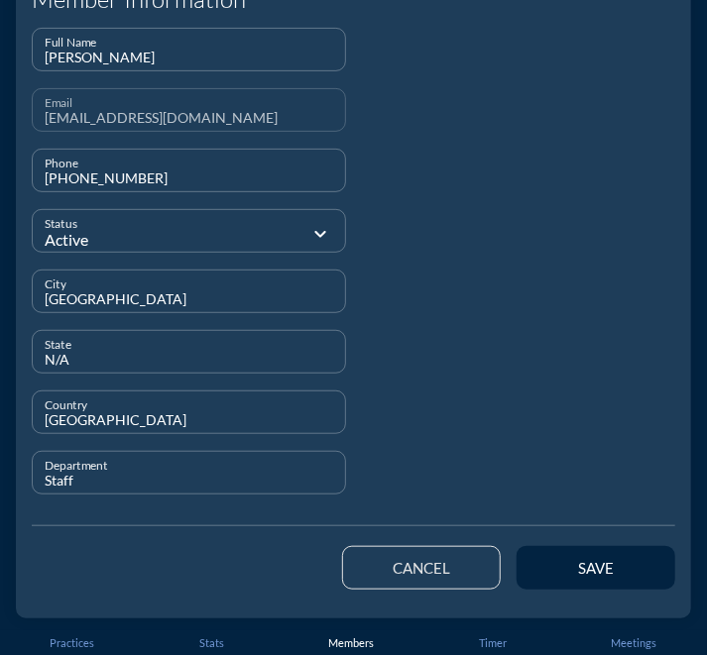
scroll to position [167, 0]
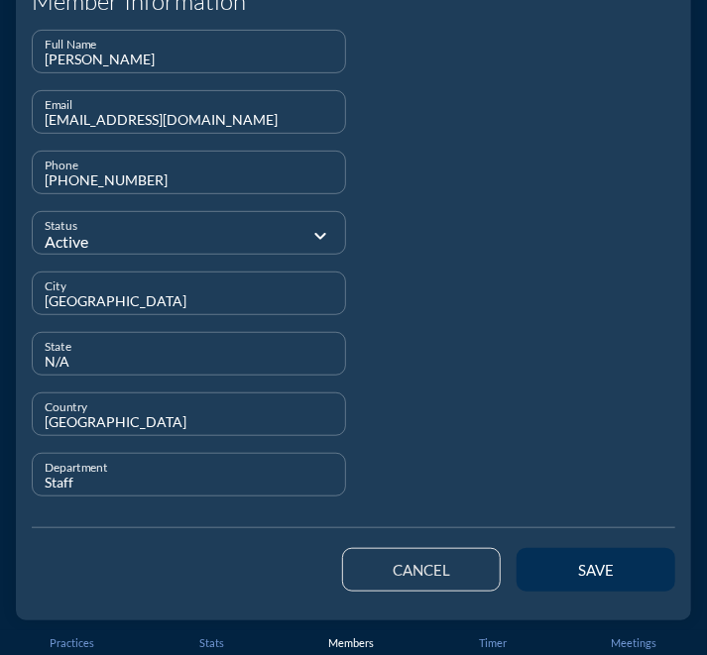
click at [578, 553] on button "save" at bounding box center [595, 570] width 159 height 44
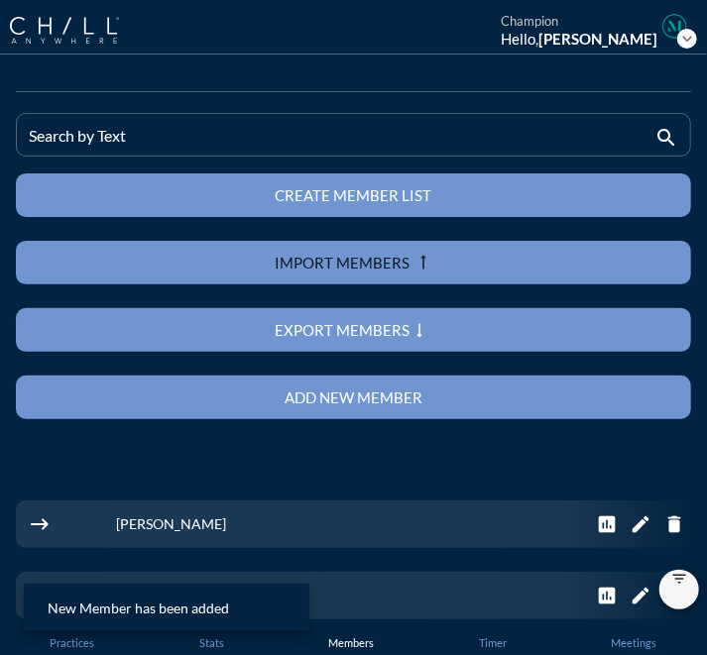
click at [436, 390] on div "Add new member" at bounding box center [354, 398] width 606 height 18
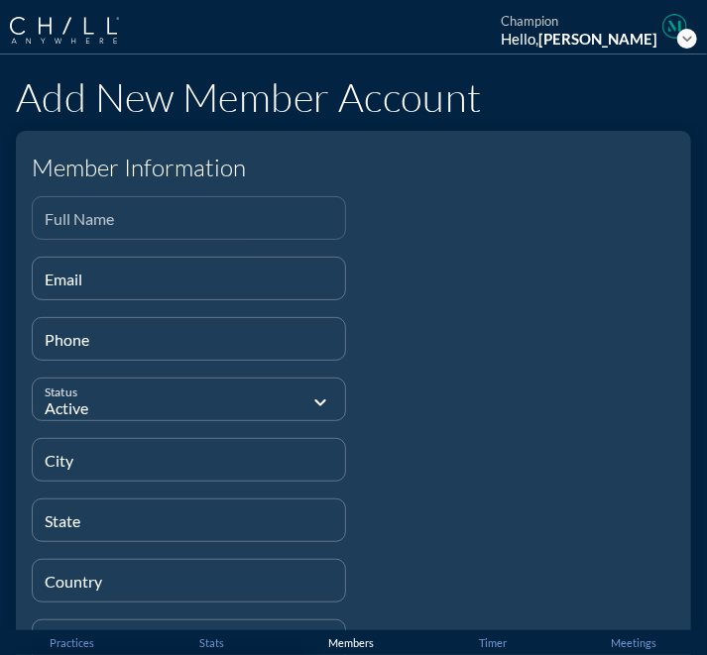
click at [219, 215] on input "Full Name" at bounding box center [189, 226] width 288 height 25
paste input "[PERSON_NAME]"
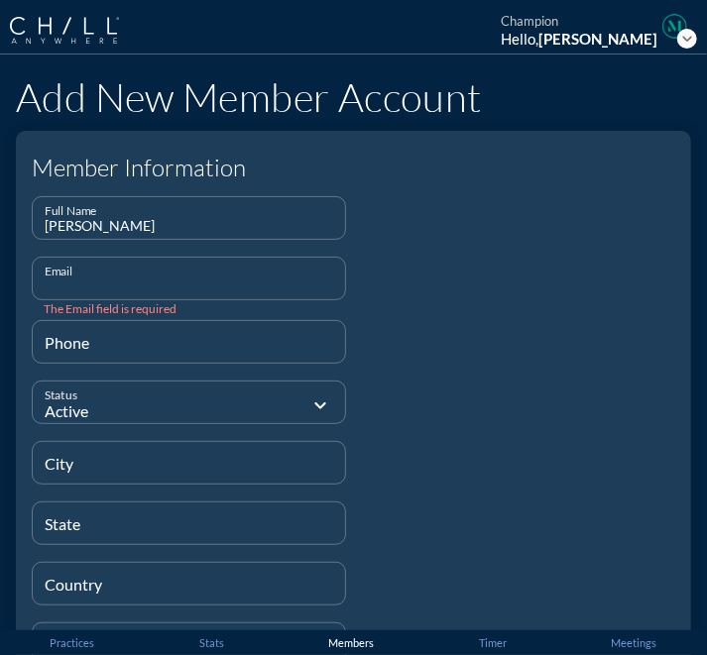
click at [208, 271] on div "Email" at bounding box center [189, 279] width 288 height 42
paste input "[EMAIL_ADDRESS][DOMAIN_NAME]"
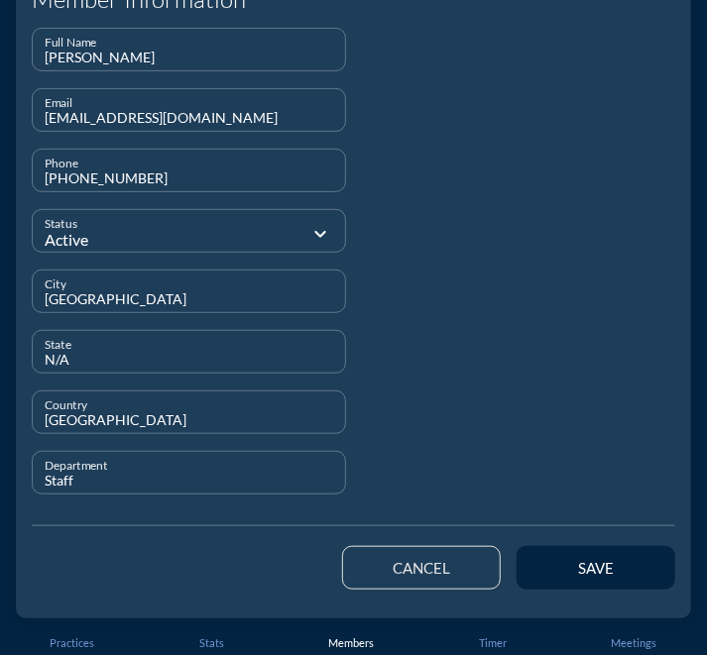
scroll to position [167, 0]
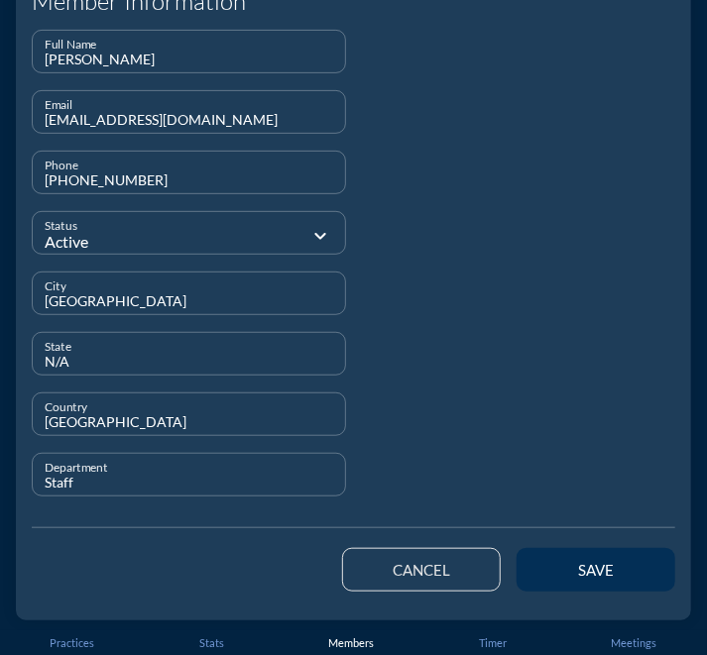
click at [552, 553] on button "save" at bounding box center [595, 570] width 159 height 44
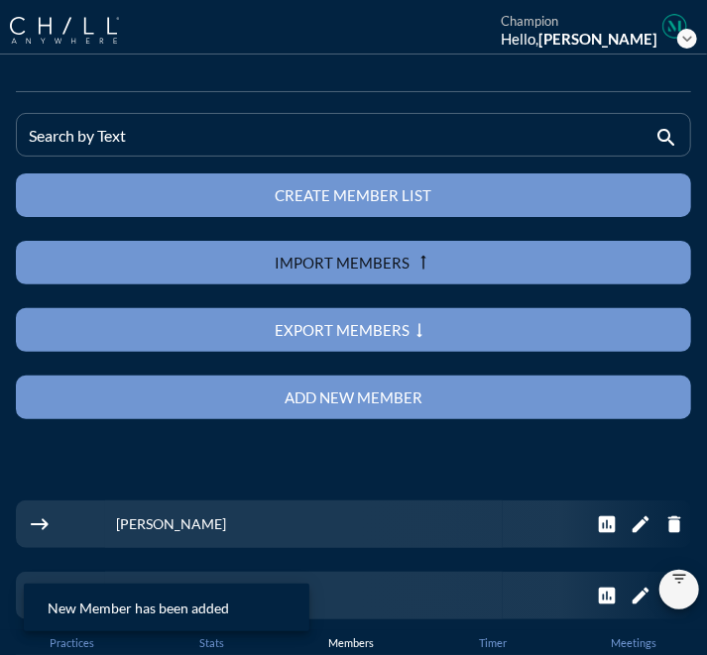
click at [448, 393] on div "Add new member" at bounding box center [354, 398] width 606 height 18
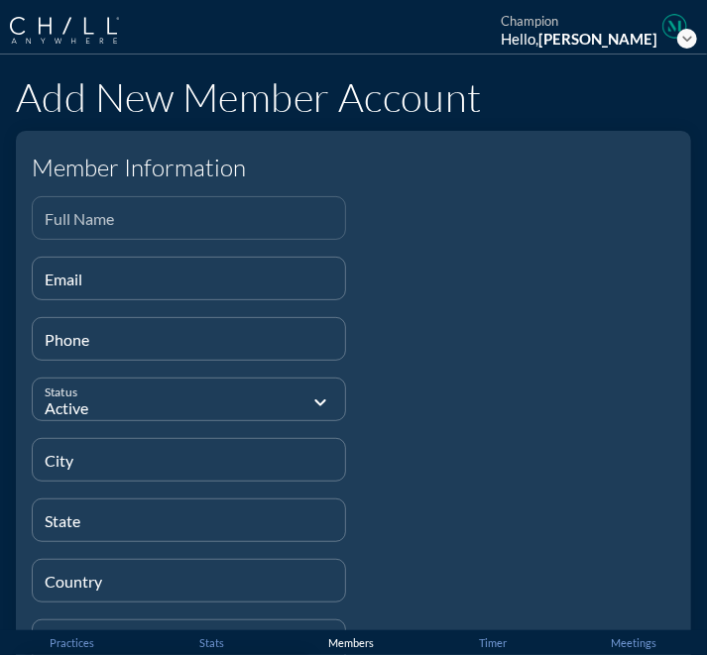
click at [207, 225] on input "Full Name" at bounding box center [189, 226] width 288 height 25
paste input "[PERSON_NAME]"
click at [230, 272] on div "Email" at bounding box center [189, 279] width 288 height 42
paste input "[EMAIL_ADDRESS][DOMAIN_NAME]"
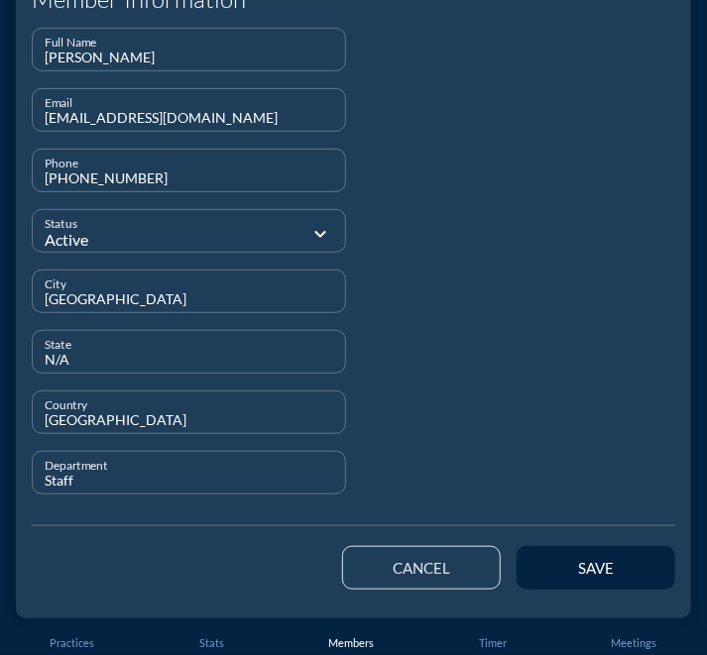
scroll to position [167, 0]
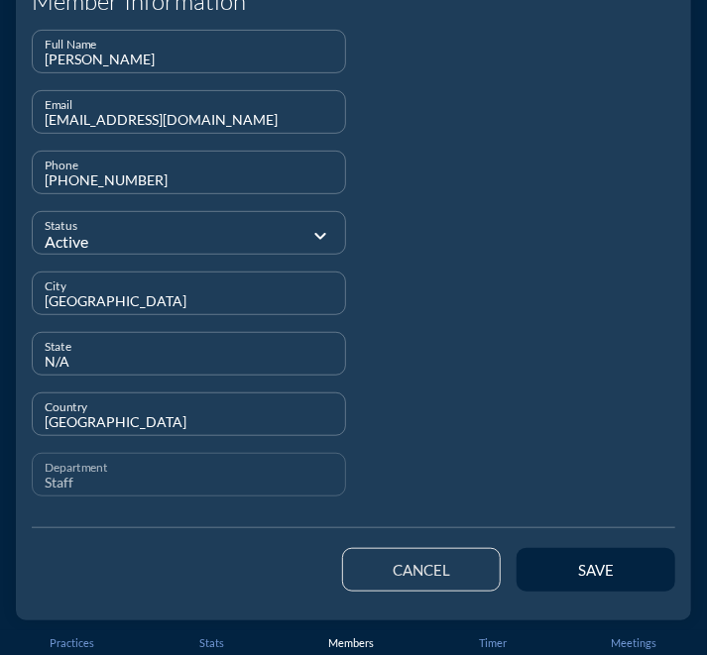
click at [57, 483] on input "Staff" at bounding box center [189, 483] width 288 height 25
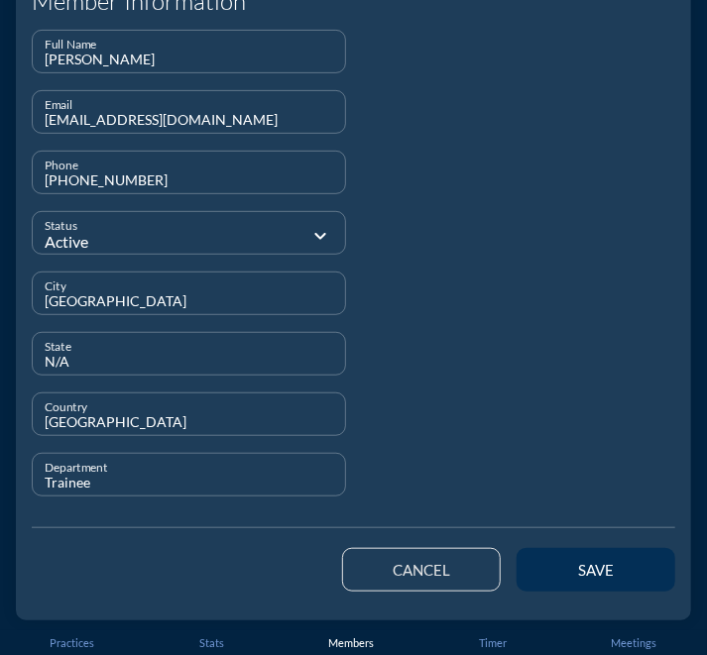
click at [603, 566] on div "save" at bounding box center [595, 570] width 89 height 18
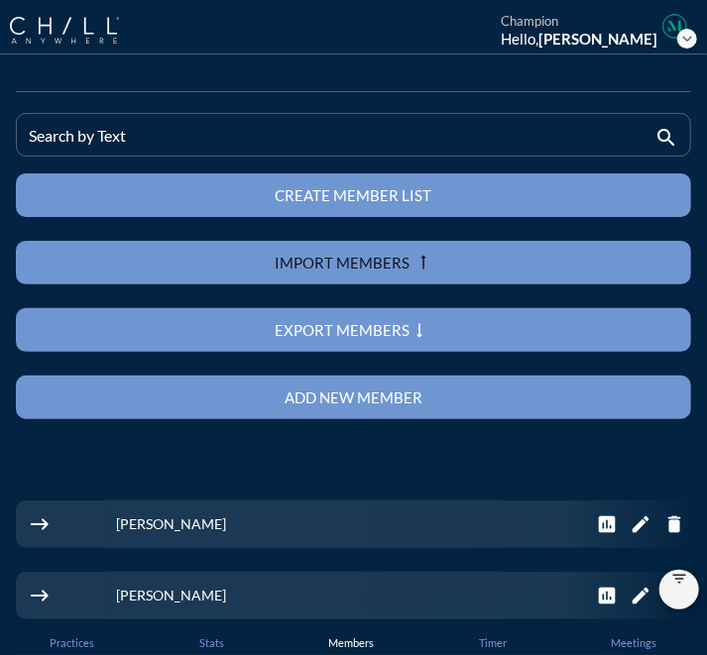
click at [307, 386] on button "Add new member" at bounding box center [353, 398] width 675 height 44
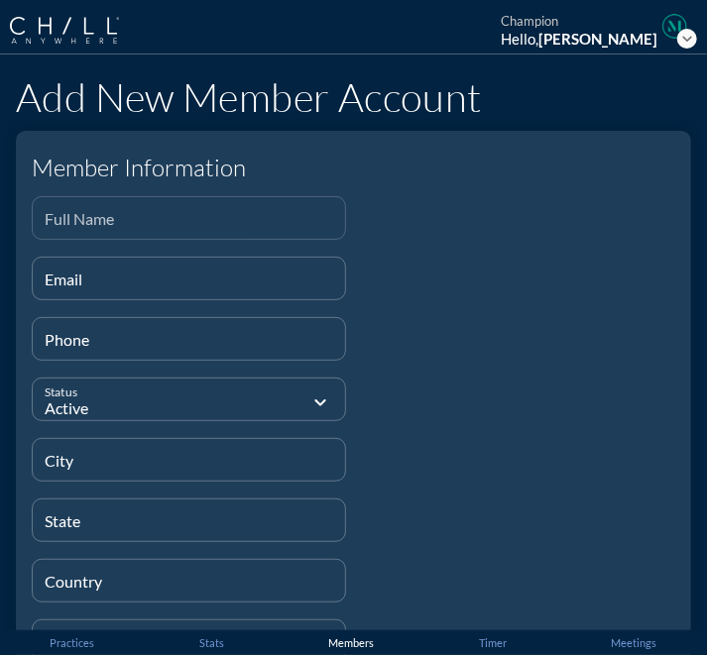
click at [258, 206] on div "Full Name" at bounding box center [189, 218] width 288 height 42
paste input "[PERSON_NAME]"
click at [202, 283] on input "Email" at bounding box center [189, 287] width 288 height 25
paste input "[EMAIL_ADDRESS][DOMAIN_NAME]"
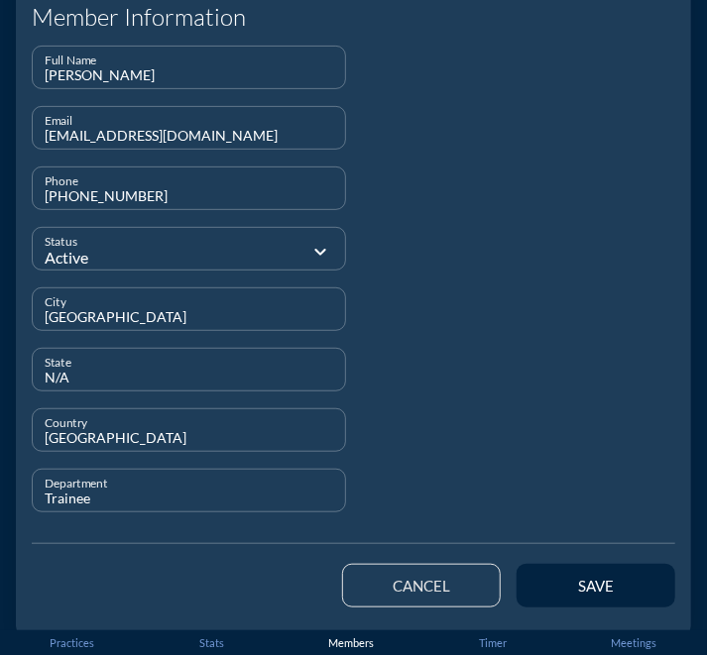
scroll to position [151, 0]
click at [74, 501] on input "Trainee" at bounding box center [189, 499] width 288 height 25
click at [424, 441] on div at bounding box center [519, 288] width 330 height 484
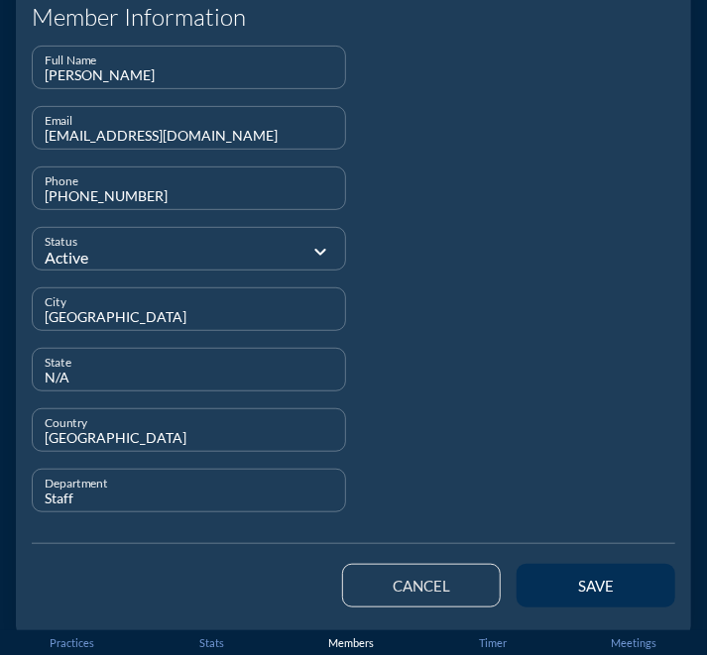
click at [557, 582] on div "save" at bounding box center [595, 586] width 89 height 18
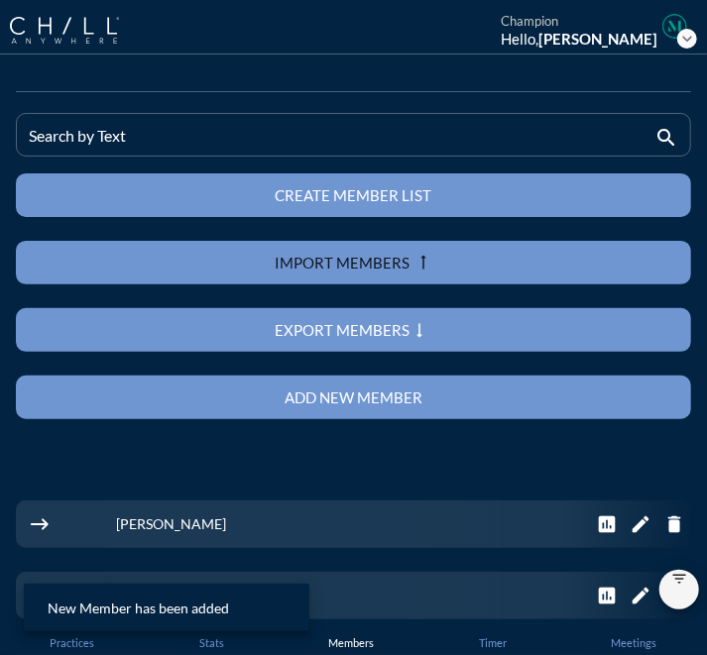
click at [121, 399] on div "Add new member" at bounding box center [354, 398] width 606 height 18
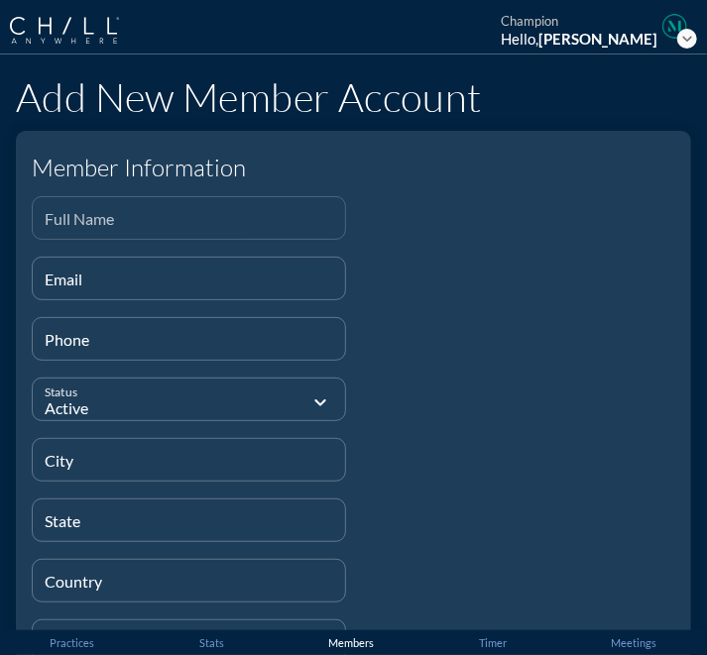
click at [278, 223] on input "Full Name" at bounding box center [189, 226] width 288 height 25
paste input "[PERSON_NAME]"
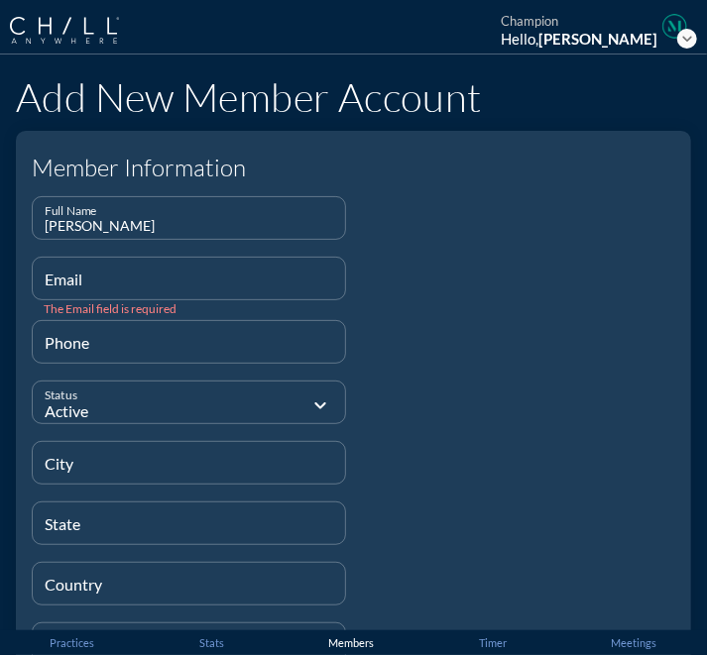
click at [189, 284] on input "Email" at bounding box center [189, 287] width 288 height 25
paste input "[EMAIL_ADDRESS][DOMAIN_NAME]"
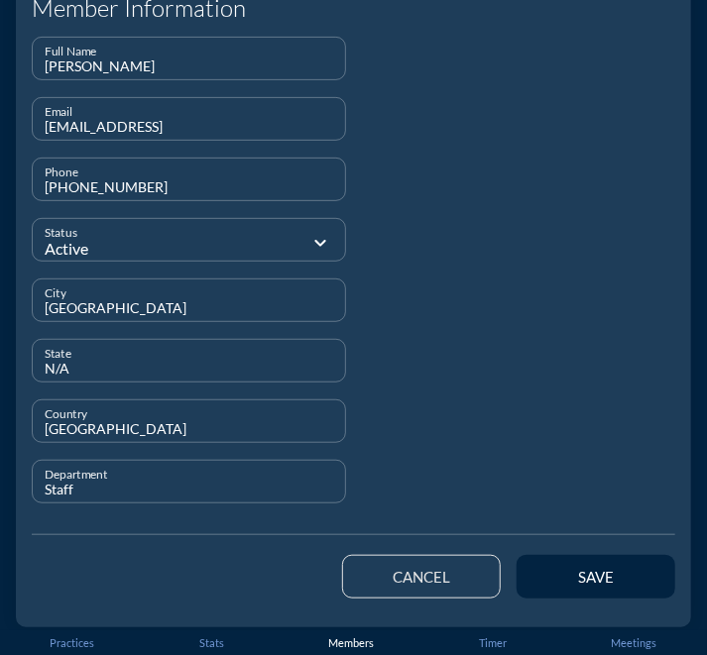
scroll to position [166, 0]
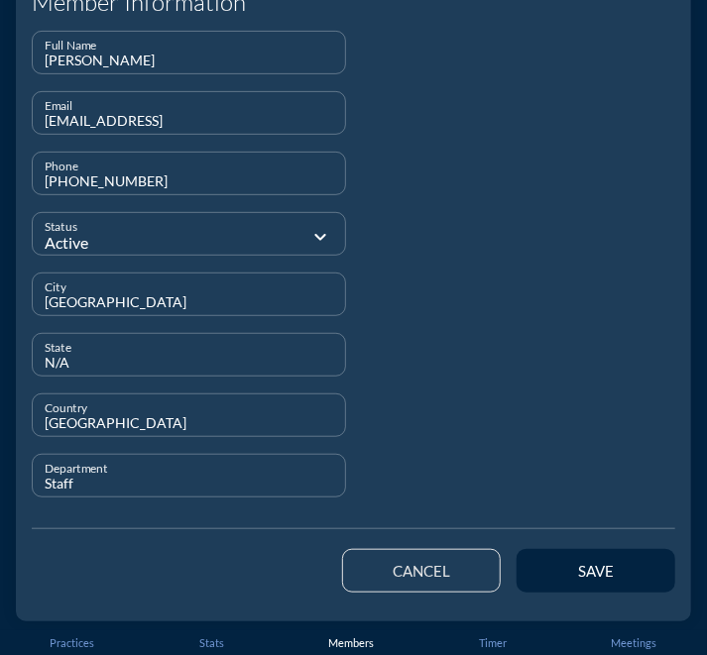
click at [54, 483] on input "Staff" at bounding box center [189, 484] width 288 height 25
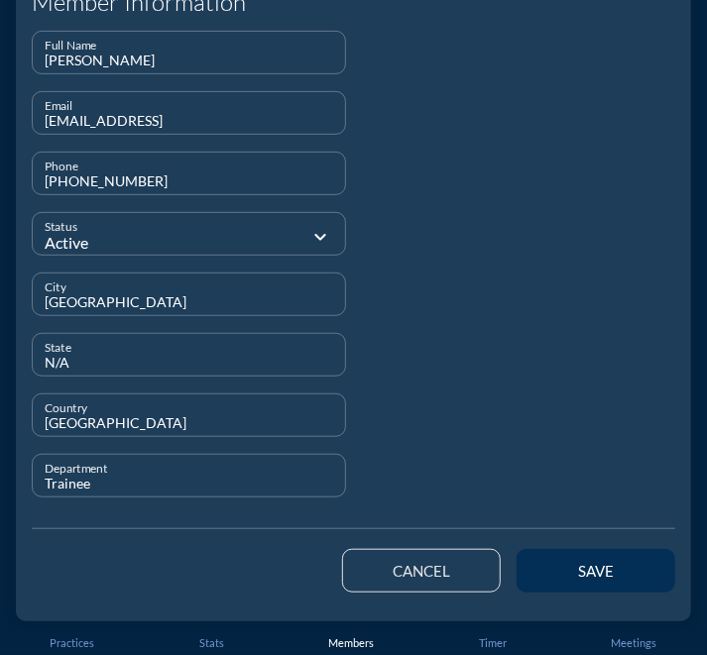
click at [523, 553] on button "save" at bounding box center [595, 571] width 159 height 44
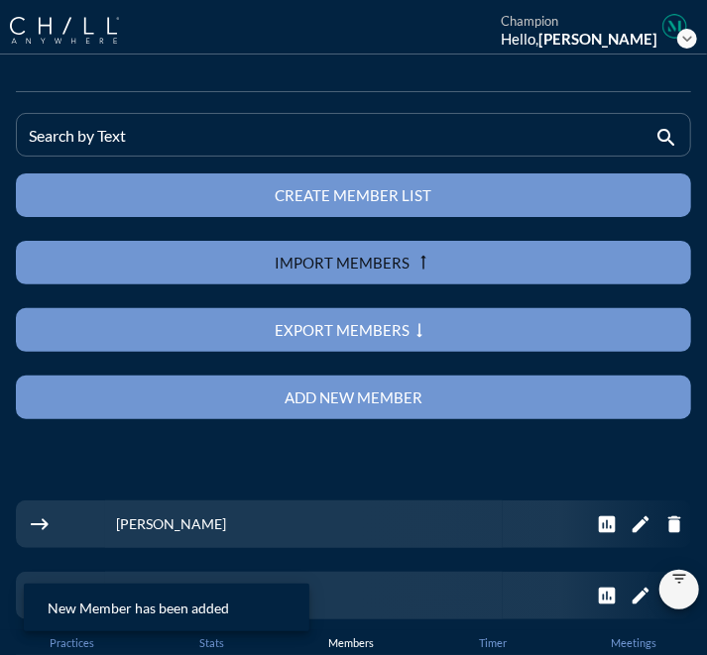
click at [448, 395] on div "Add new member" at bounding box center [354, 398] width 606 height 18
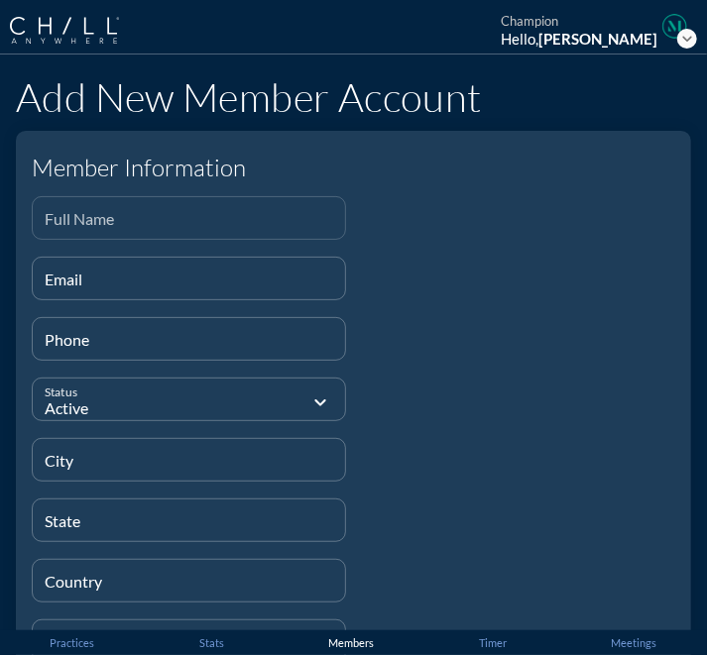
click at [206, 214] on input "Full Name" at bounding box center [189, 226] width 288 height 25
paste input "[PERSON_NAME]"
click at [193, 282] on input "Email" at bounding box center [189, 287] width 288 height 25
paste input "[EMAIL_ADDRESS][DOMAIN_NAME]"
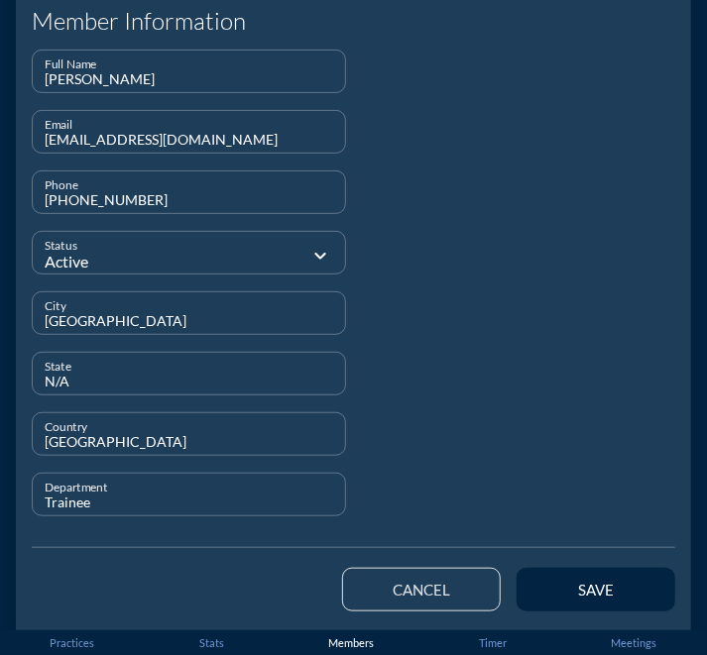
scroll to position [145, 0]
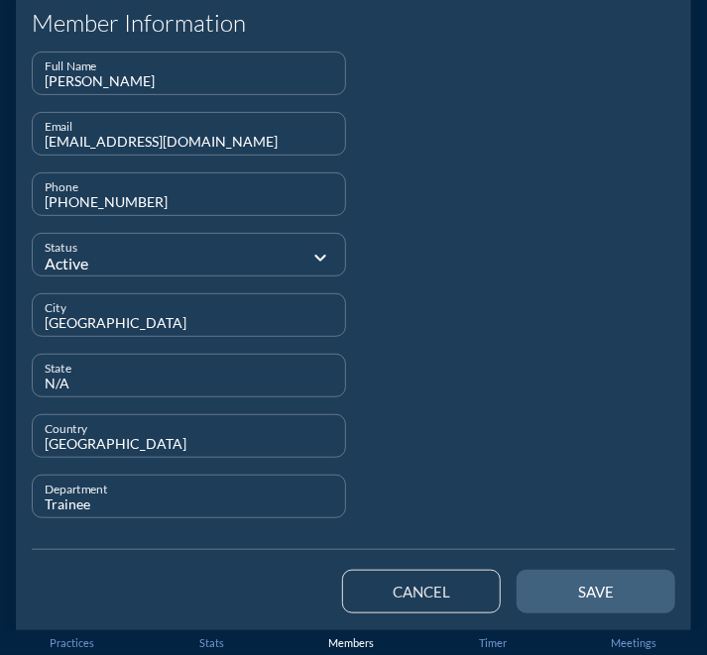
click at [551, 583] on div "save" at bounding box center [595, 592] width 89 height 18
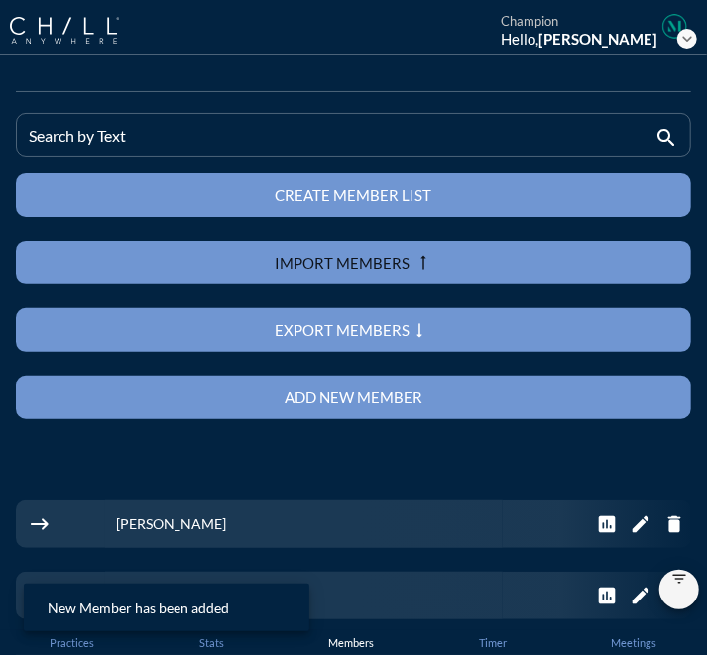
click at [357, 391] on div "Add new member" at bounding box center [354, 398] width 606 height 18
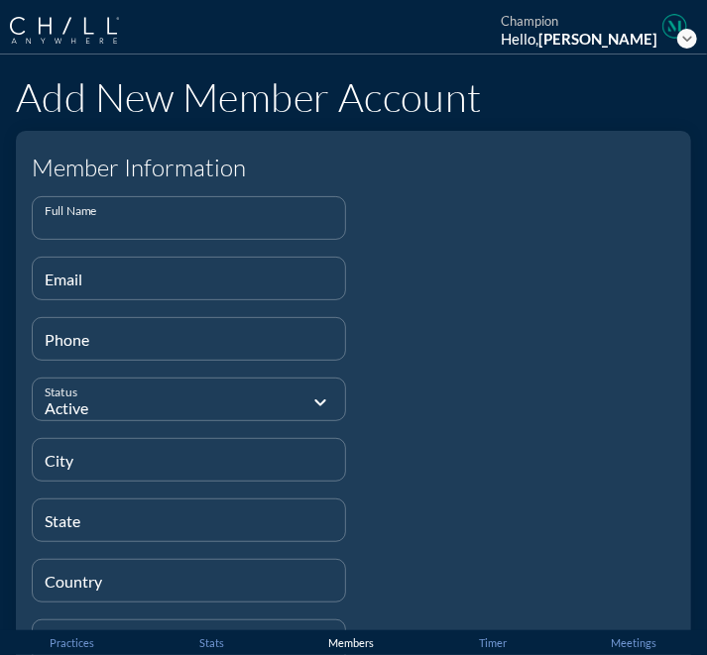
click at [177, 223] on input "Full Name" at bounding box center [189, 226] width 288 height 25
paste input "[PERSON_NAME]"
click at [192, 291] on input "Email" at bounding box center [189, 287] width 288 height 25
paste input "[EMAIL_ADDRESS][DOMAIN_NAME]"
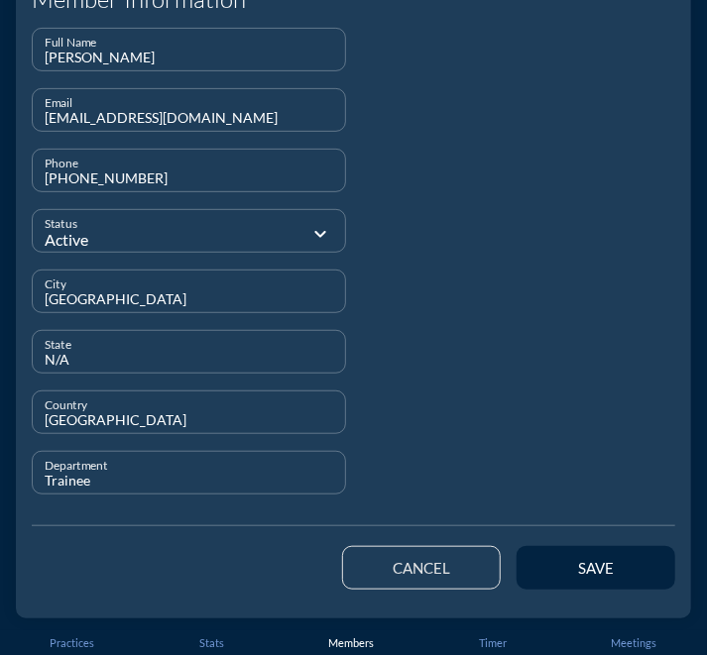
scroll to position [168, 0]
click at [57, 481] on input "Trainee" at bounding box center [189, 481] width 288 height 25
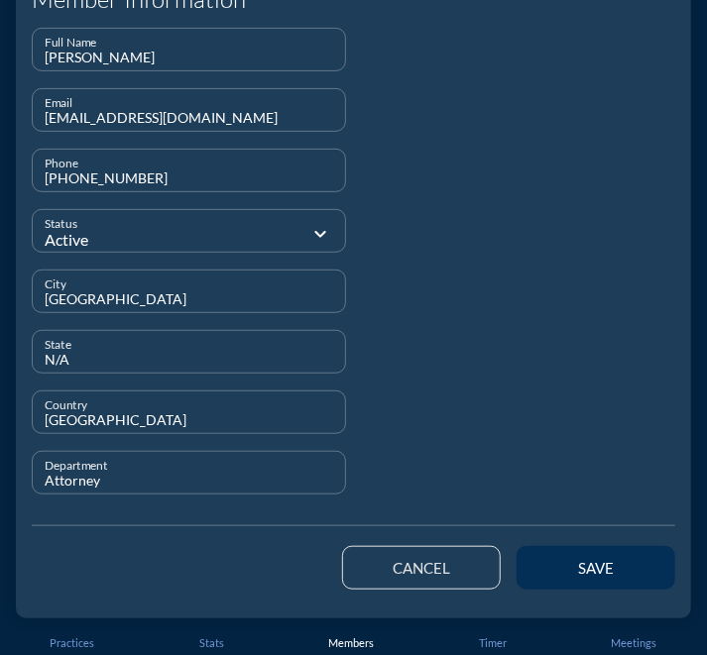
click at [585, 581] on button "save" at bounding box center [595, 568] width 159 height 44
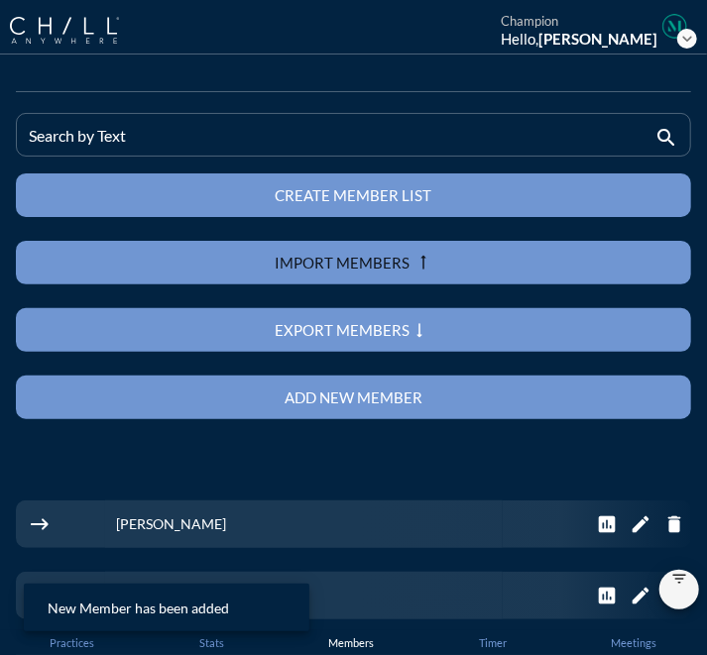
click at [293, 394] on div "Add new member" at bounding box center [354, 398] width 606 height 18
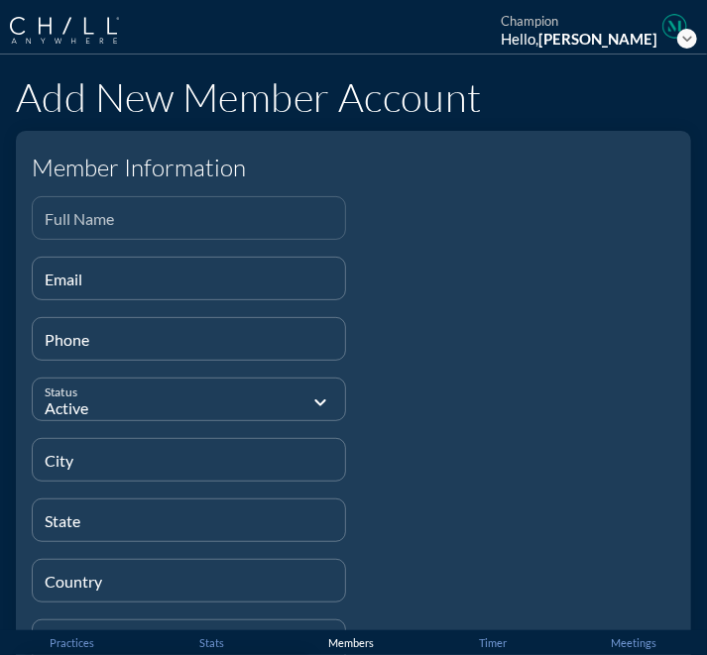
click at [295, 215] on input "Full Name" at bounding box center [189, 226] width 288 height 25
paste input "[PERSON_NAME]"
click at [179, 284] on input "Email" at bounding box center [189, 287] width 288 height 25
paste input "[EMAIL_ADDRESS][DOMAIN_NAME]"
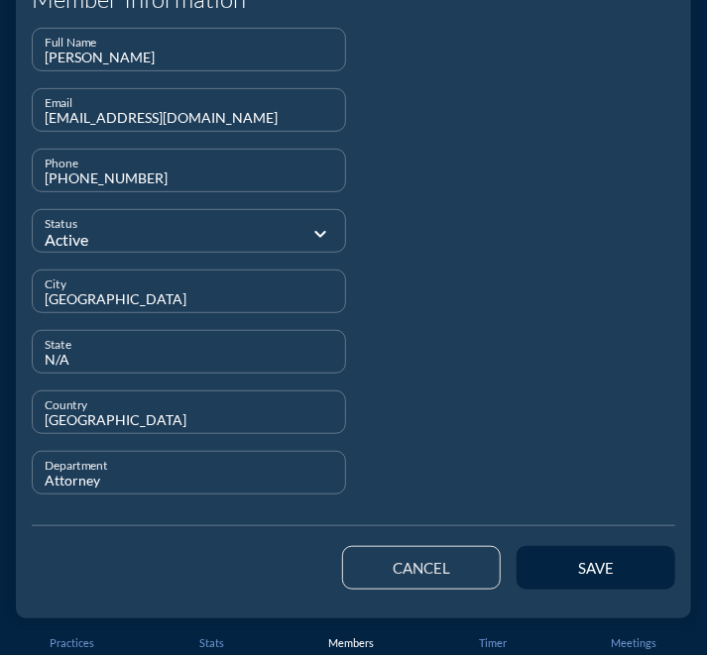
scroll to position [167, 0]
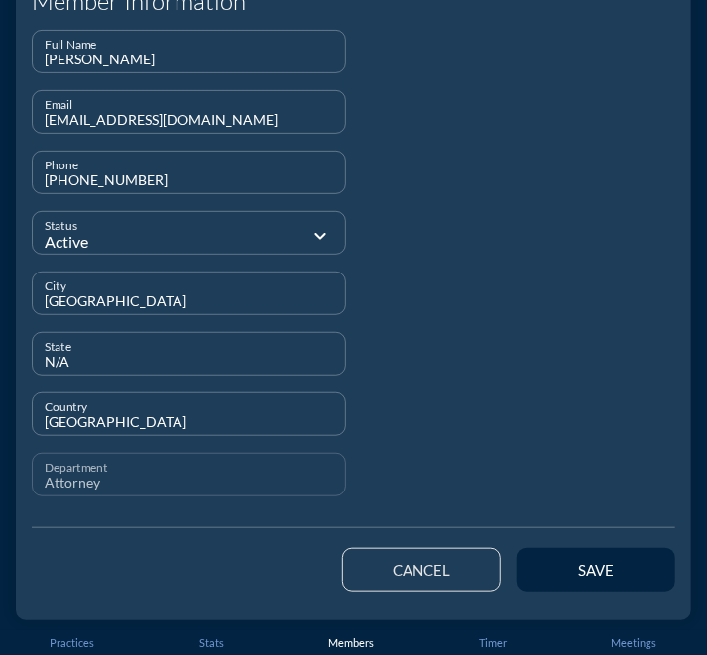
click at [80, 481] on input "Attorney" at bounding box center [189, 483] width 288 height 25
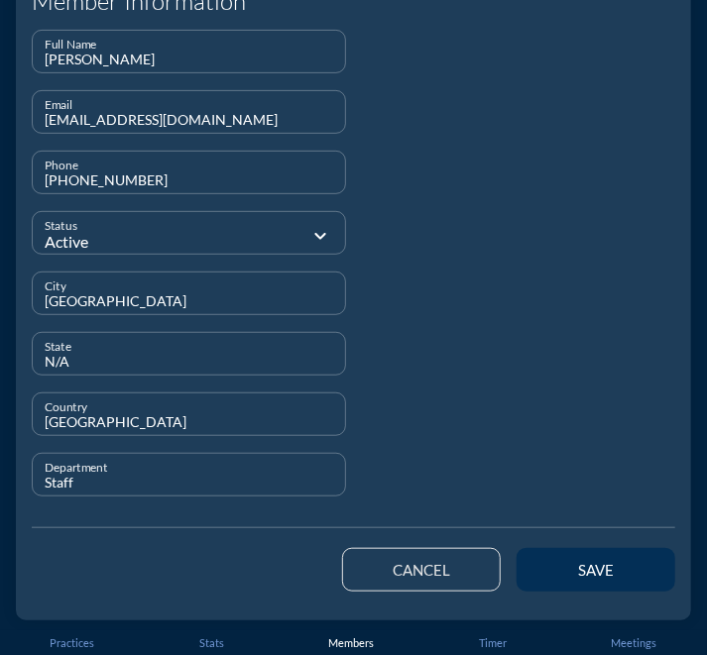
click at [551, 561] on div "save" at bounding box center [595, 570] width 89 height 18
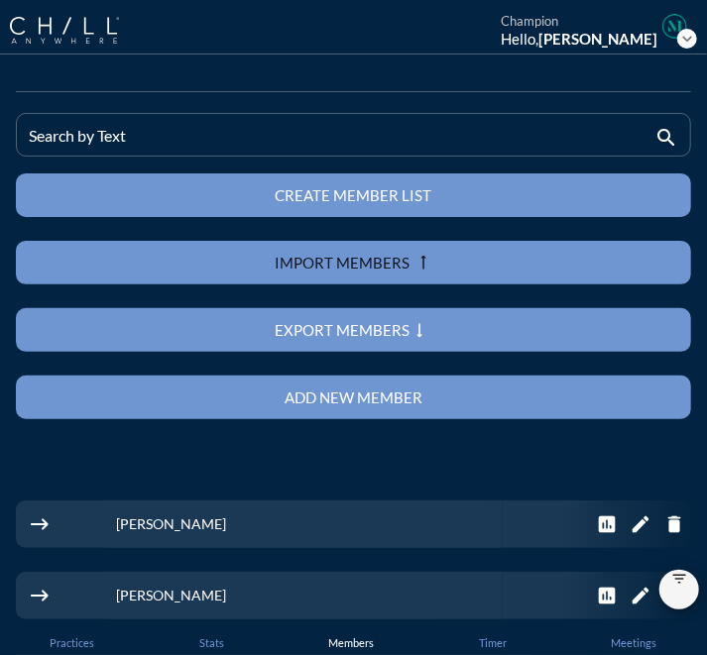
click at [267, 391] on div "Add new member" at bounding box center [354, 398] width 606 height 18
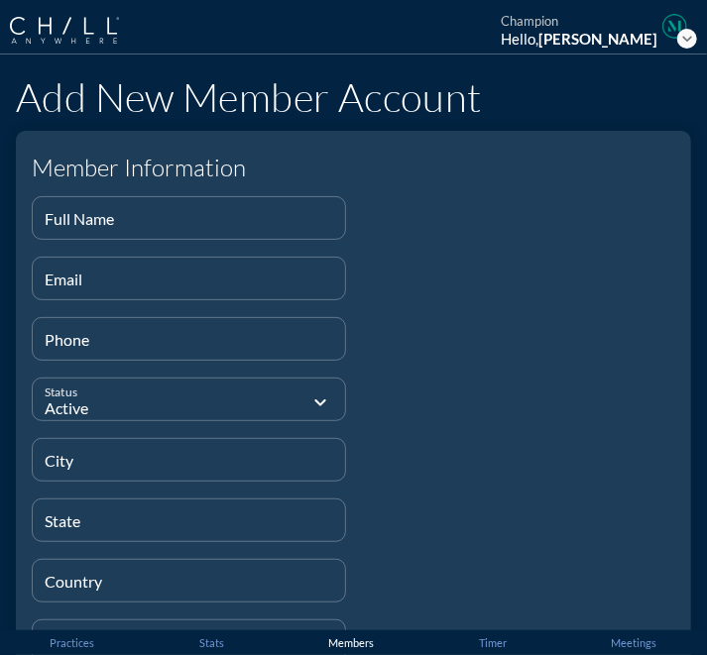
click at [245, 246] on div at bounding box center [189, 247] width 290 height 12
click at [248, 224] on input "Full Name" at bounding box center [189, 226] width 288 height 25
paste input "[PERSON_NAME]"
click at [241, 288] on input "Email" at bounding box center [189, 287] width 288 height 25
paste input "[EMAIL_ADDRESS][DOMAIN_NAME]"
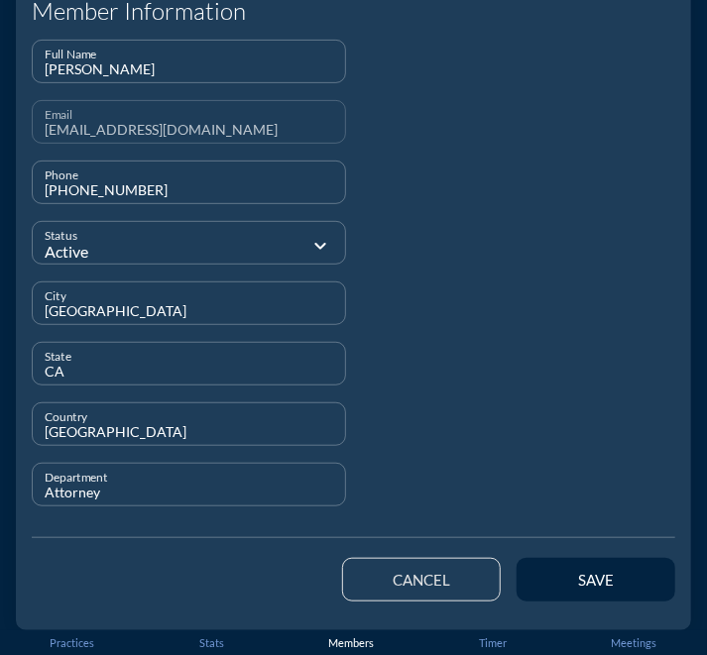
scroll to position [168, 0]
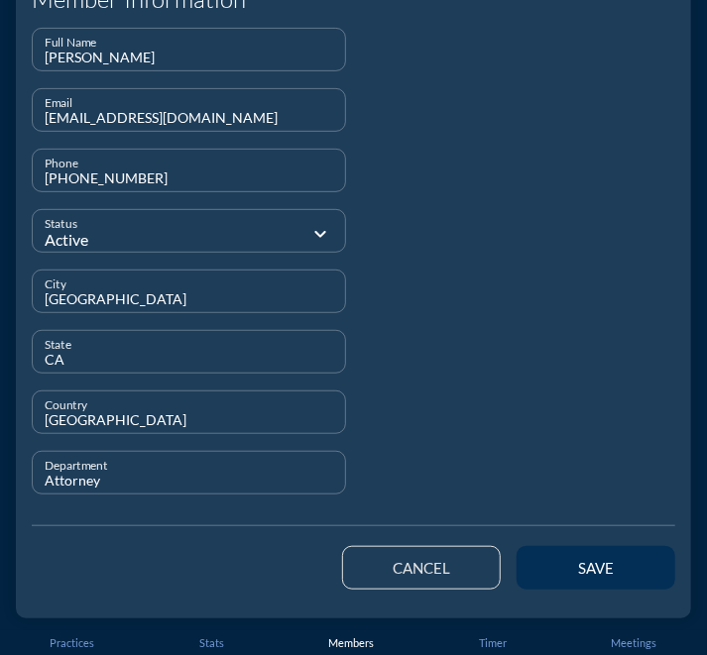
click at [546, 556] on button "save" at bounding box center [595, 568] width 159 height 44
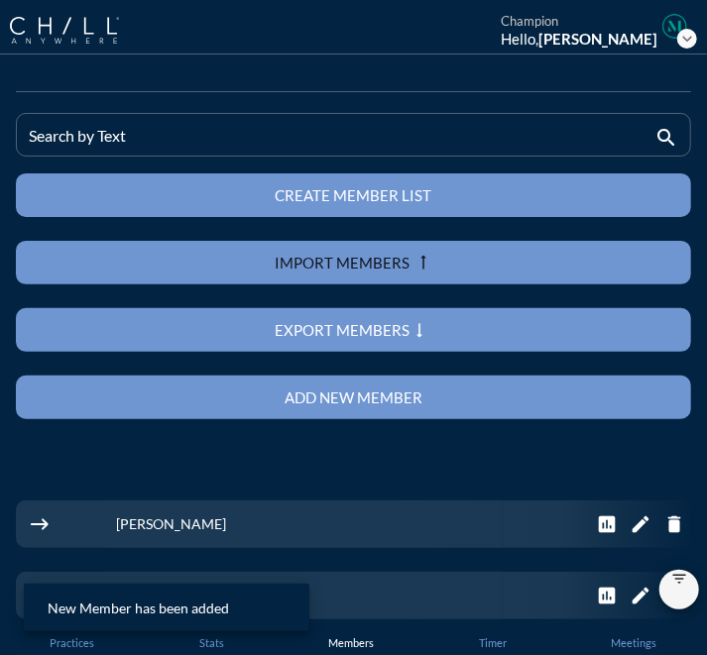
click at [402, 399] on div "Add new member" at bounding box center [354, 398] width 606 height 18
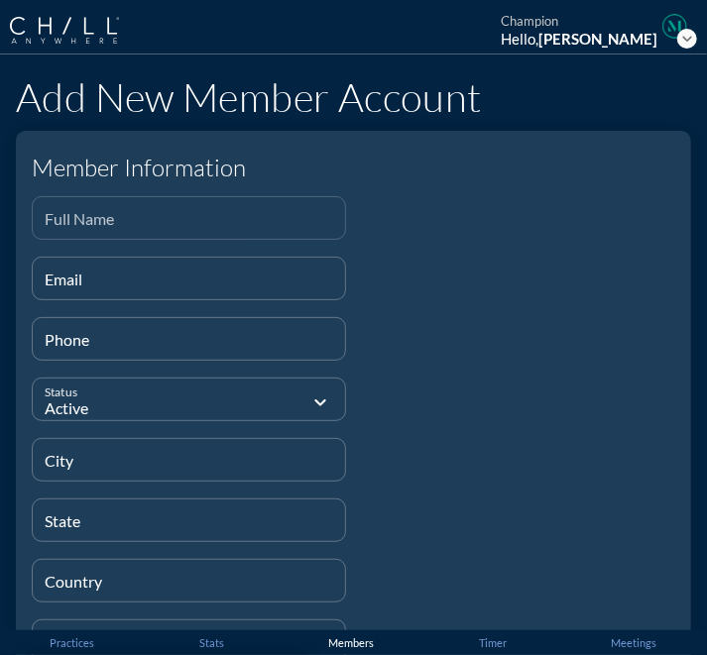
click at [210, 219] on input "Full Name" at bounding box center [189, 226] width 288 height 25
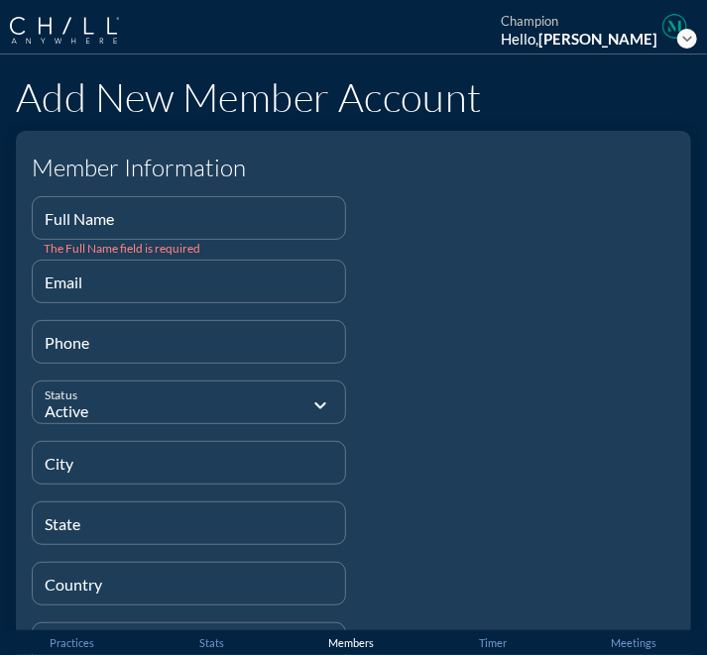
click at [195, 222] on input "Full Name" at bounding box center [189, 226] width 288 height 25
paste input "[PERSON_NAME]"
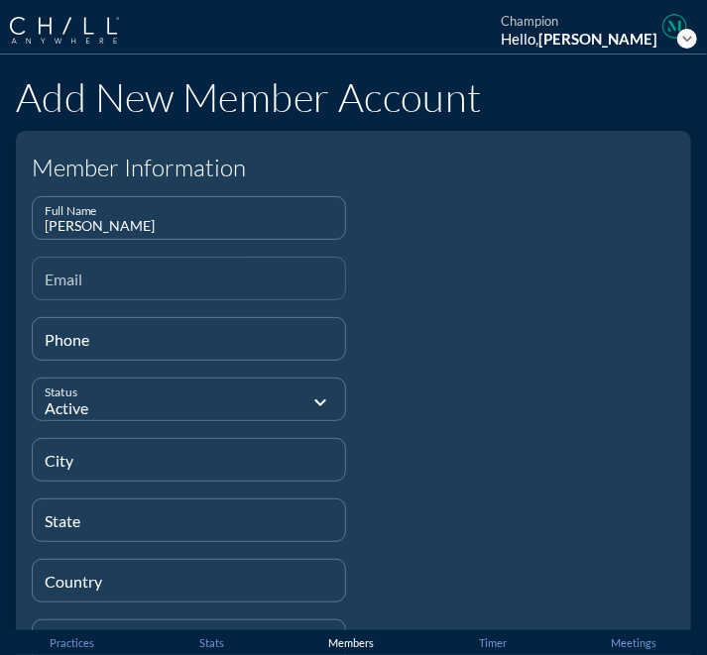
click at [190, 284] on input "Email" at bounding box center [189, 287] width 288 height 25
paste input "[EMAIL_ADDRESS][DOMAIN_NAME]"
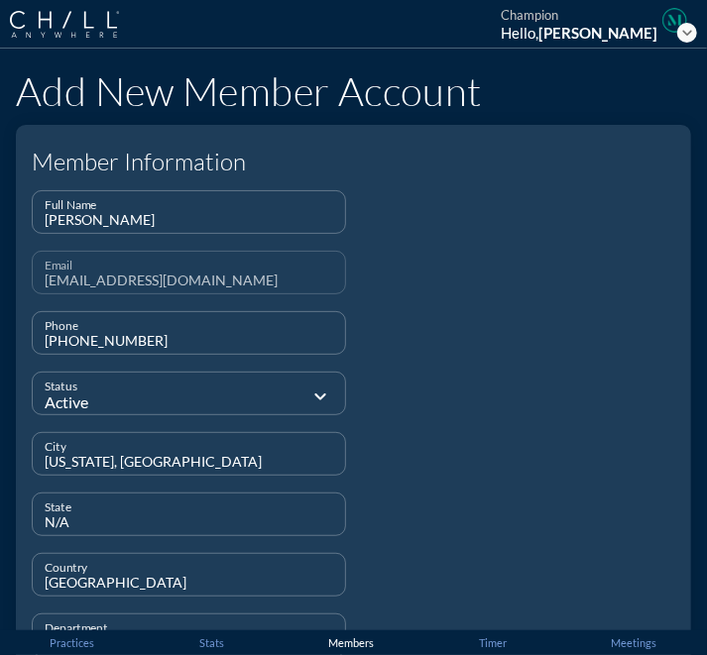
scroll to position [168, 0]
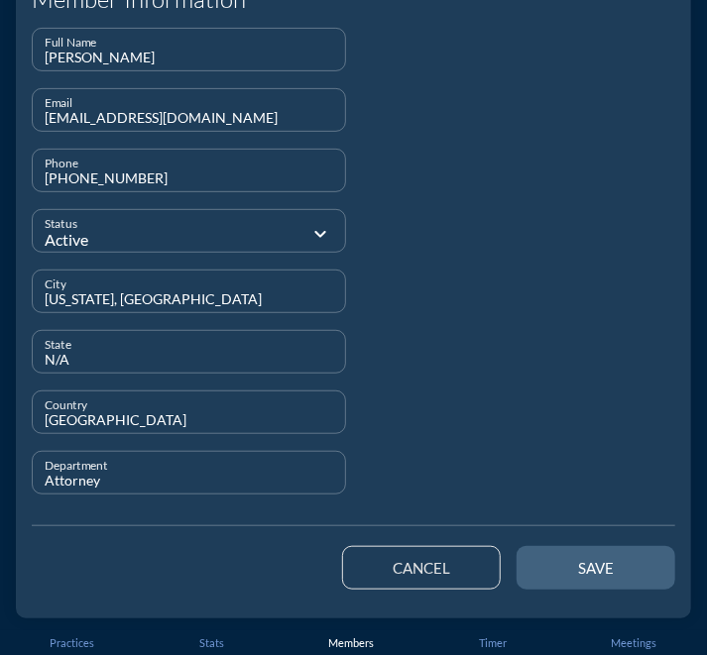
click at [563, 567] on div "save" at bounding box center [595, 568] width 89 height 18
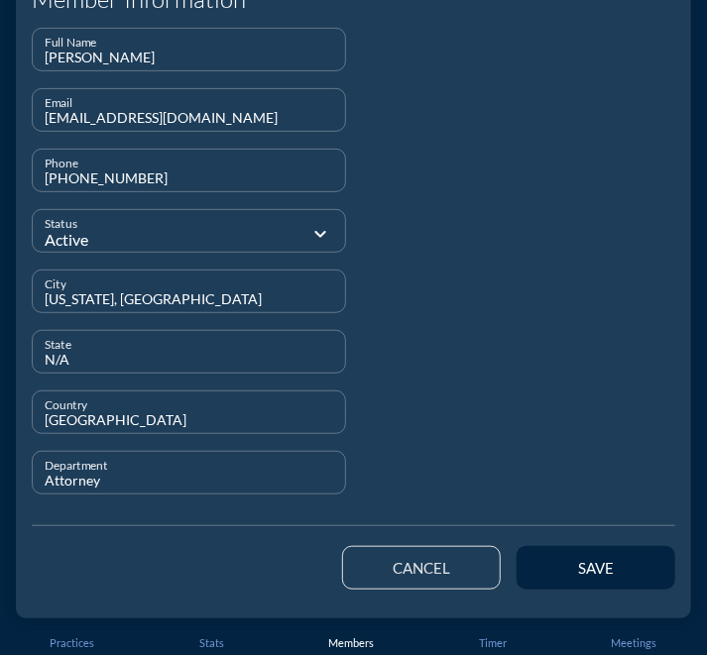
click at [444, 442] on div at bounding box center [519, 270] width 330 height 484
click at [425, 554] on button "cancel" at bounding box center [421, 568] width 159 height 44
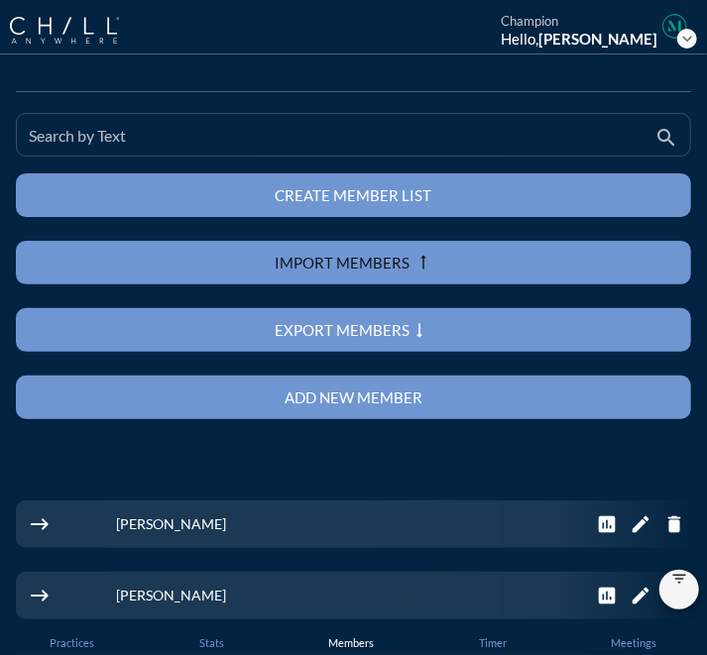
click at [240, 148] on input "Search by Text" at bounding box center [339, 143] width 621 height 25
click at [281, 126] on div "Search by Text" at bounding box center [339, 135] width 621 height 42
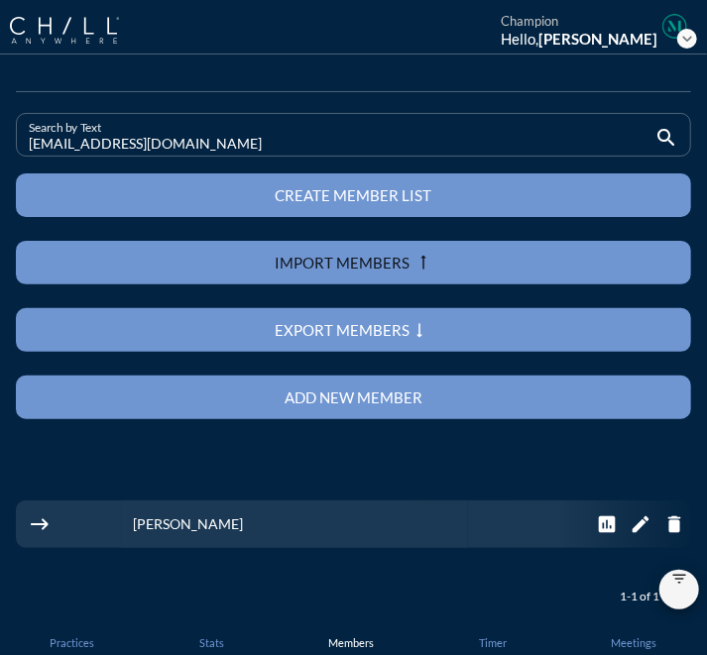
drag, startPoint x: 241, startPoint y: 140, endPoint x: -42, endPoint y: 148, distance: 282.6
click at [0, 148] on html "Staff Health Policy Director Senior Software Engineer Business Development Coor…" at bounding box center [353, 327] width 707 height 655
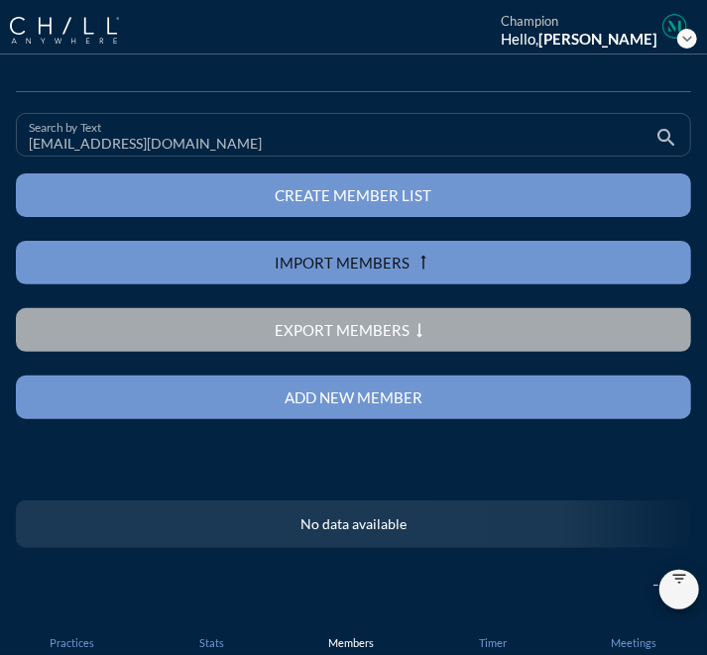
click at [252, 154] on input "[EMAIL_ADDRESS][DOMAIN_NAME]" at bounding box center [339, 143] width 621 height 25
drag, startPoint x: 247, startPoint y: 139, endPoint x: -6, endPoint y: 144, distance: 252.8
click at [0, 144] on html "Staff Health Policy Director Senior Software Engineer Business Development Coor…" at bounding box center [353, 327] width 707 height 655
click at [230, 147] on input "[EMAIL_ADDRESS][DOMAIN_NAME]" at bounding box center [339, 143] width 621 height 25
drag, startPoint x: 230, startPoint y: 147, endPoint x: -24, endPoint y: 142, distance: 253.8
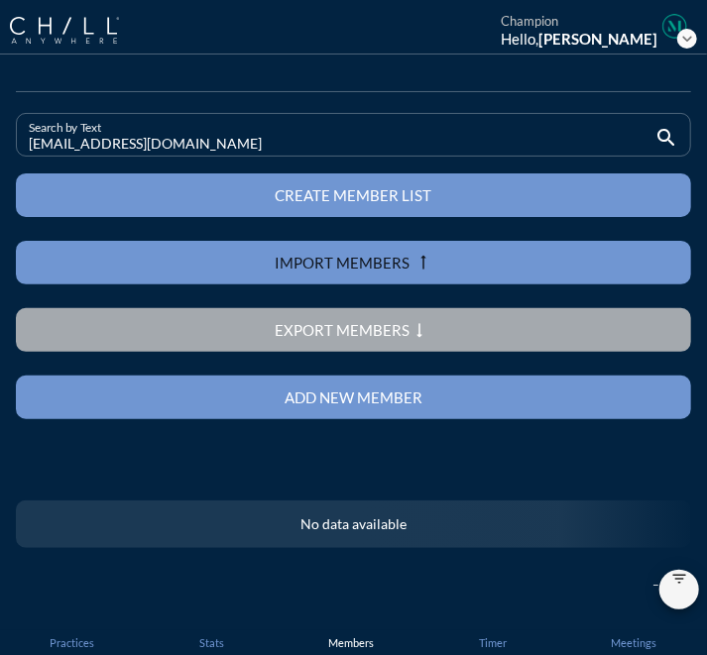
click at [0, 142] on html "Staff Health Policy Director Senior Software Engineer Business Development Coor…" at bounding box center [353, 327] width 707 height 655
drag, startPoint x: 220, startPoint y: 148, endPoint x: -20, endPoint y: 141, distance: 240.0
click at [0, 141] on html "Staff Health Policy Director Senior Software Engineer Business Development Coor…" at bounding box center [353, 327] width 707 height 655
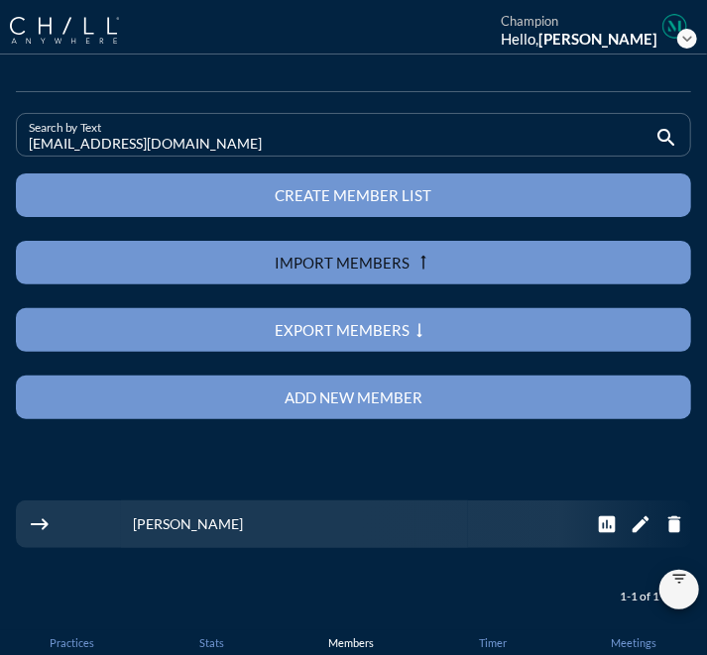
click at [314, 409] on button "Add new member" at bounding box center [353, 398] width 675 height 44
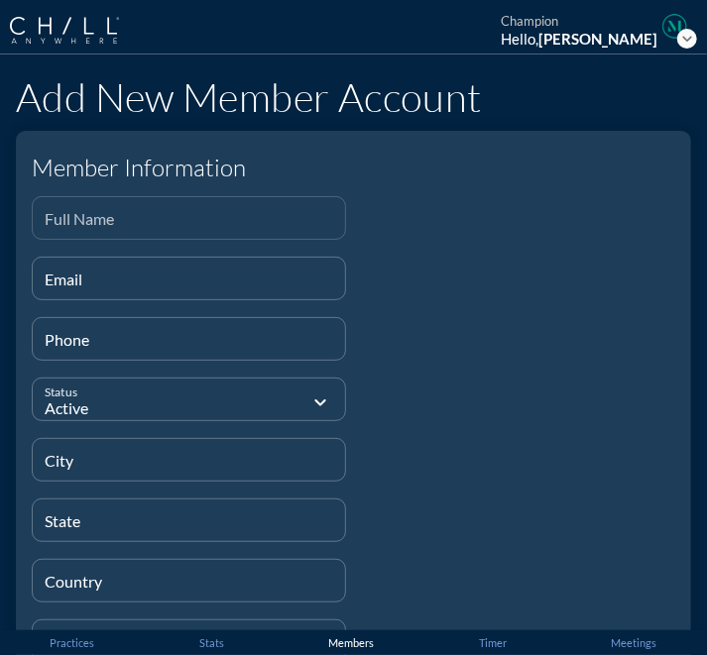
click at [216, 219] on input "Full Name" at bounding box center [189, 226] width 288 height 25
paste input "[PERSON_NAME]"
click at [200, 277] on input "Email" at bounding box center [189, 287] width 288 height 25
paste input "[EMAIL_ADDRESS][DOMAIN_NAME]"
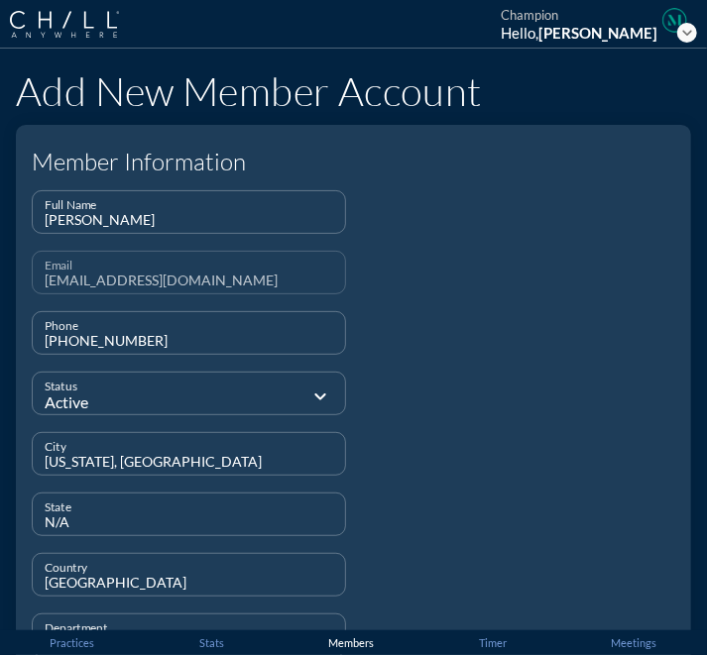
scroll to position [168, 0]
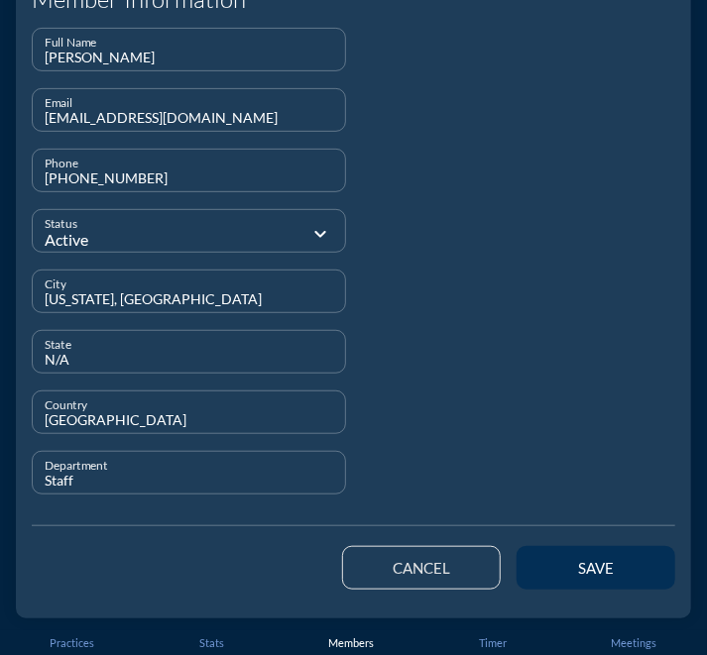
click at [567, 573] on div "save" at bounding box center [595, 568] width 89 height 18
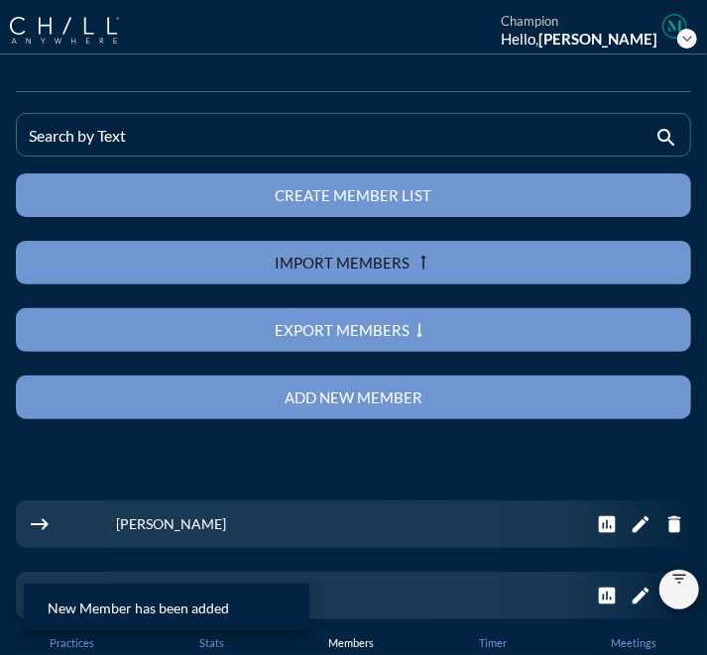
click at [377, 393] on div "Add new member" at bounding box center [354, 398] width 606 height 18
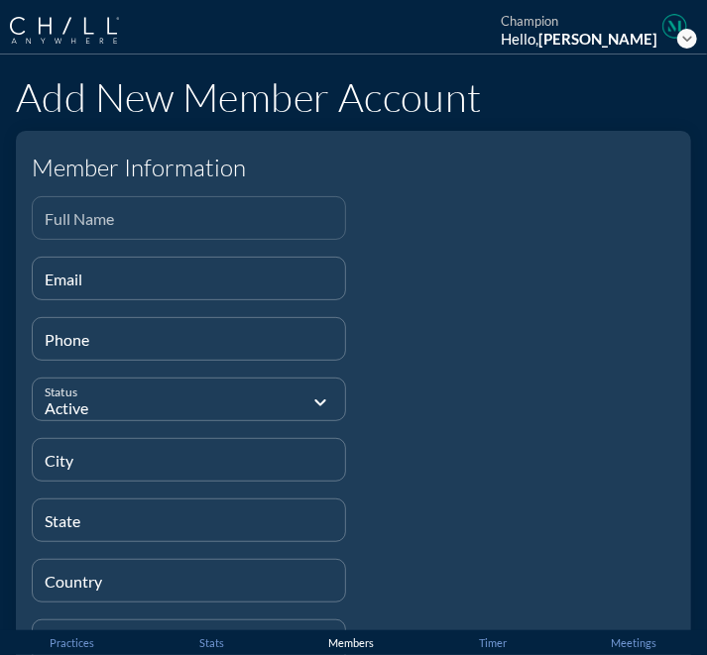
click at [191, 223] on input "Full Name" at bounding box center [189, 226] width 288 height 25
paste input "[PERSON_NAME]"
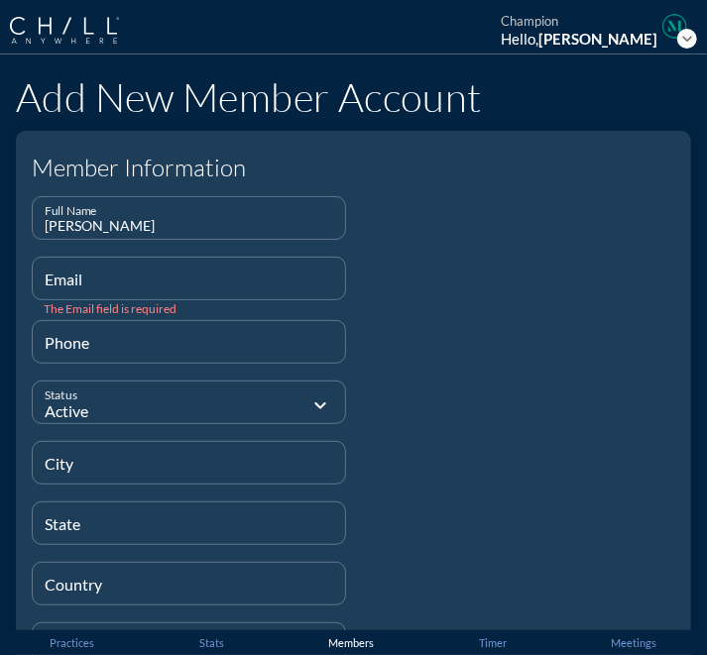
click at [191, 273] on div "Email" at bounding box center [189, 279] width 288 height 42
paste input "[EMAIL_ADDRESS][DOMAIN_NAME]"
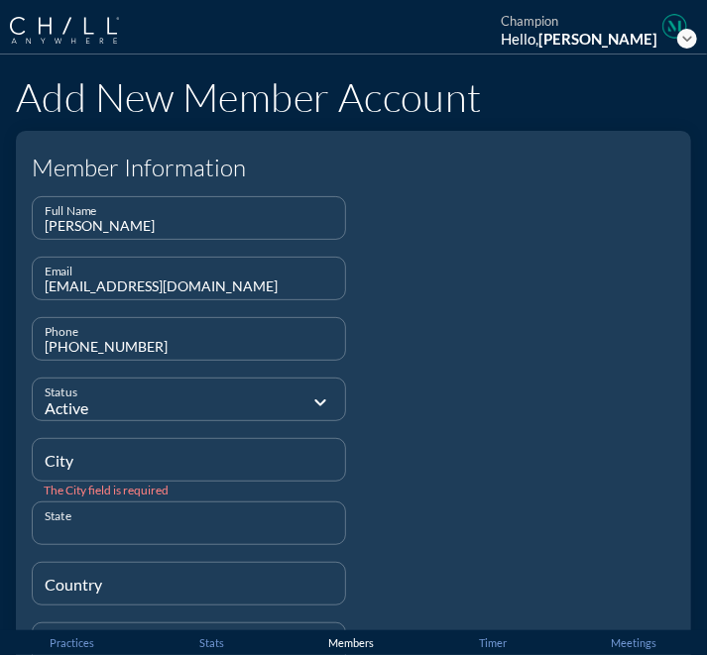
click at [67, 448] on div "City" at bounding box center [189, 460] width 288 height 42
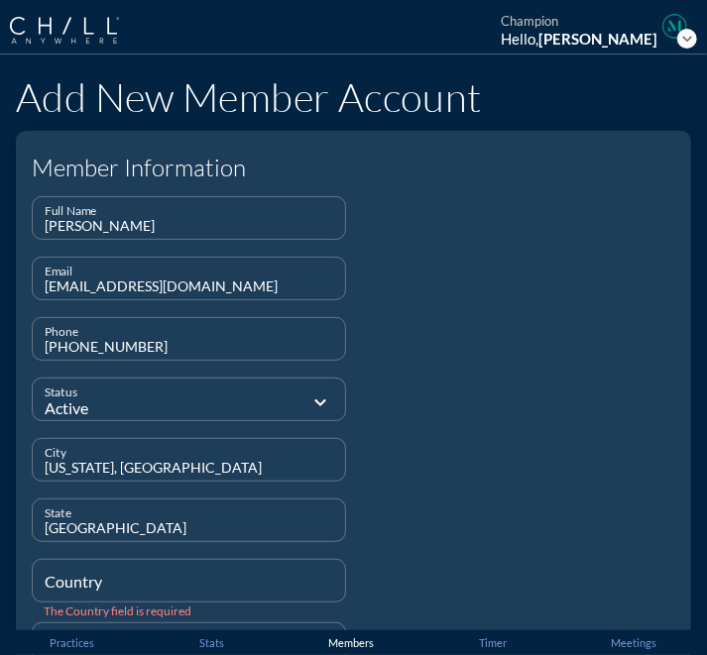
click at [56, 521] on input "[GEOGRAPHIC_DATA]" at bounding box center [189, 528] width 288 height 25
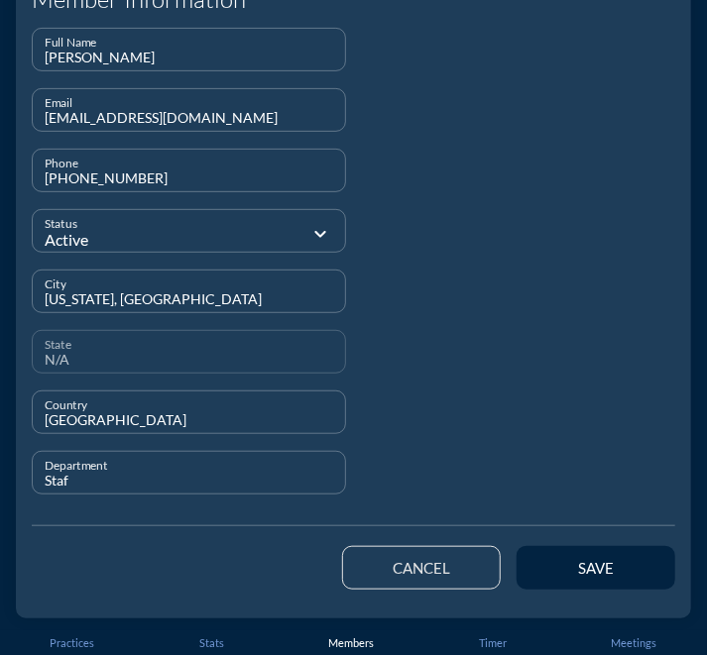
scroll to position [168, 0]
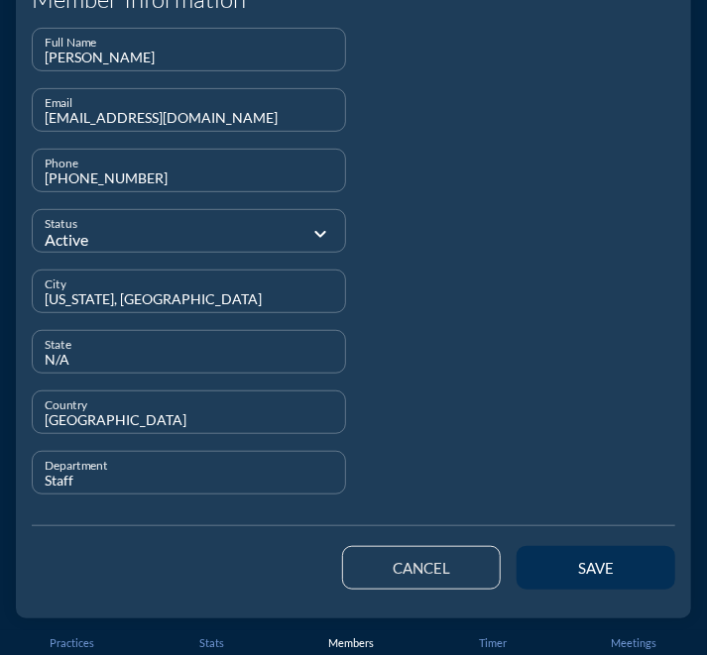
click at [560, 580] on button "save" at bounding box center [595, 568] width 159 height 44
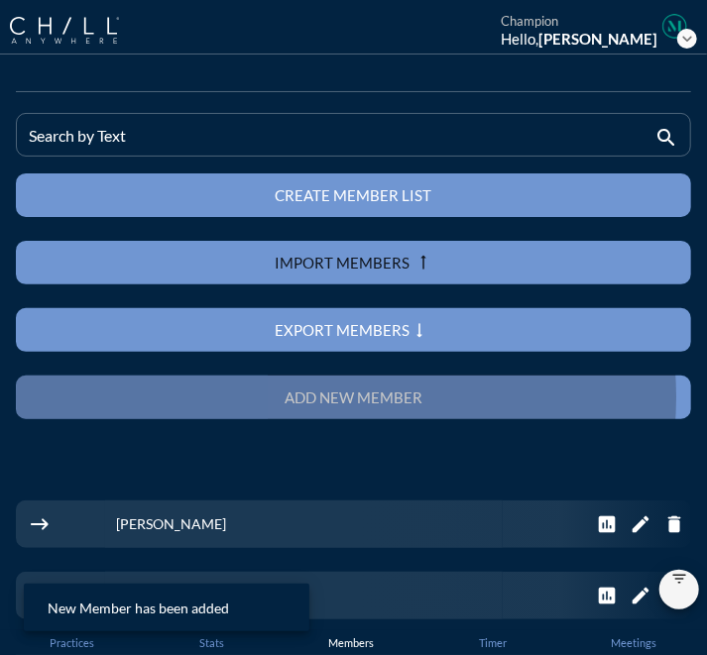
click at [354, 393] on div "Add new member" at bounding box center [354, 398] width 606 height 18
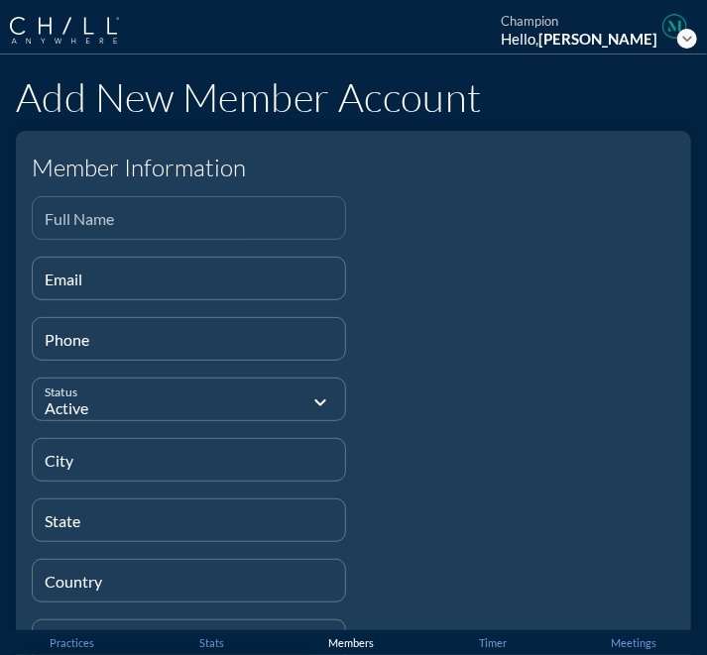
click at [188, 224] on input "Full Name" at bounding box center [189, 226] width 288 height 25
paste input "Princess [PERSON_NAME]"
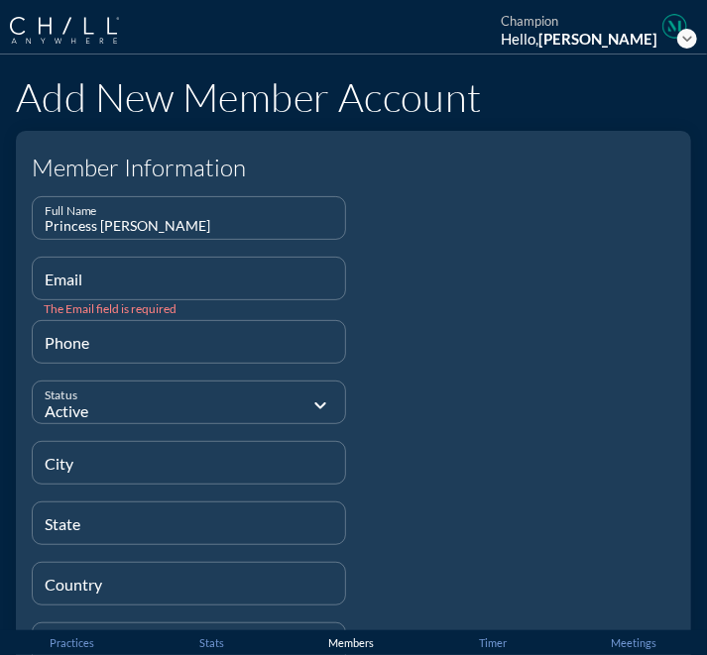
click at [230, 265] on div "Email" at bounding box center [189, 279] width 288 height 42
paste input "[EMAIL_ADDRESS][DOMAIN_NAME]"
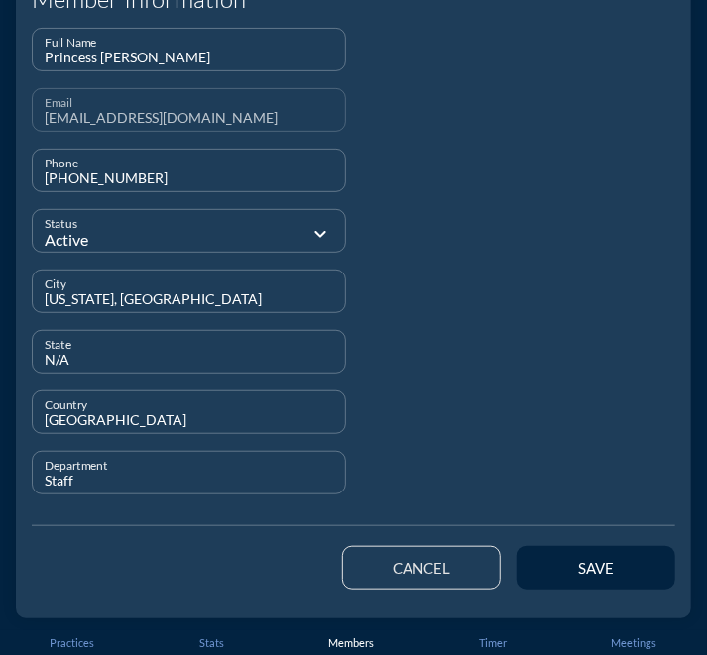
scroll to position [167, 0]
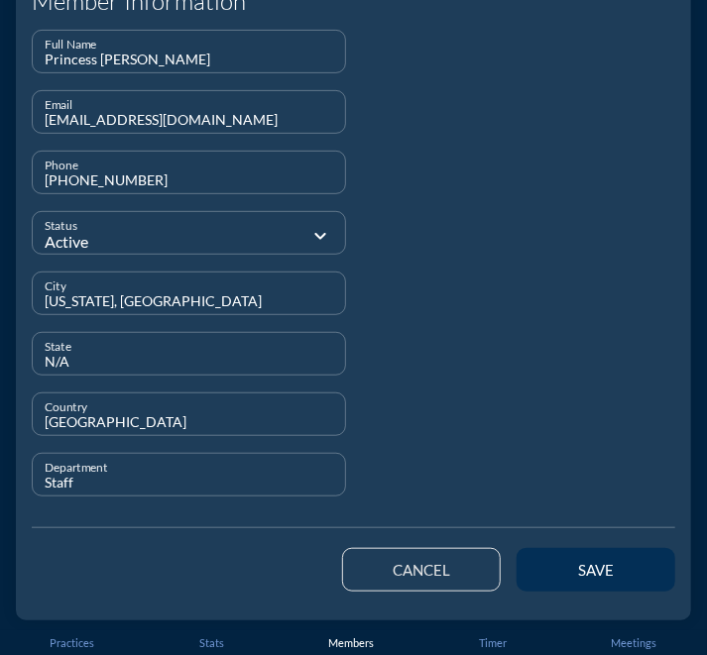
click at [557, 574] on div "save" at bounding box center [595, 570] width 89 height 18
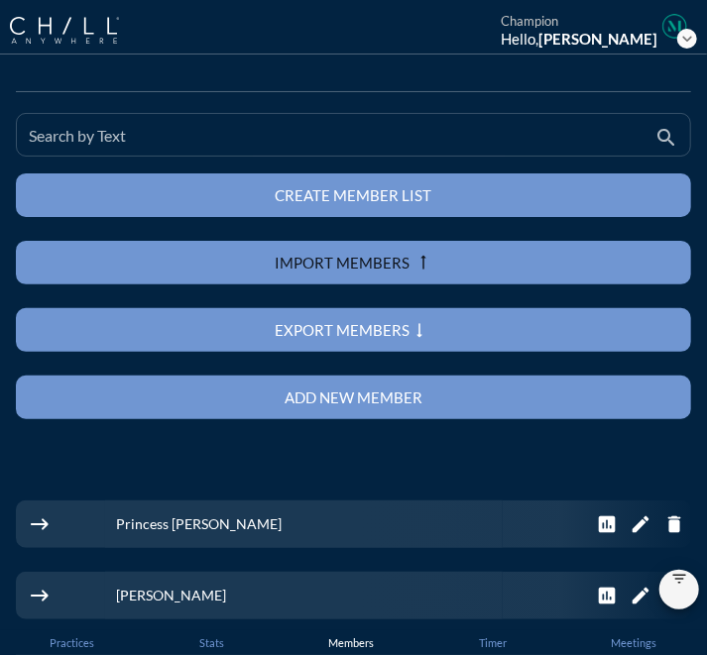
click at [305, 142] on input "Search by Text" at bounding box center [339, 143] width 621 height 25
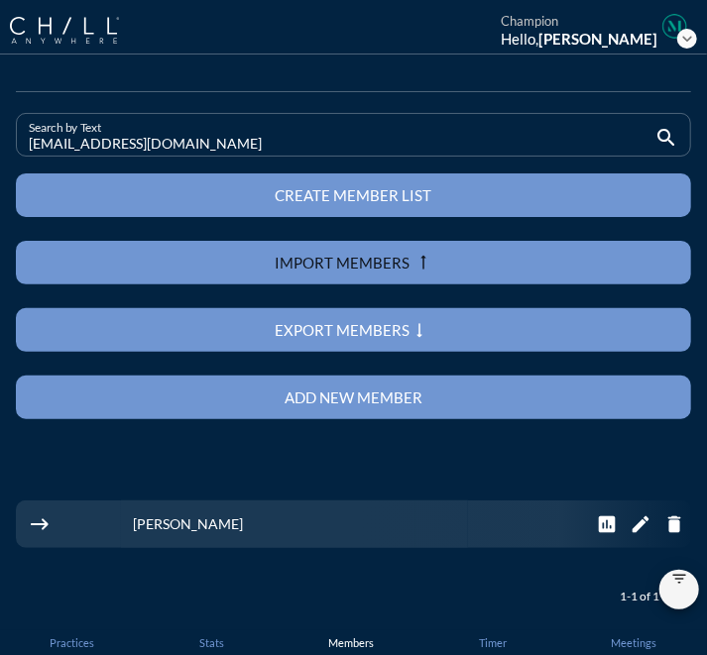
scroll to position [52, 0]
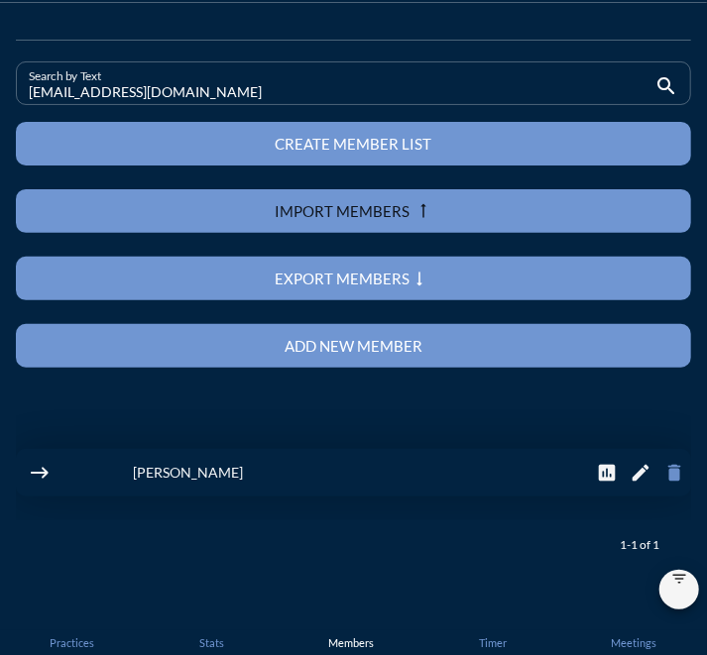
click at [663, 467] on icon "delete" at bounding box center [674, 473] width 22 height 22
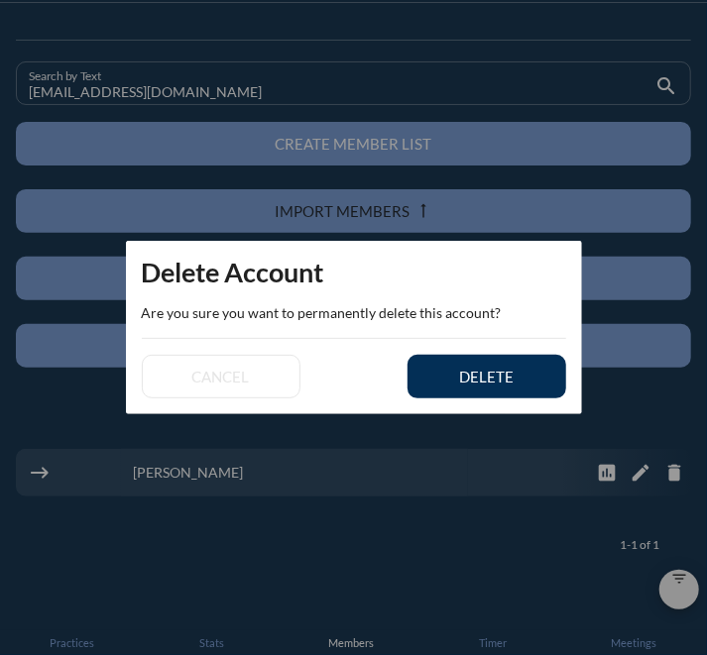
click at [508, 370] on div "delete" at bounding box center [486, 377] width 89 height 18
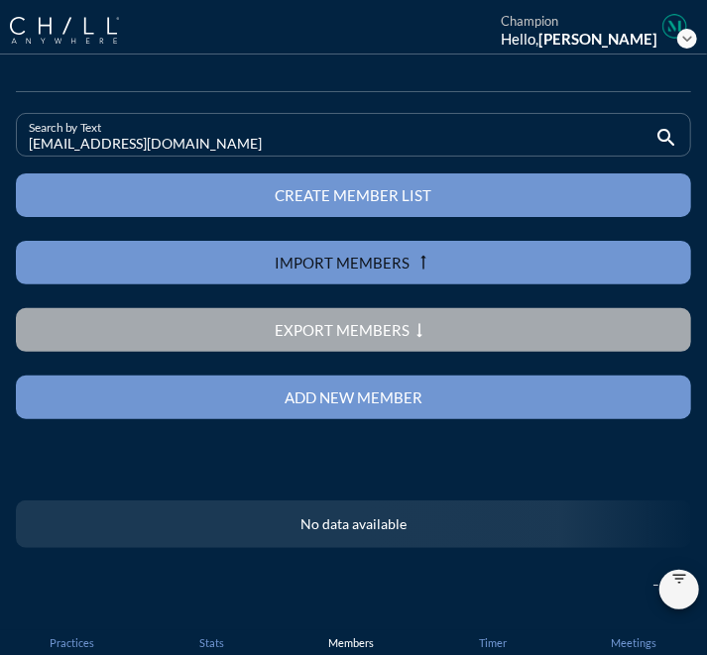
drag, startPoint x: 193, startPoint y: 139, endPoint x: -20, endPoint y: 138, distance: 213.1
click at [0, 138] on html "Staff Health Policy Director Senior Software Engineer Business Development Coor…" at bounding box center [353, 327] width 707 height 655
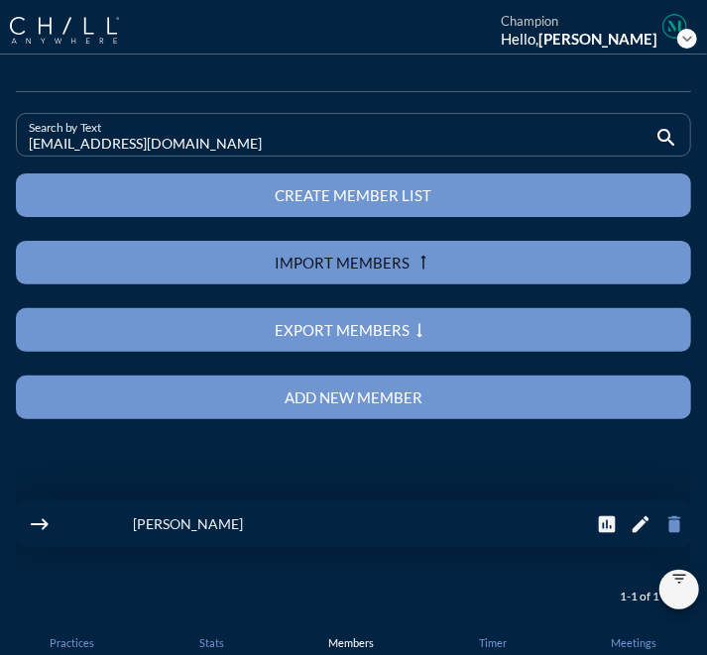
click at [663, 520] on icon "delete" at bounding box center [674, 524] width 22 height 22
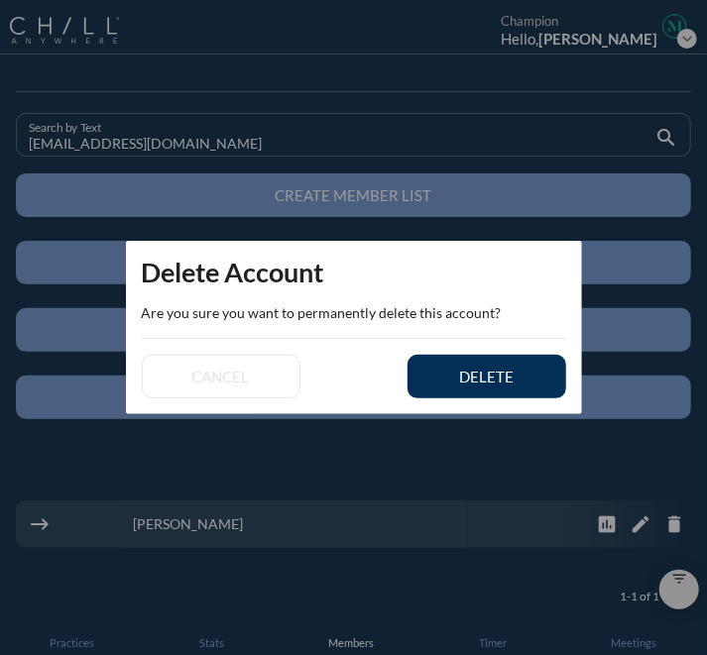
click at [509, 384] on div "delete" at bounding box center [486, 377] width 89 height 18
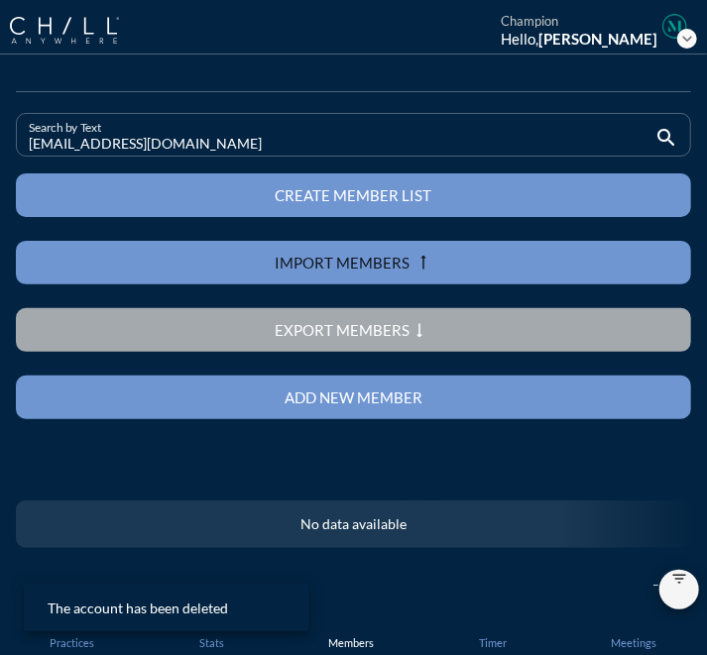
click at [237, 132] on input "[EMAIL_ADDRESS][DOMAIN_NAME]" at bounding box center [339, 143] width 621 height 25
drag, startPoint x: 187, startPoint y: 140, endPoint x: 0, endPoint y: 129, distance: 187.6
click at [0, 129] on html "Staff Health Policy Director Senior Software Engineer Business Development Coor…" at bounding box center [353, 327] width 707 height 655
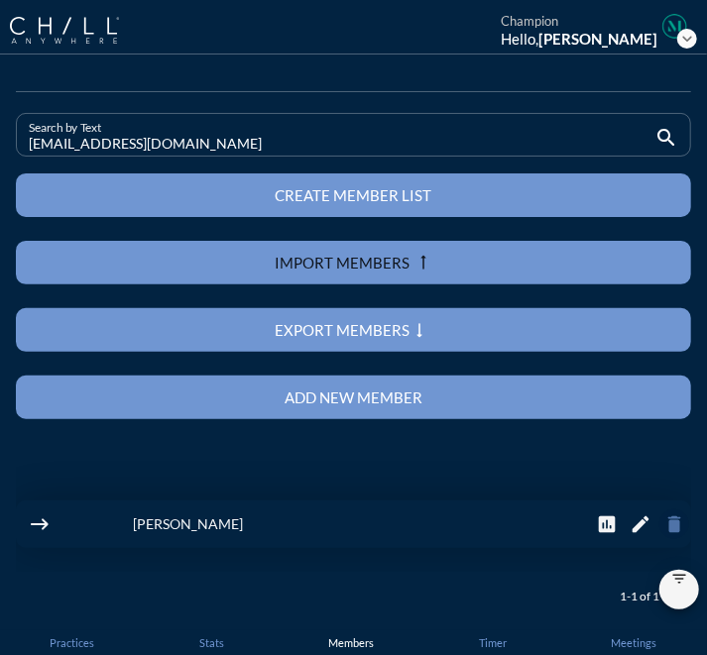
click at [663, 526] on icon "delete" at bounding box center [674, 524] width 22 height 22
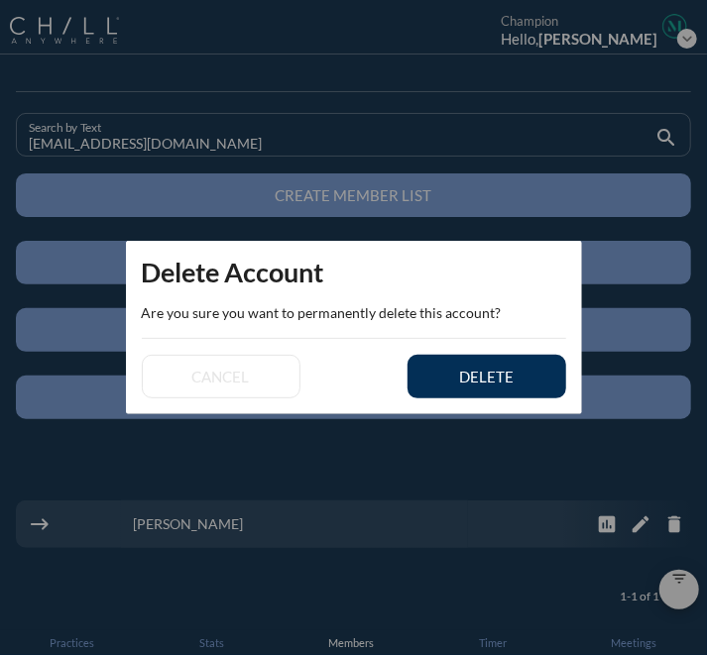
click at [509, 373] on div "delete" at bounding box center [486, 377] width 89 height 18
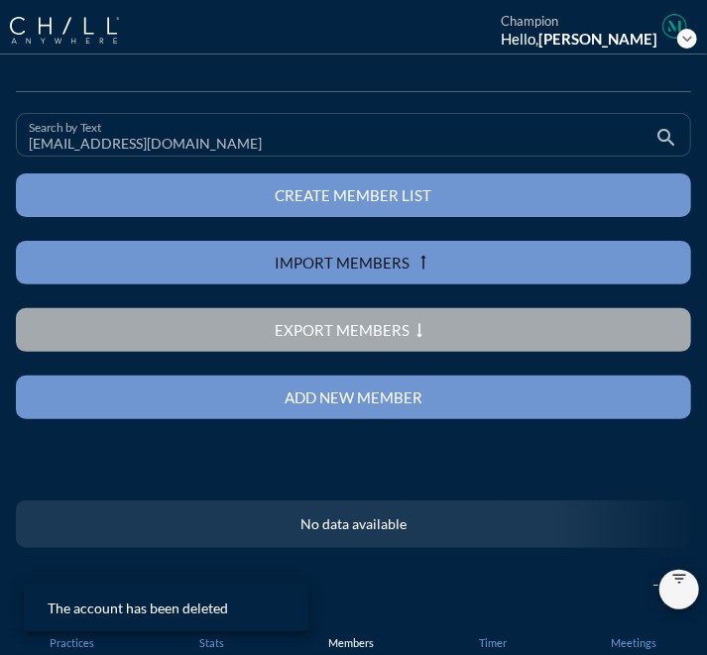
click at [218, 149] on input "[EMAIL_ADDRESS][DOMAIN_NAME]" at bounding box center [339, 143] width 621 height 25
drag, startPoint x: 218, startPoint y: 149, endPoint x: -29, endPoint y: 138, distance: 247.0
click at [0, 138] on html "Staff Health Policy Director Senior Software Engineer Business Development Coor…" at bounding box center [353, 327] width 707 height 655
click at [212, 146] on input "[EMAIL_ADDRESS][DOMAIN_NAME]" at bounding box center [339, 143] width 621 height 25
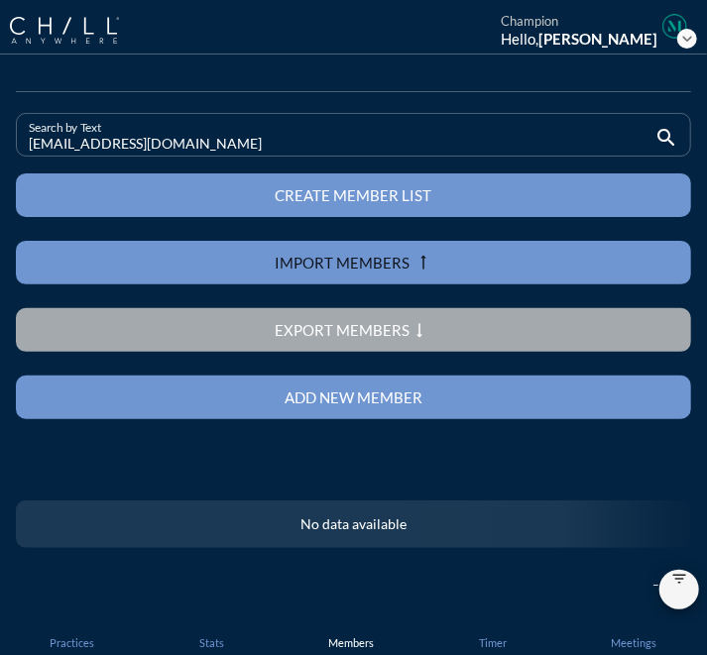
drag, startPoint x: 212, startPoint y: 146, endPoint x: -20, endPoint y: 145, distance: 231.9
click at [0, 145] on html "Staff Health Policy Director Senior Software Engineer Business Development Coor…" at bounding box center [353, 327] width 707 height 655
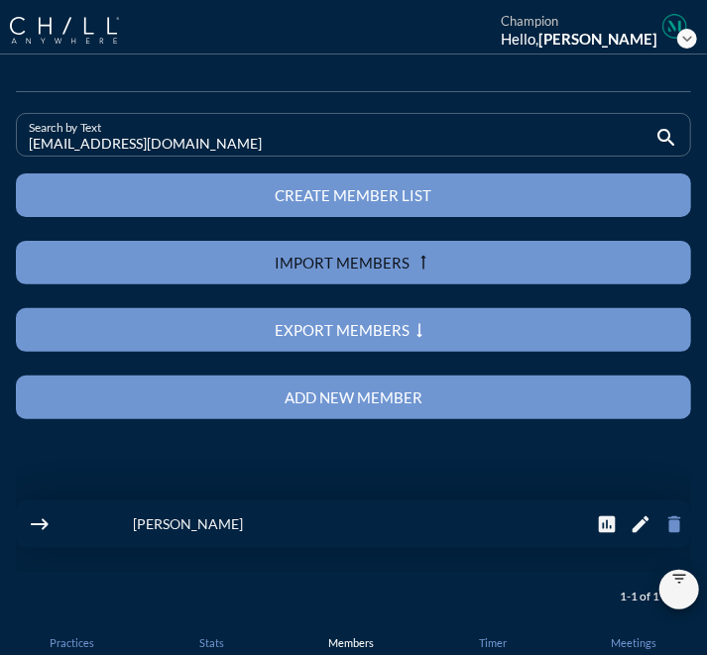
click at [663, 519] on icon "delete" at bounding box center [674, 524] width 22 height 22
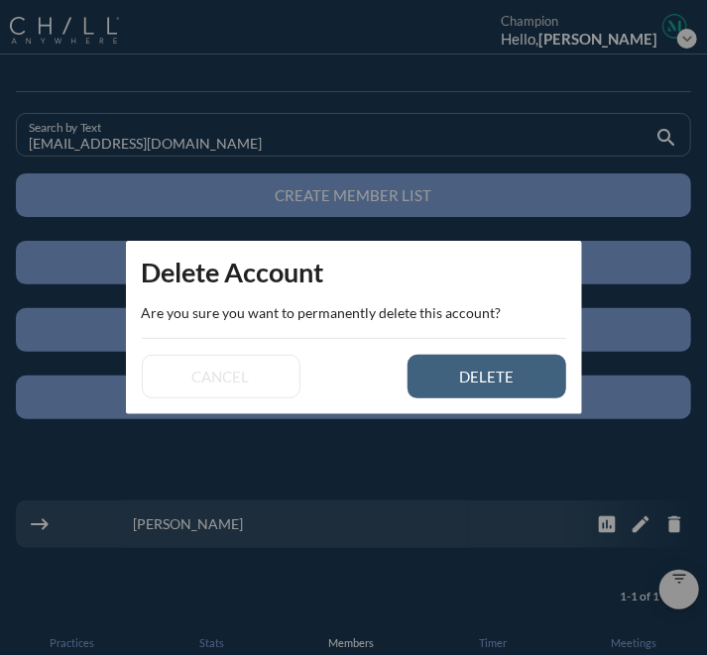
click at [484, 383] on div "delete" at bounding box center [486, 377] width 89 height 18
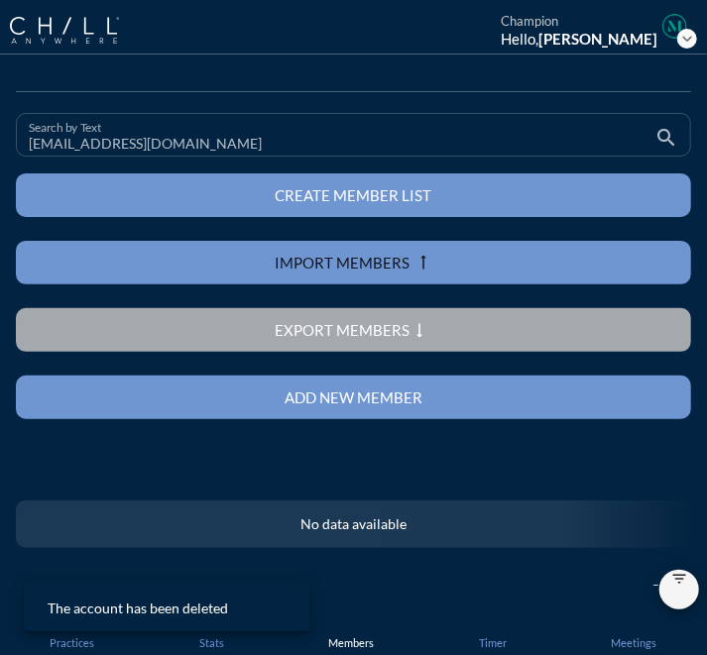
click at [236, 150] on input "[EMAIL_ADDRESS][DOMAIN_NAME]" at bounding box center [339, 143] width 621 height 25
drag, startPoint x: 236, startPoint y: 150, endPoint x: 9, endPoint y: 144, distance: 227.0
click at [9, 144] on div "Search by Text [EMAIL_ADDRESS][DOMAIN_NAME] search" at bounding box center [353, 143] width 691 height 60
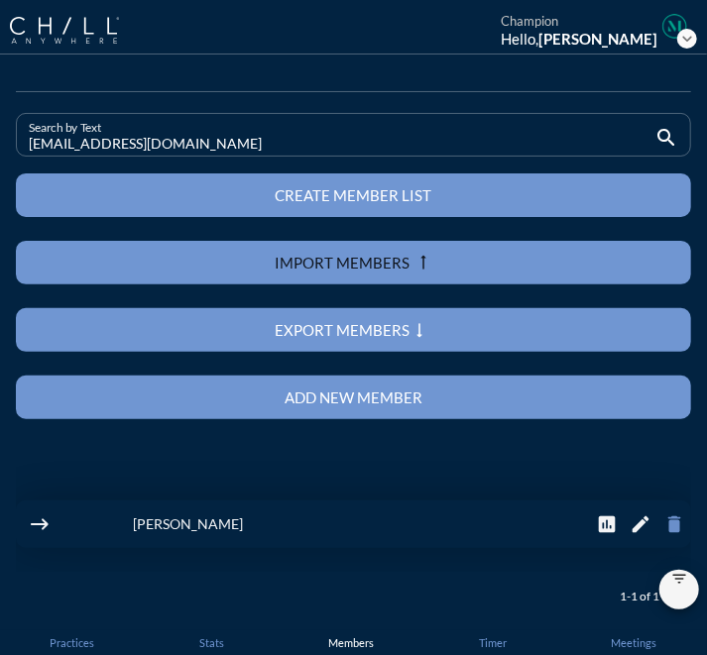
click at [663, 518] on icon "delete" at bounding box center [674, 524] width 22 height 22
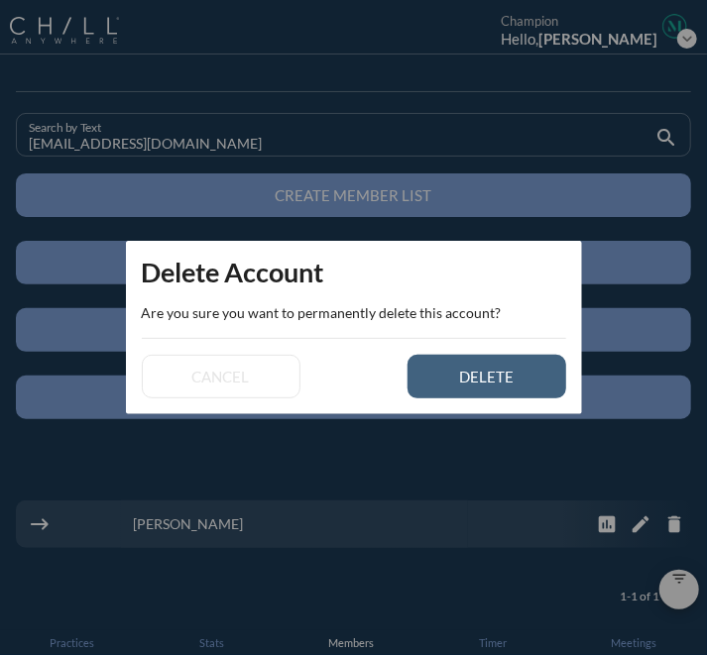
click at [510, 386] on button "delete" at bounding box center [486, 377] width 159 height 44
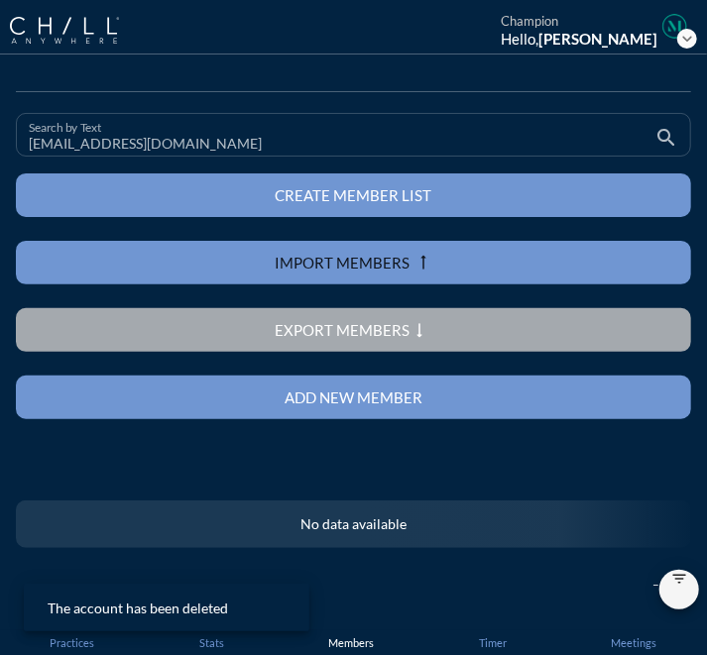
click at [285, 151] on input "[EMAIL_ADDRESS][DOMAIN_NAME]" at bounding box center [339, 143] width 621 height 25
drag, startPoint x: 285, startPoint y: 151, endPoint x: 15, endPoint y: 142, distance: 270.7
click at [15, 142] on div "Search by Text [EMAIL_ADDRESS][DOMAIN_NAME] search" at bounding box center [353, 143] width 691 height 60
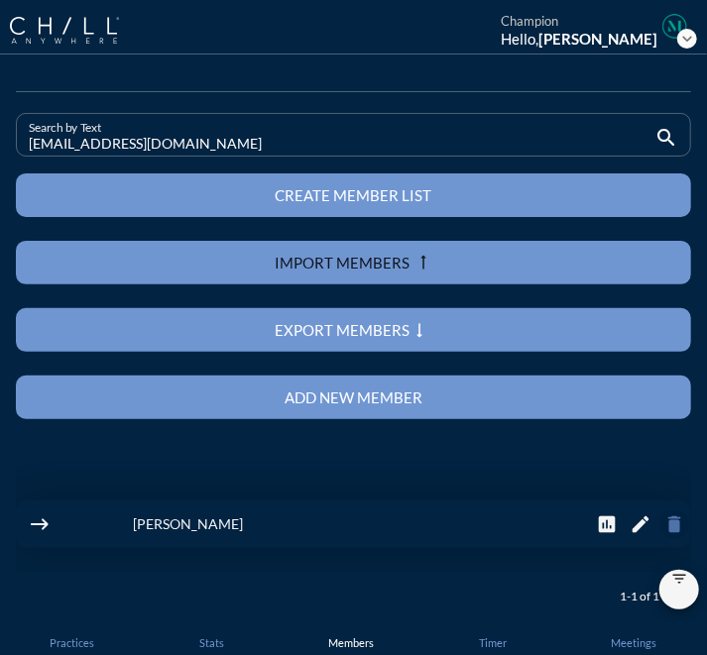
click at [663, 516] on icon "delete" at bounding box center [674, 524] width 22 height 22
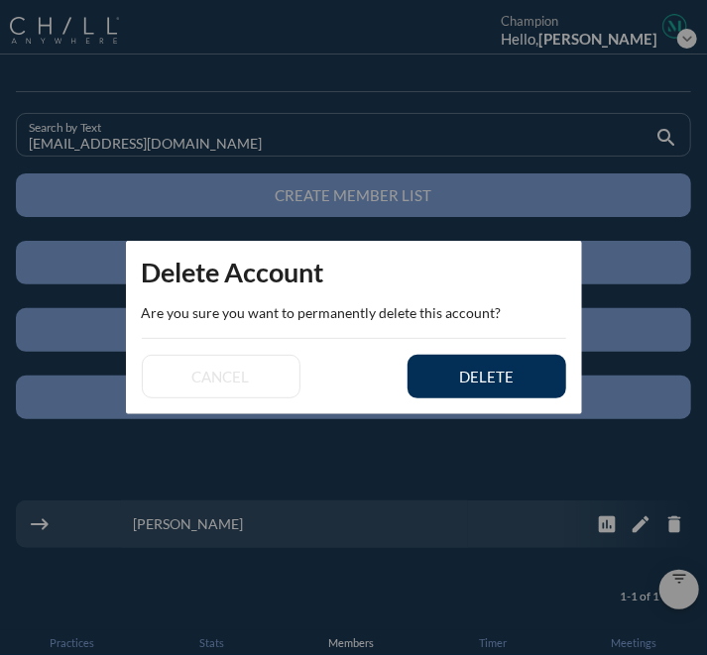
click at [502, 388] on button "delete" at bounding box center [486, 377] width 159 height 44
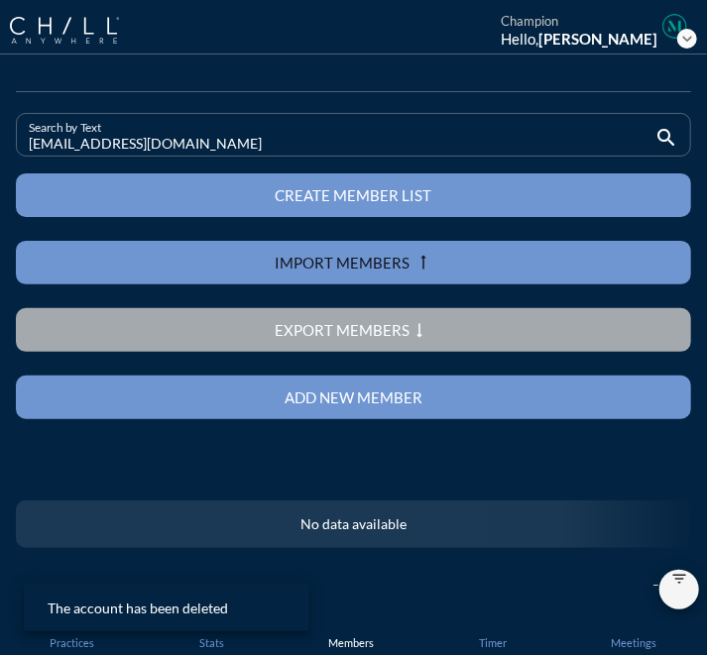
drag, startPoint x: 220, startPoint y: 136, endPoint x: -10, endPoint y: 141, distance: 230.0
click at [0, 141] on html "Staff Health Policy Director Senior Software Engineer Business Development Coor…" at bounding box center [353, 327] width 707 height 655
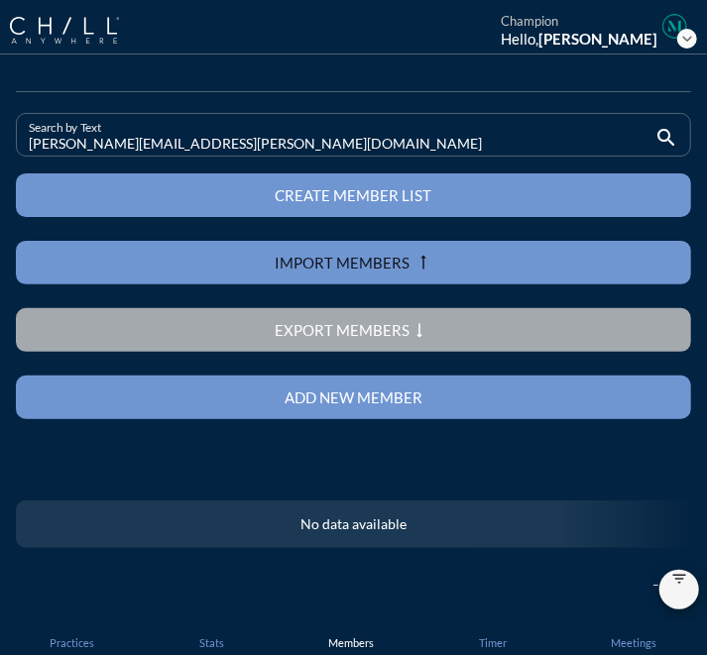
click at [262, 164] on div at bounding box center [353, 164] width 651 height 12
drag, startPoint x: 224, startPoint y: 158, endPoint x: 211, endPoint y: 156, distance: 13.0
click at [211, 156] on div "Search by Text [PERSON_NAME][EMAIL_ADDRESS][PERSON_NAME][DOMAIN_NAME] search" at bounding box center [353, 143] width 675 height 60
drag, startPoint x: 170, startPoint y: 150, endPoint x: -18, endPoint y: 146, distance: 188.4
click at [0, 146] on html "Staff Health Policy Director Senior Software Engineer Business Development Coor…" at bounding box center [353, 327] width 707 height 655
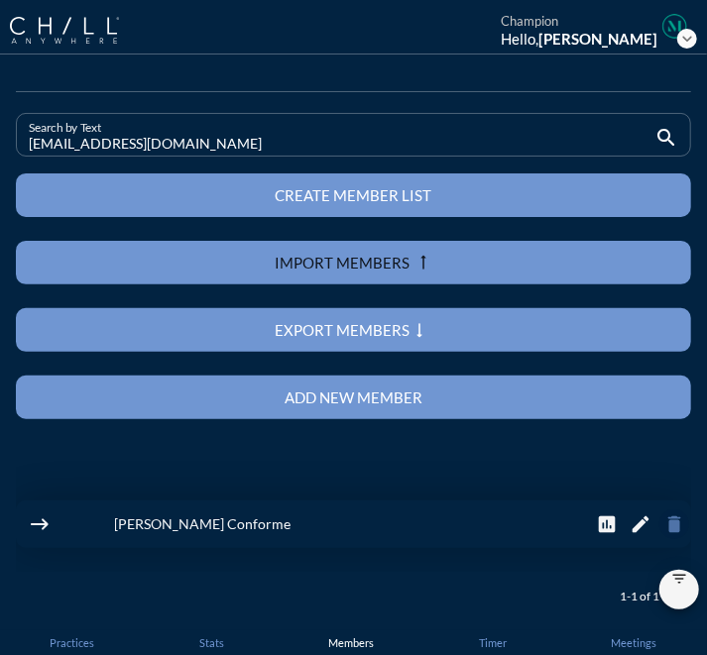
click at [663, 521] on icon "delete" at bounding box center [674, 524] width 22 height 22
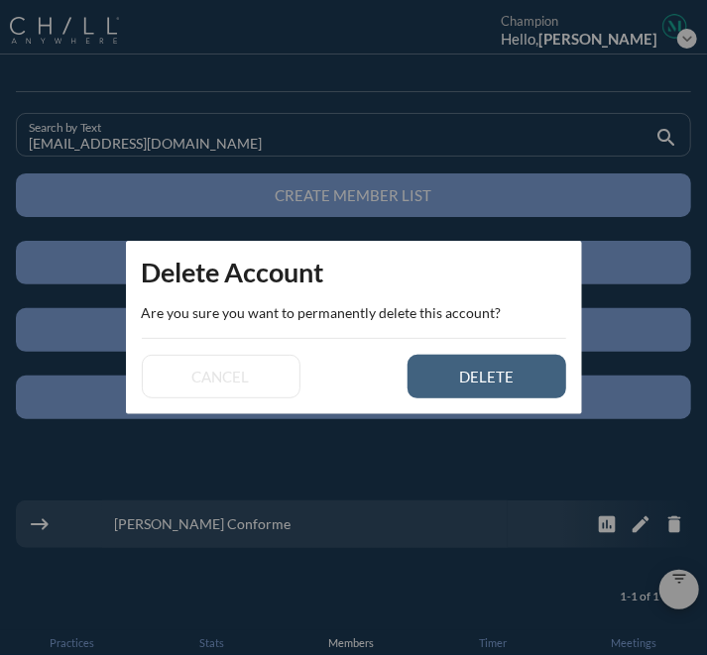
click at [492, 382] on div "delete" at bounding box center [486, 377] width 89 height 18
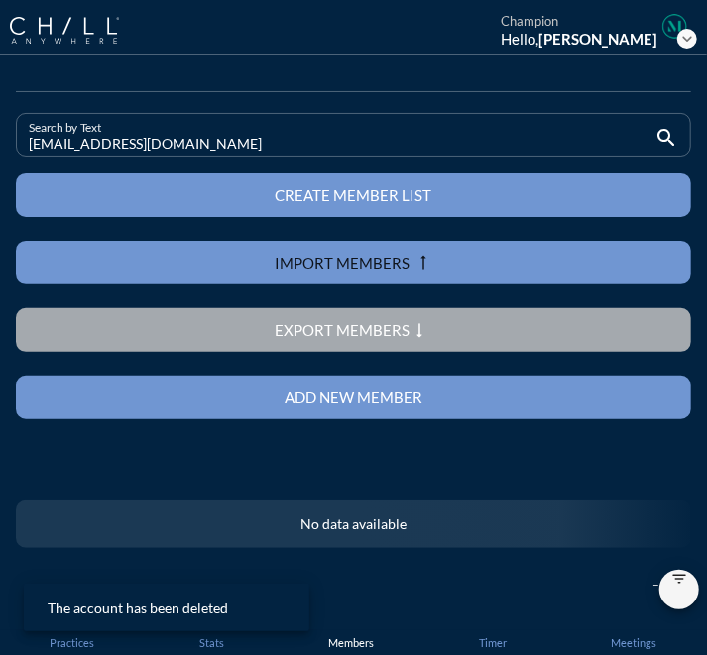
click at [234, 151] on input "[EMAIL_ADDRESS][DOMAIN_NAME]" at bounding box center [339, 143] width 621 height 25
drag, startPoint x: 234, startPoint y: 151, endPoint x: -7, endPoint y: 150, distance: 240.8
click at [0, 150] on html "Staff Health Policy Director Senior Software Engineer Business Development Coor…" at bounding box center [353, 327] width 707 height 655
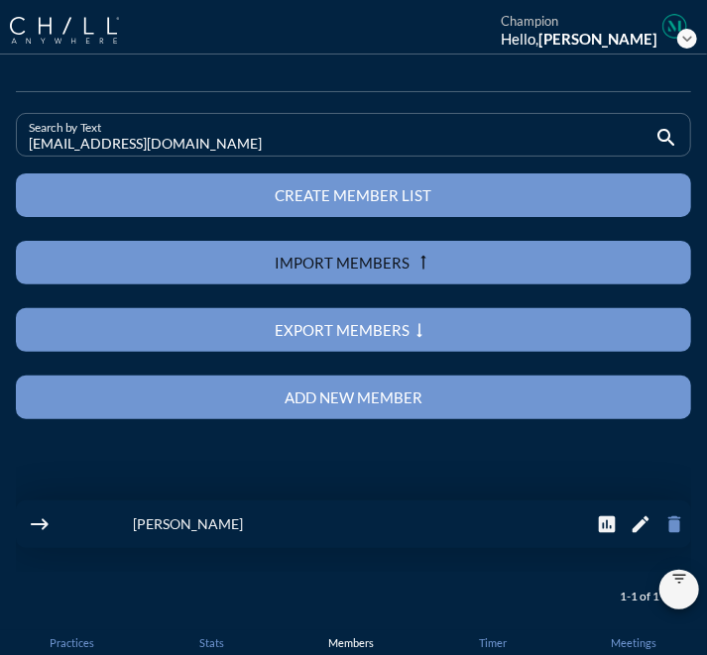
click at [663, 526] on icon "delete" at bounding box center [674, 524] width 22 height 22
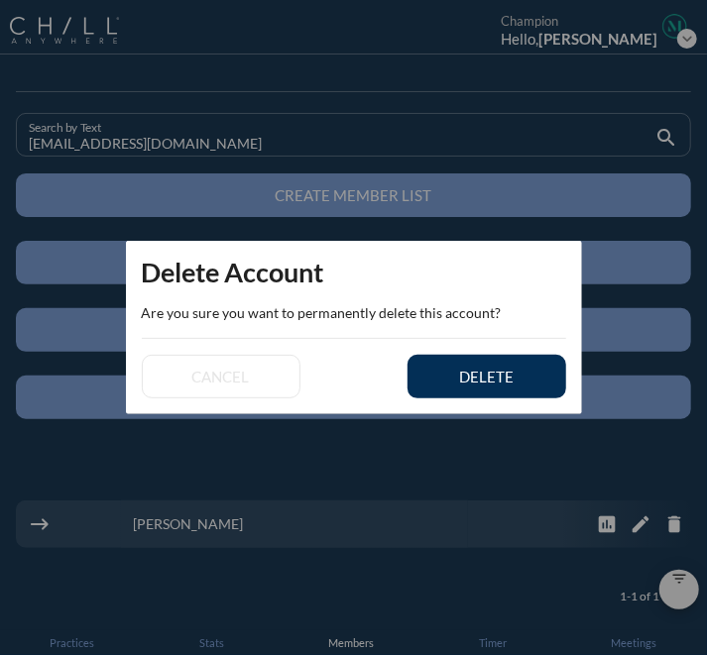
click at [528, 378] on div "delete" at bounding box center [486, 377] width 89 height 18
